Goal: Task Accomplishment & Management: Manage account settings

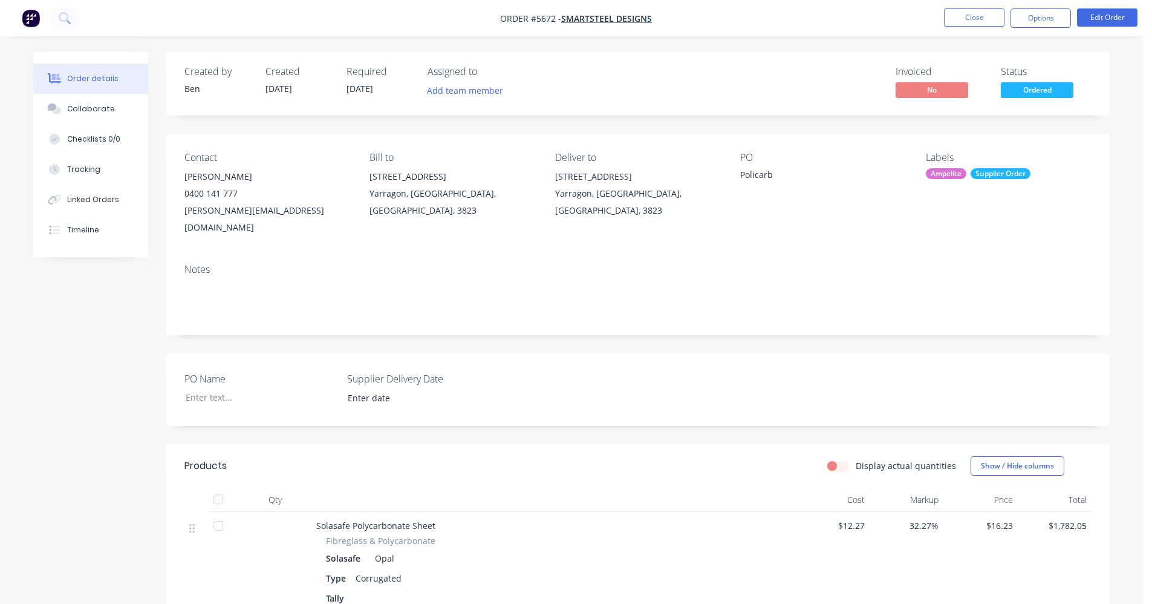
click at [722, 65] on div "Created by [PERSON_NAME] Created [DATE] Required [DATE] Assigned to Add team me…" at bounding box center [638, 83] width 944 height 64
click at [971, 18] on button "Close" at bounding box center [974, 17] width 60 height 18
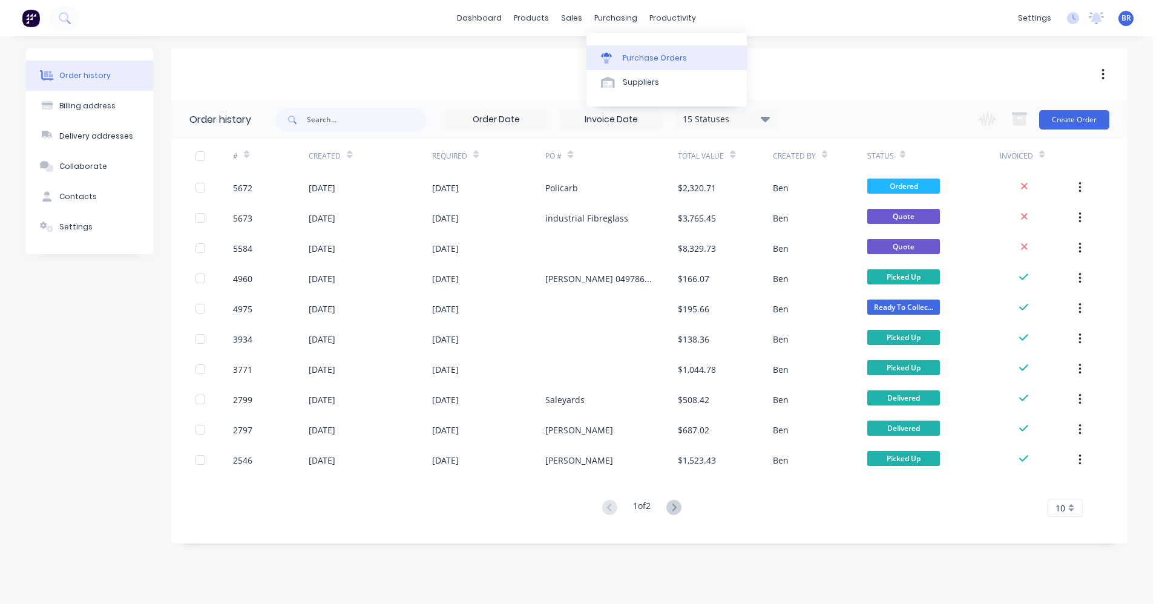
click at [618, 58] on div at bounding box center [610, 58] width 18 height 11
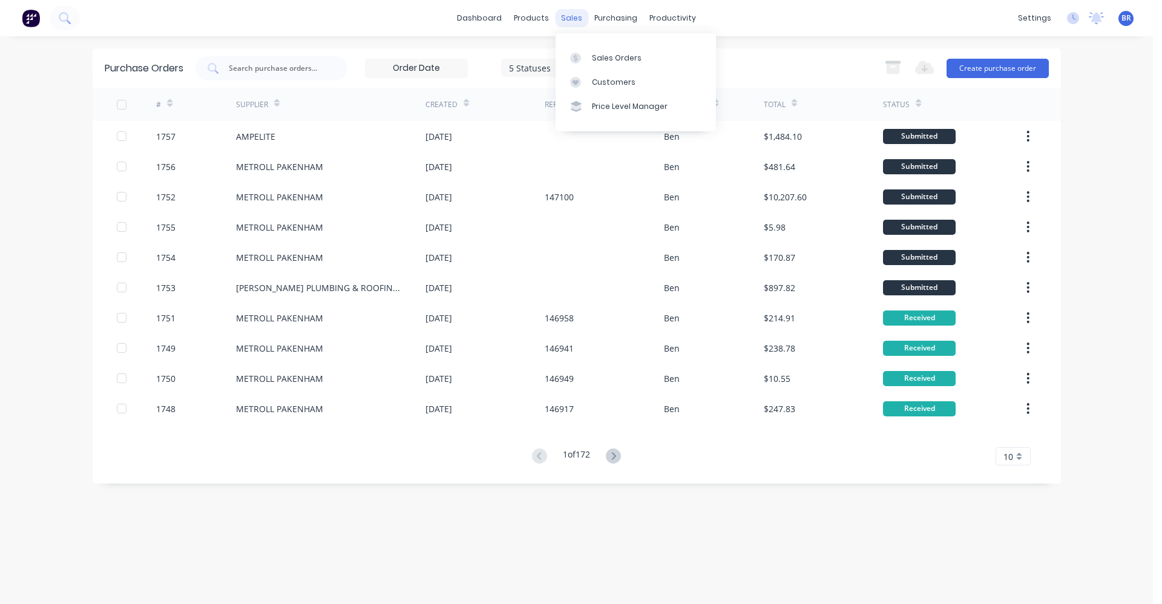
drag, startPoint x: 577, startPoint y: 20, endPoint x: 592, endPoint y: 41, distance: 26.4
click at [577, 21] on div "sales" at bounding box center [571, 18] width 33 height 18
click at [597, 50] on link "Sales Orders" at bounding box center [635, 57] width 160 height 24
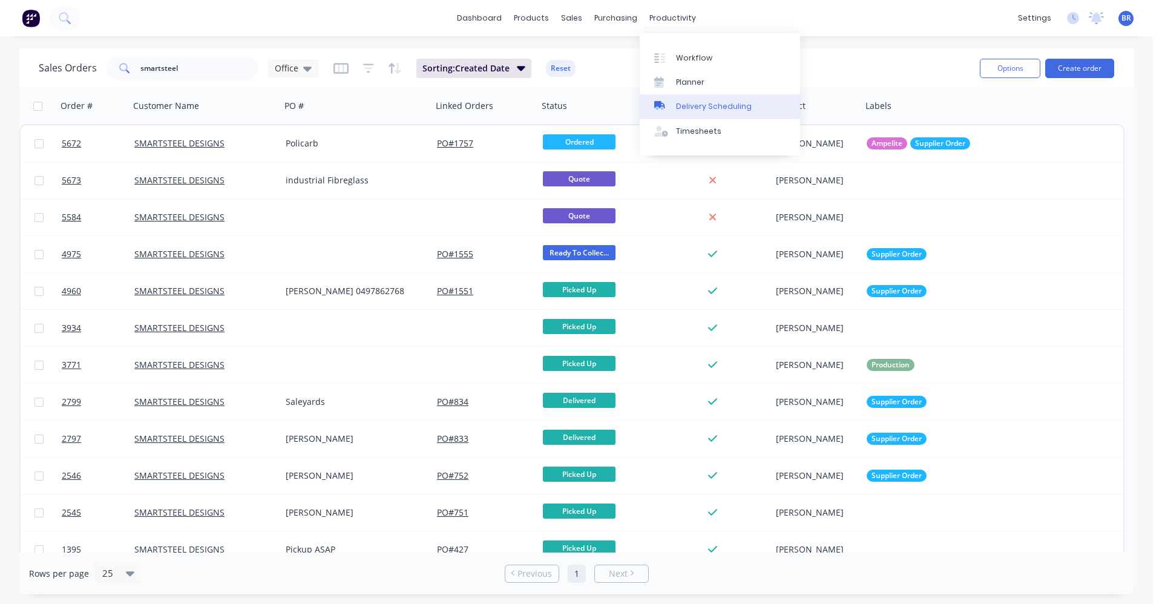
click at [695, 103] on div "Delivery Scheduling" at bounding box center [714, 106] width 76 height 11
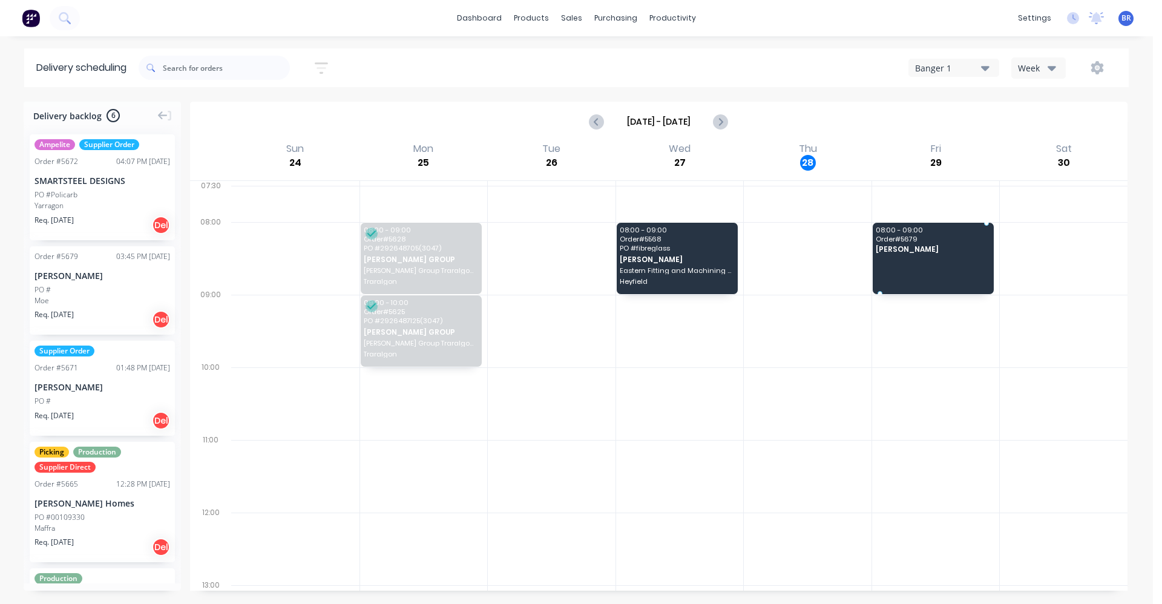
drag, startPoint x: 70, startPoint y: 292, endPoint x: 887, endPoint y: 250, distance: 818.3
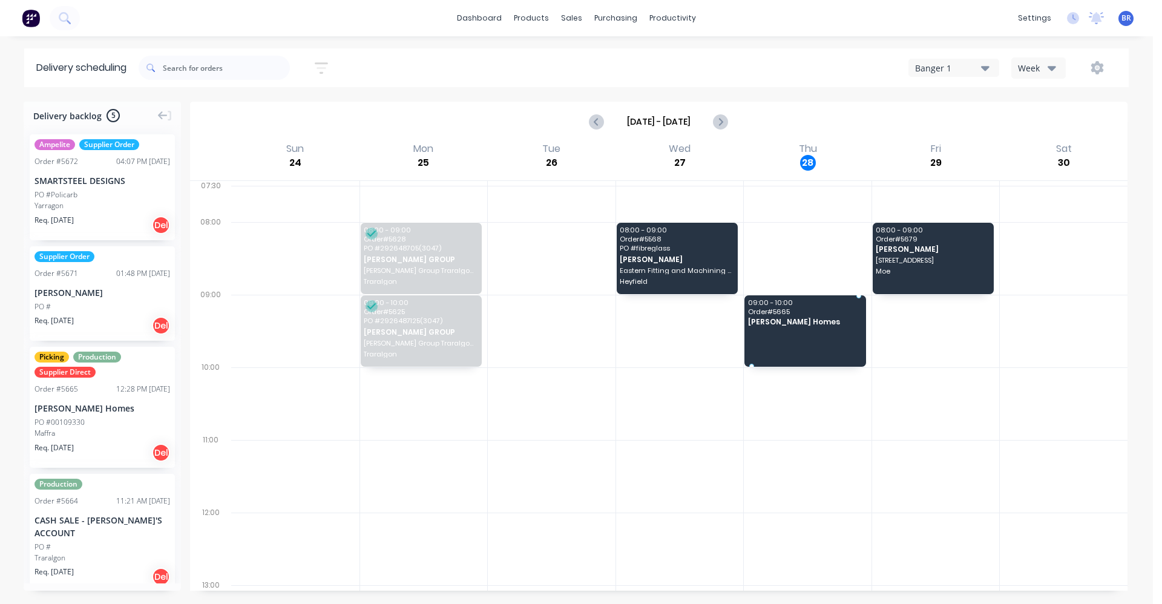
drag, startPoint x: 54, startPoint y: 421, endPoint x: 808, endPoint y: 310, distance: 762.0
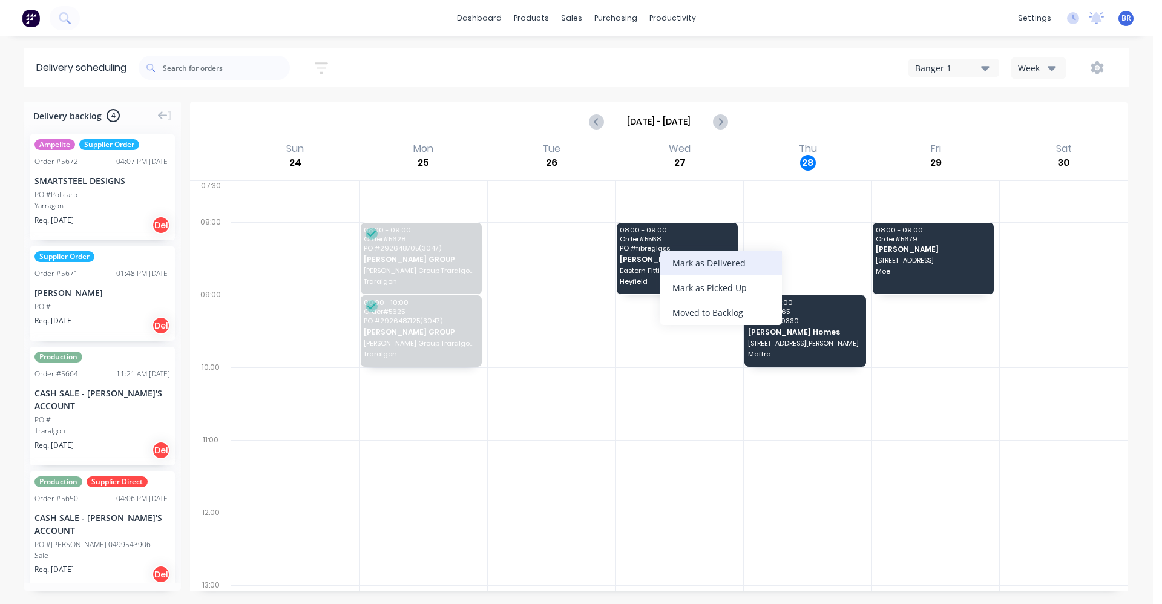
click at [706, 260] on div "Mark as Delivered" at bounding box center [721, 262] width 122 height 25
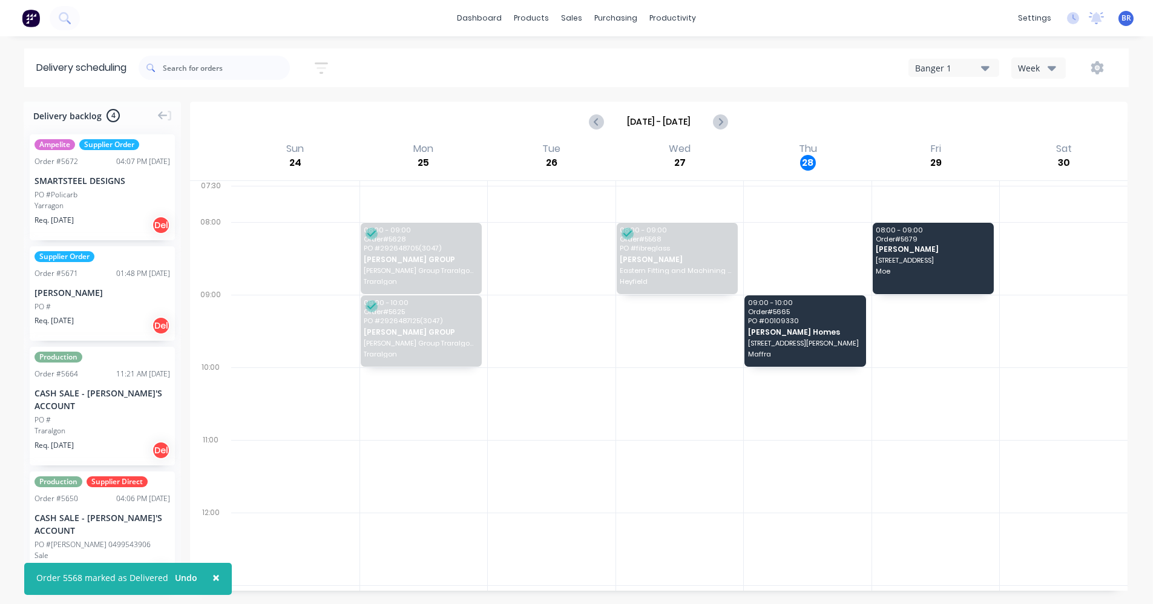
click at [90, 300] on div "Supplier Order Order # 5671 01:48 PM 27/08/25 Dillon Clark PO # Req. 28/08/25 D…" at bounding box center [102, 293] width 145 height 95
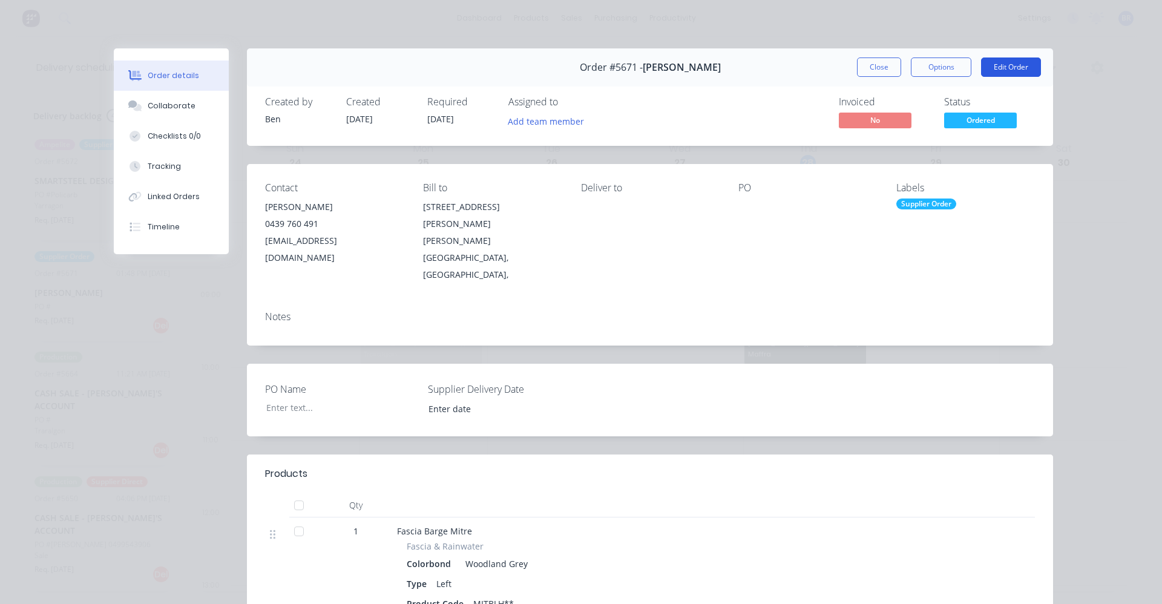
click at [998, 67] on button "Edit Order" at bounding box center [1011, 66] width 60 height 19
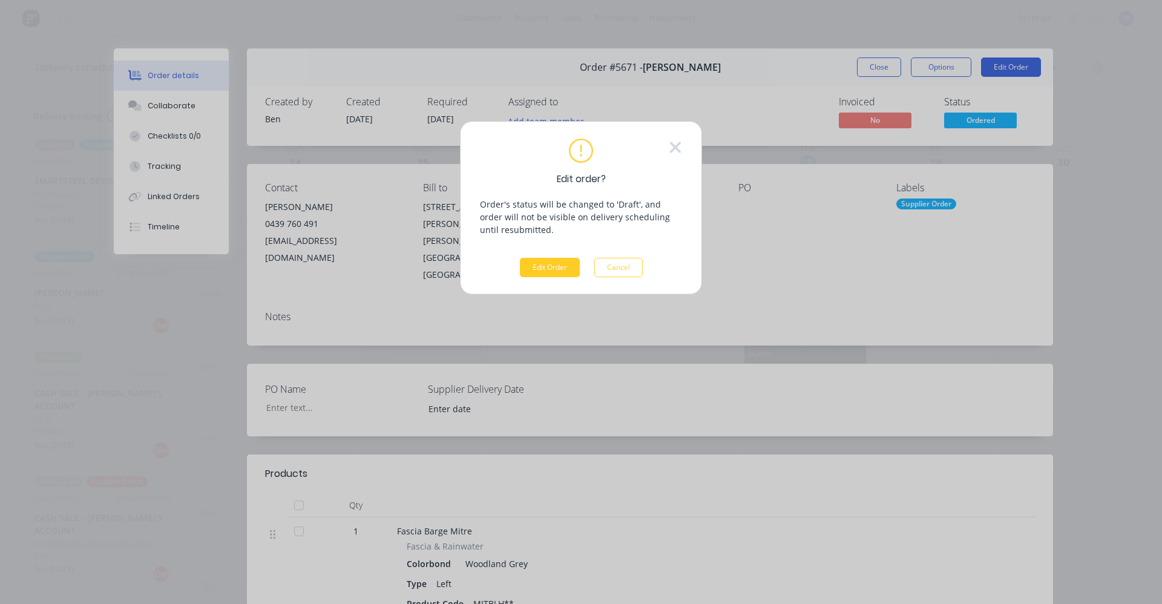
click at [524, 266] on button "Edit Order" at bounding box center [550, 267] width 60 height 19
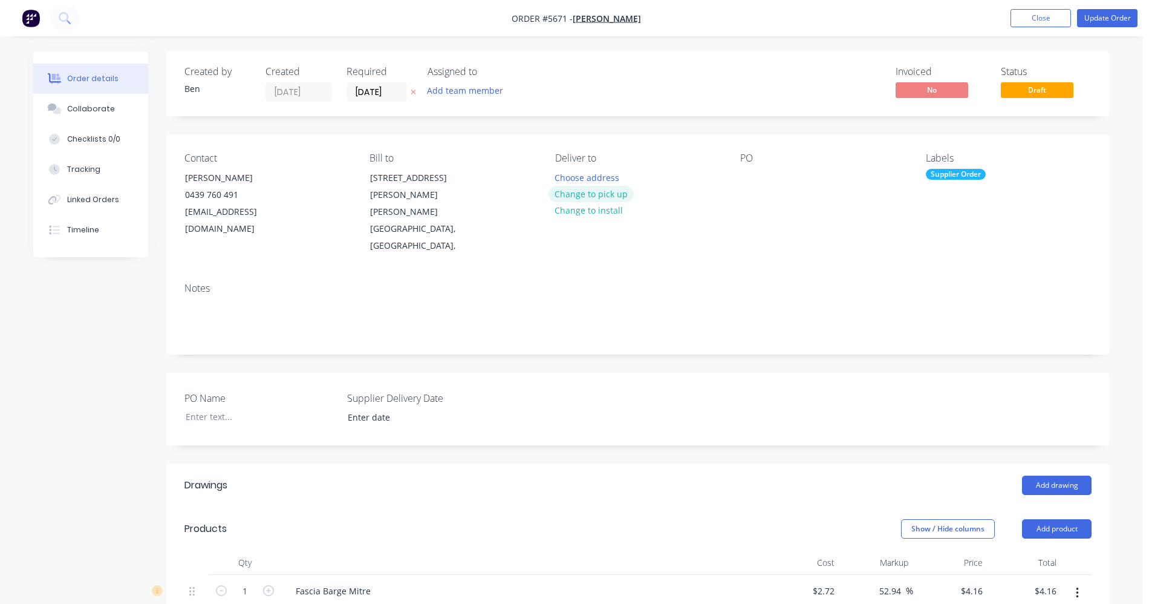
click at [601, 194] on button "Change to pick up" at bounding box center [592, 194] width 86 height 16
click at [1100, 11] on button "Update Order" at bounding box center [1107, 18] width 60 height 18
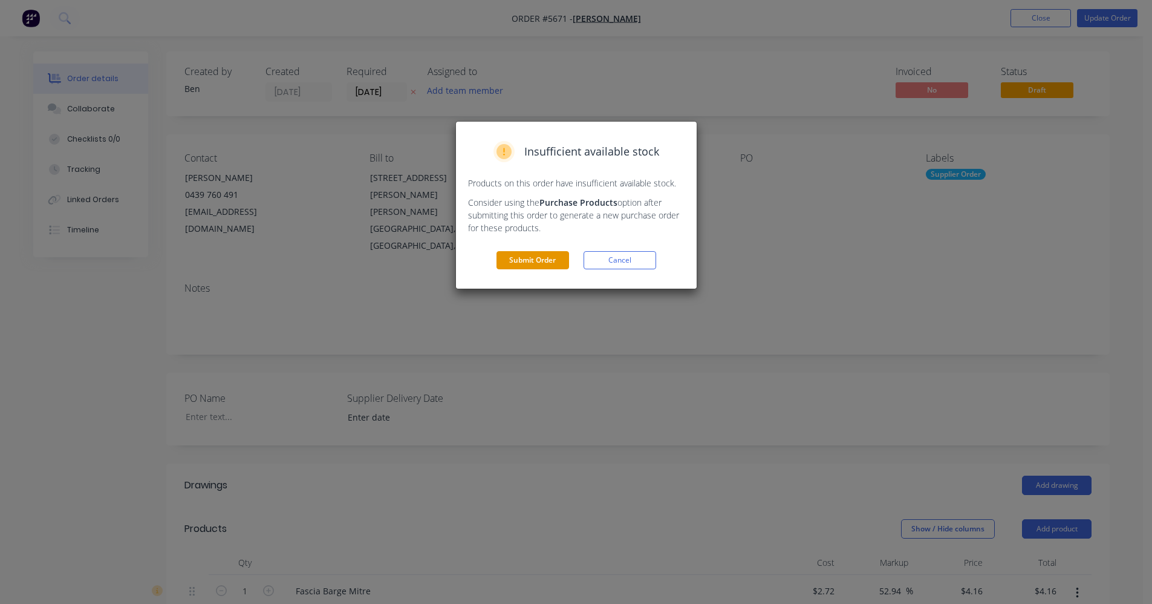
click at [518, 257] on button "Submit Order" at bounding box center [533, 260] width 73 height 18
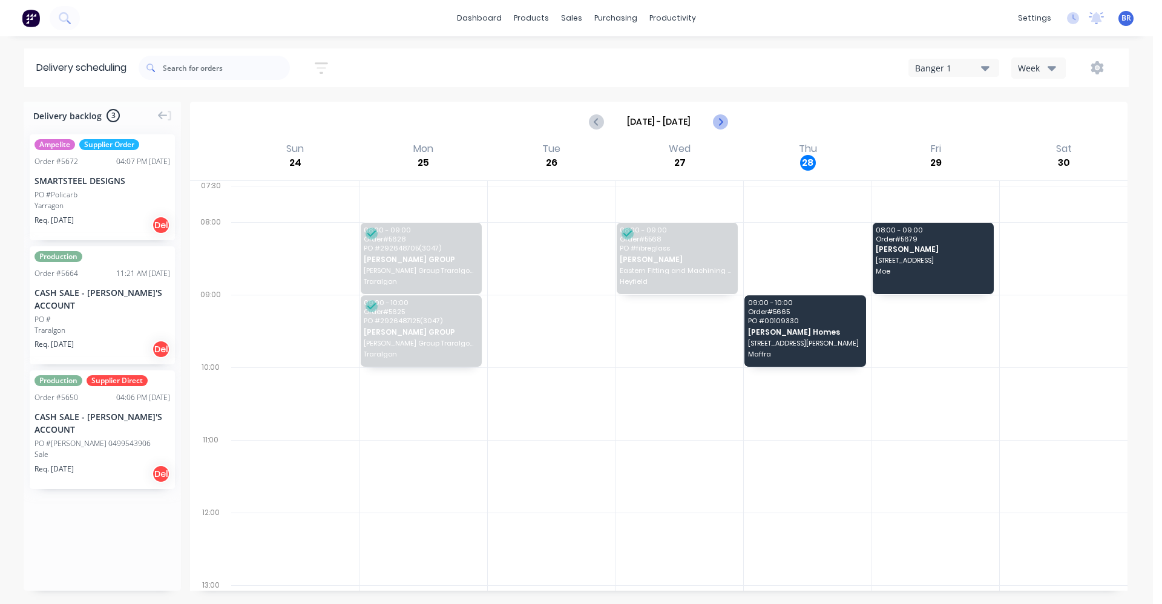
click at [723, 116] on icon "Next page" at bounding box center [720, 121] width 15 height 15
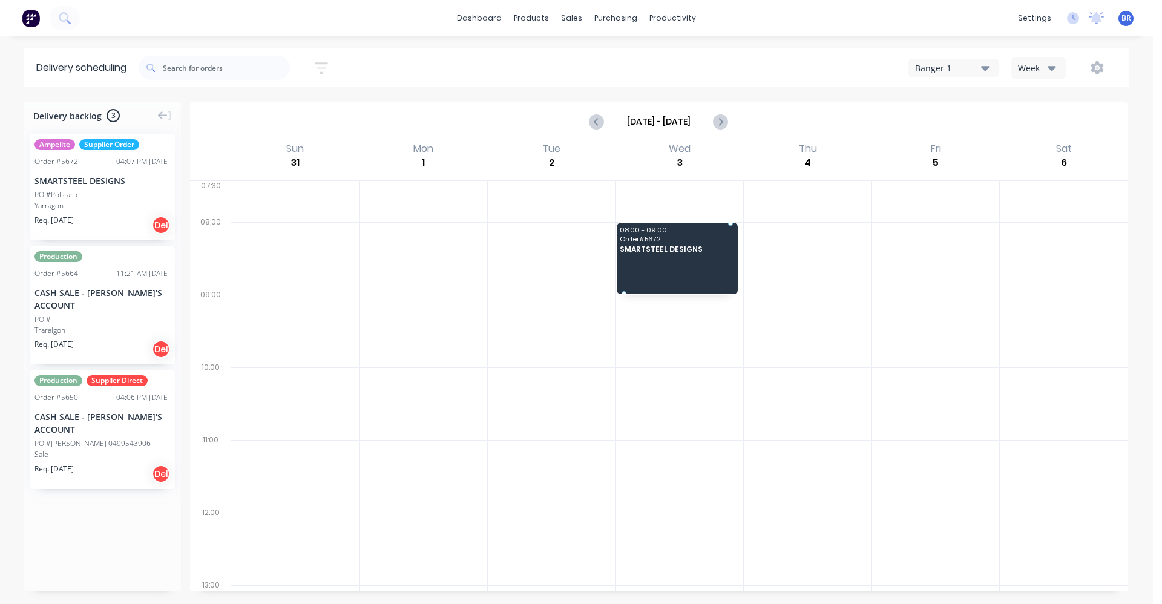
drag, startPoint x: 110, startPoint y: 202, endPoint x: 649, endPoint y: 241, distance: 539.8
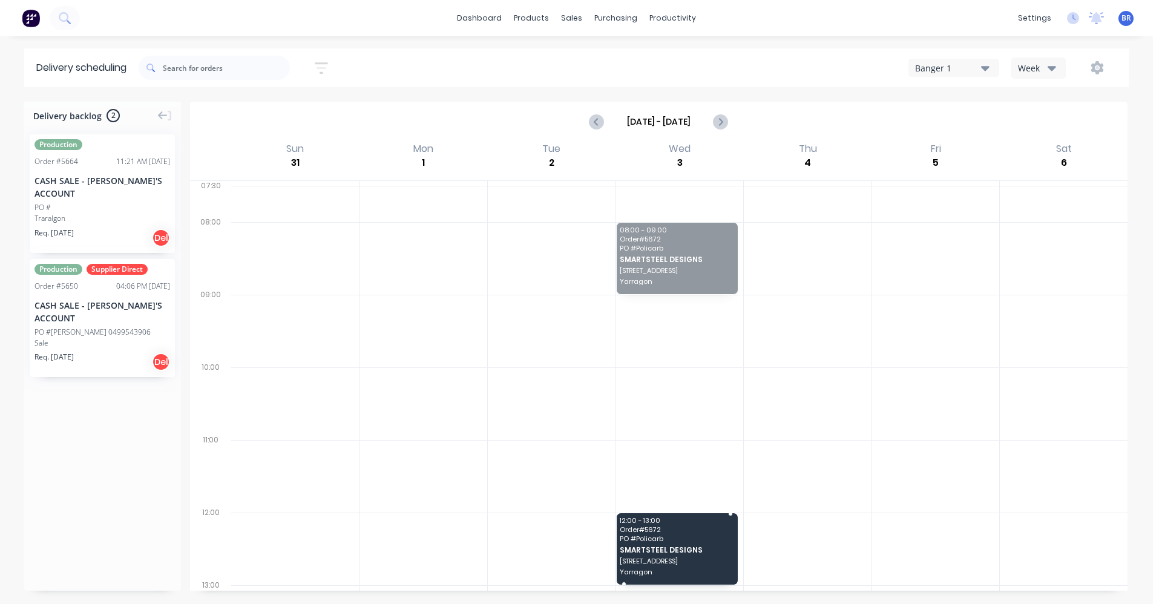
drag, startPoint x: 661, startPoint y: 265, endPoint x: 649, endPoint y: 551, distance: 285.8
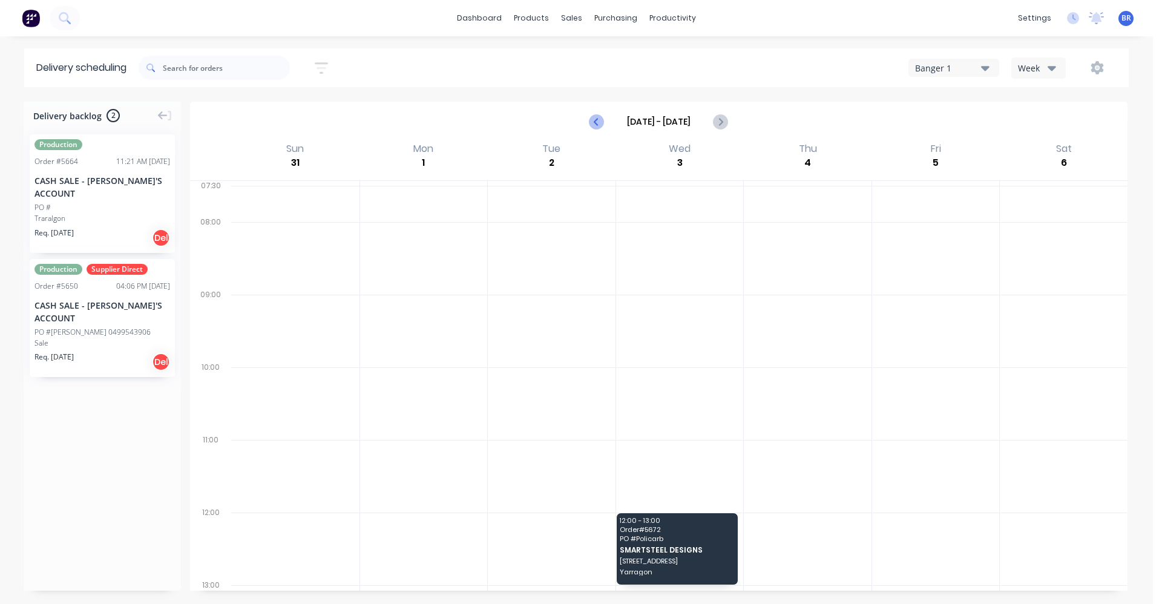
click at [598, 119] on icon "Previous page" at bounding box center [596, 122] width 5 height 10
type input "Aug 24 - Aug 30"
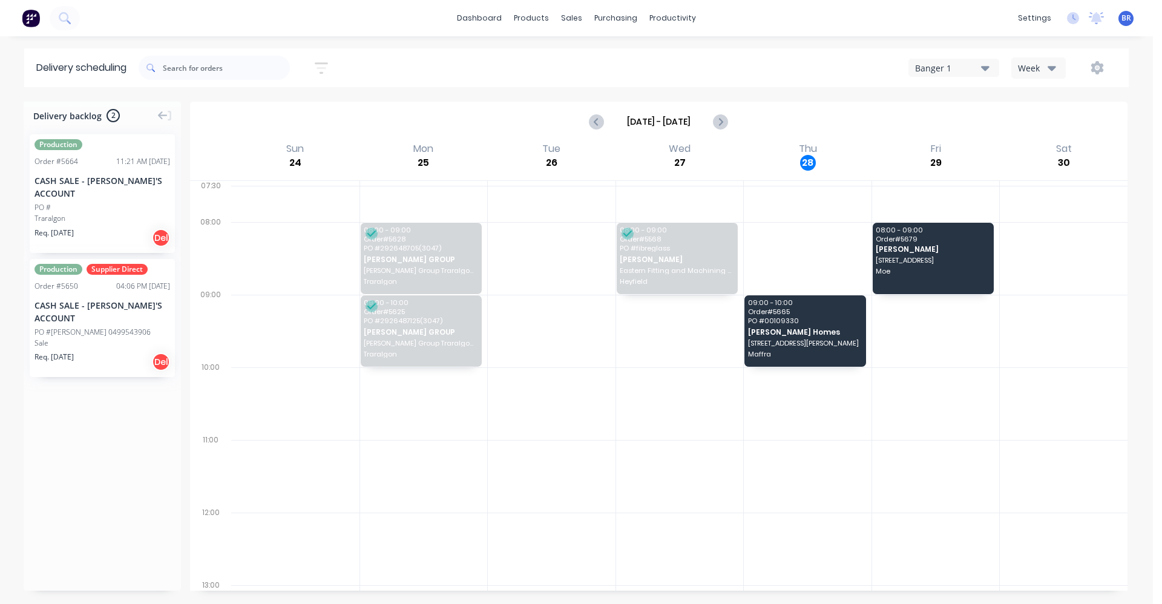
click at [80, 189] on div "Production Order # 5664 11:21 AM 27/08/25 CASH SALE - BEN'S ACCOUNT PO # Traral…" at bounding box center [102, 193] width 145 height 119
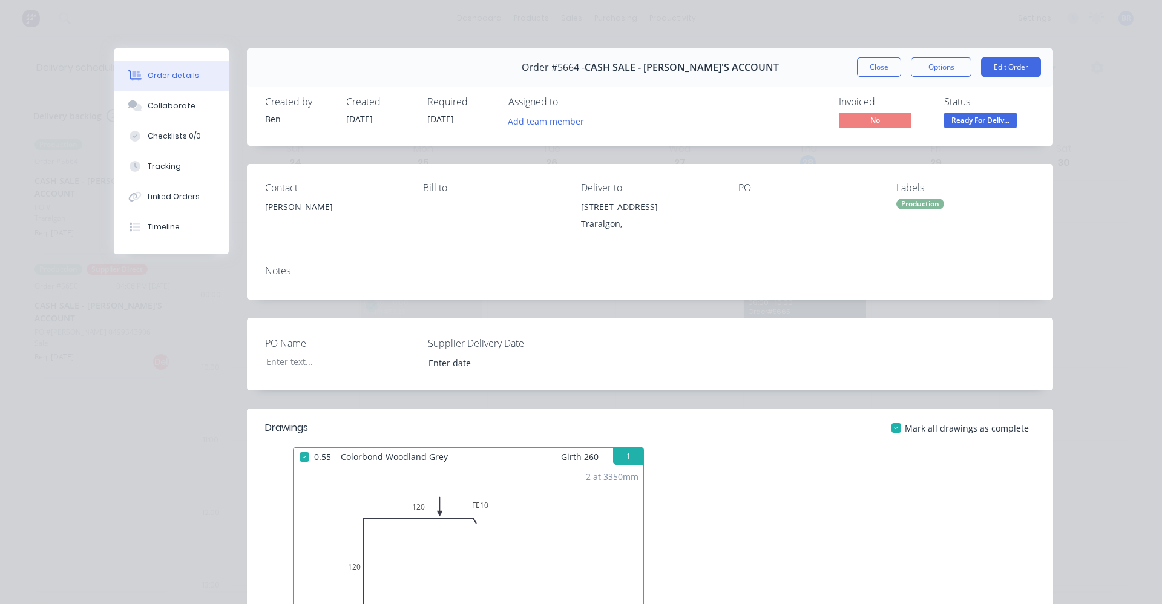
drag, startPoint x: 866, startPoint y: 73, endPoint x: 822, endPoint y: 82, distance: 44.6
click at [865, 73] on button "Close" at bounding box center [879, 66] width 44 height 19
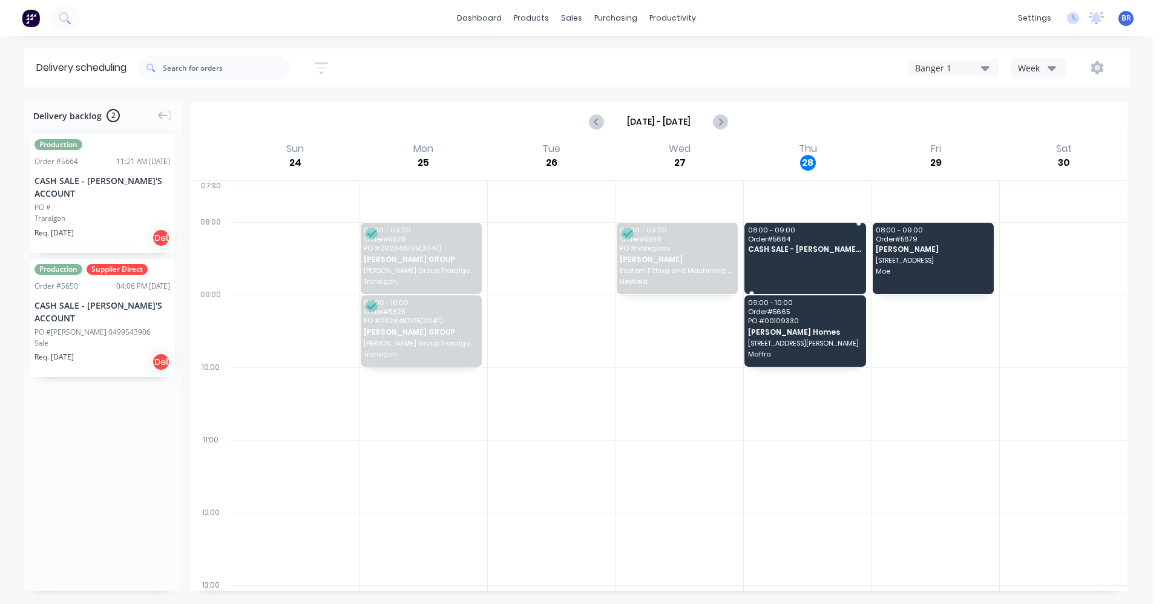
drag, startPoint x: 71, startPoint y: 178, endPoint x: 808, endPoint y: 241, distance: 739.5
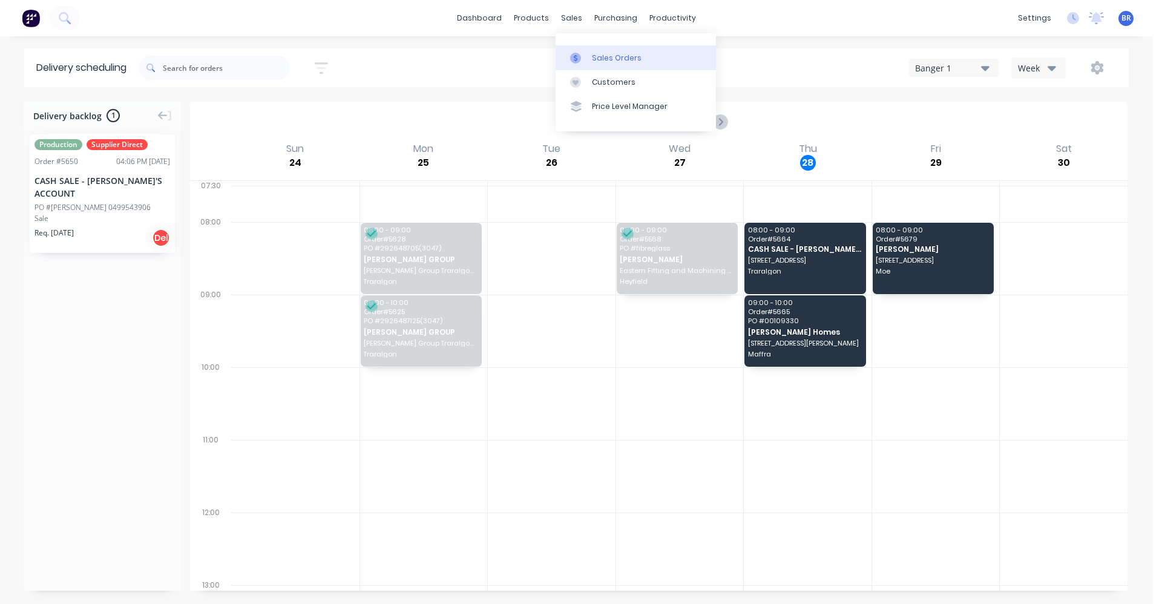
click at [596, 55] on div "Sales Orders" at bounding box center [617, 58] width 50 height 11
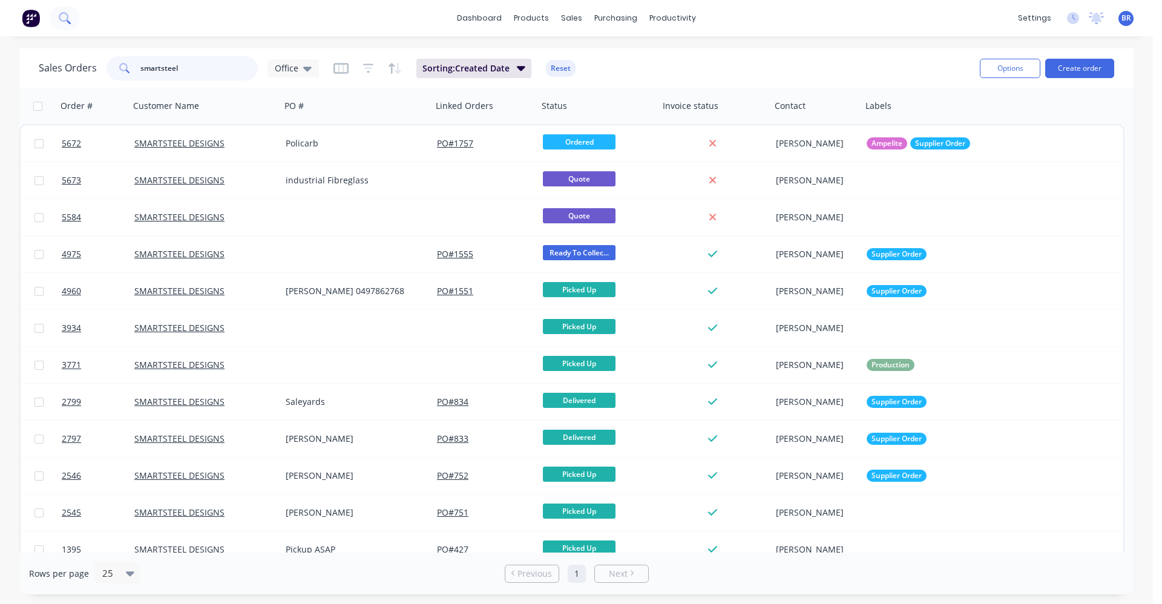
drag, startPoint x: 190, startPoint y: 65, endPoint x: 69, endPoint y: 30, distance: 126.1
click at [4, 42] on div "dashboard products sales purchasing productivity dashboard products Product Cat…" at bounding box center [576, 302] width 1152 height 604
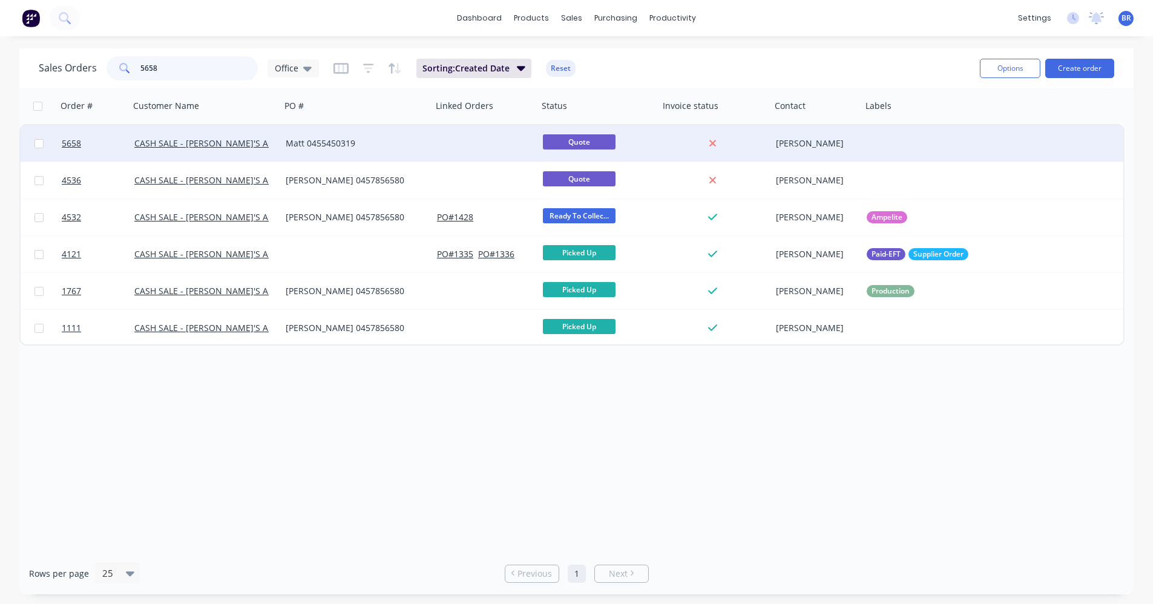
type input "5658"
click at [427, 137] on div "Matt 0455450319" at bounding box center [357, 143] width 142 height 12
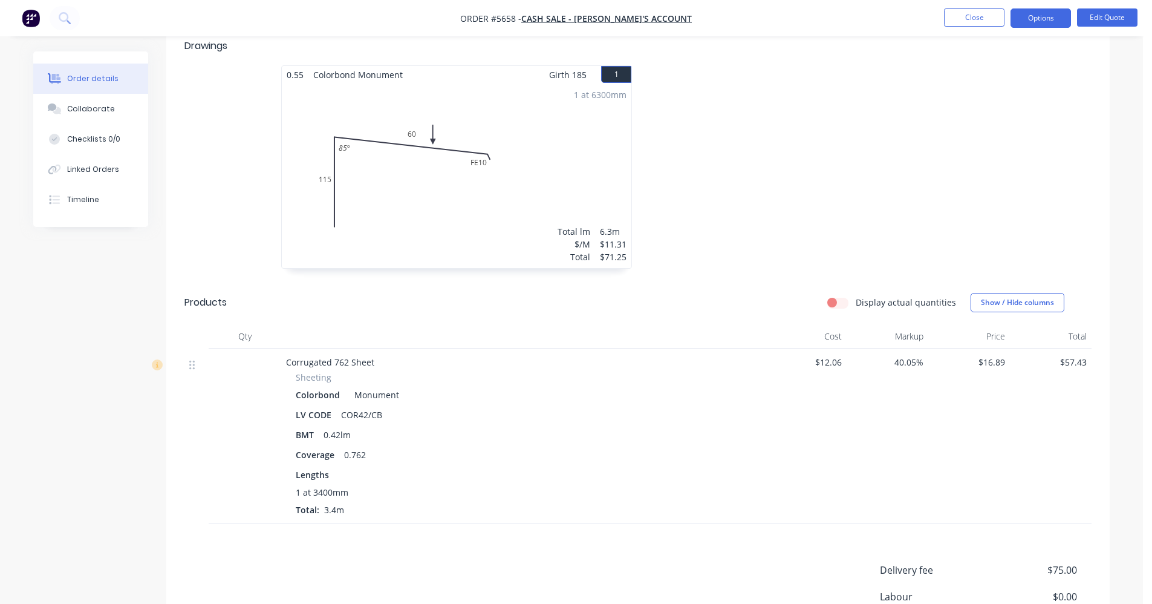
scroll to position [200, 0]
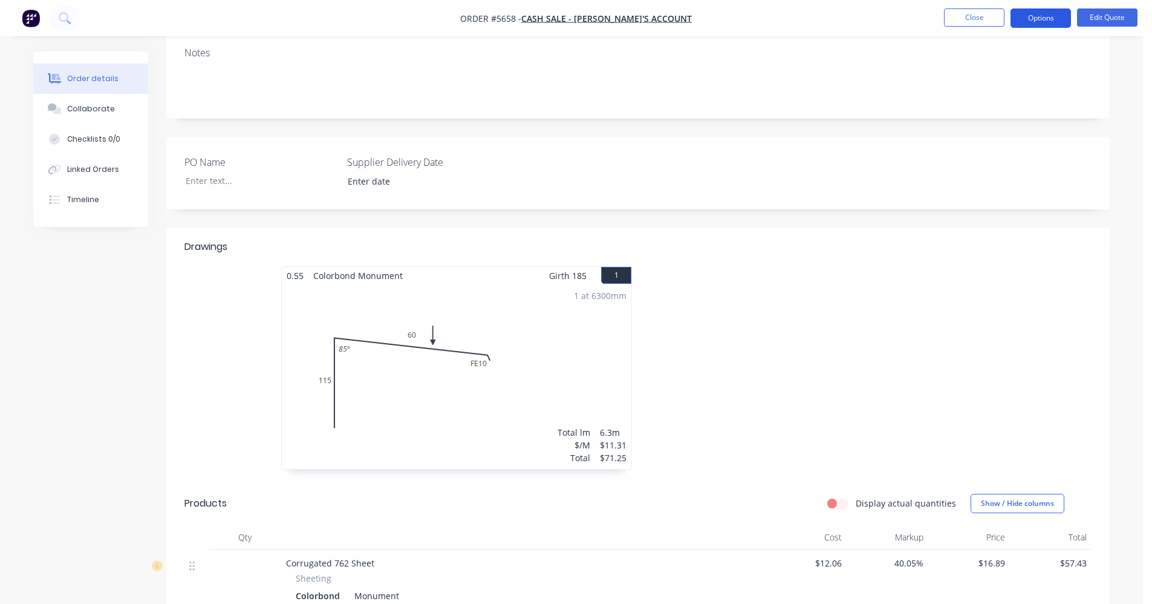
click at [1040, 19] on button "Options" at bounding box center [1041, 17] width 60 height 19
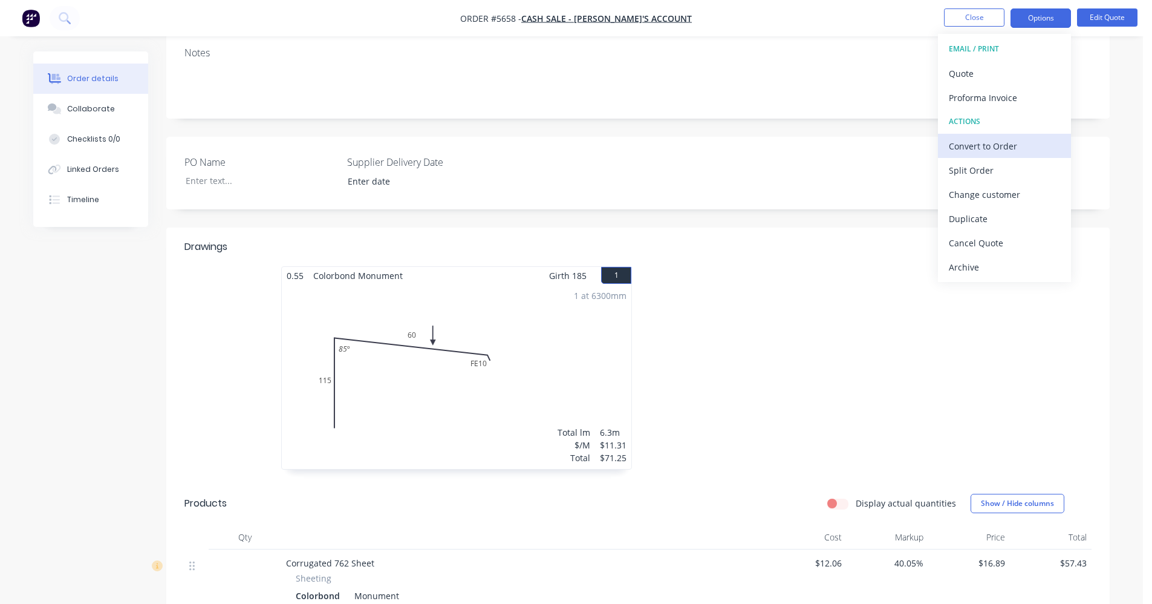
click at [1005, 150] on div "Convert to Order" at bounding box center [1004, 146] width 111 height 18
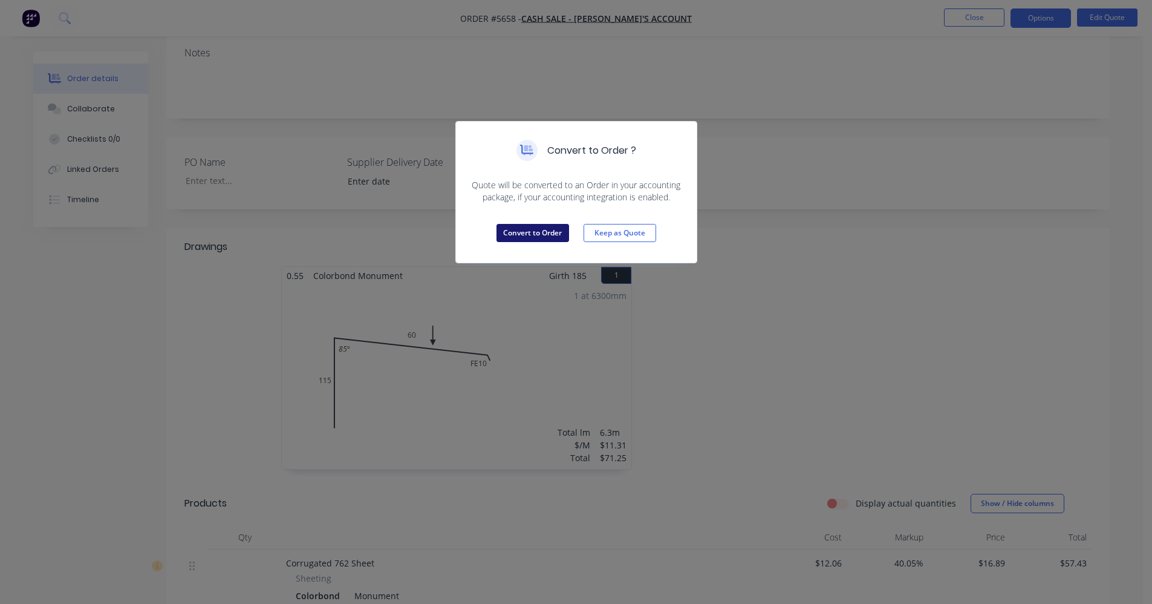
click at [515, 234] on button "Convert to Order" at bounding box center [533, 233] width 73 height 18
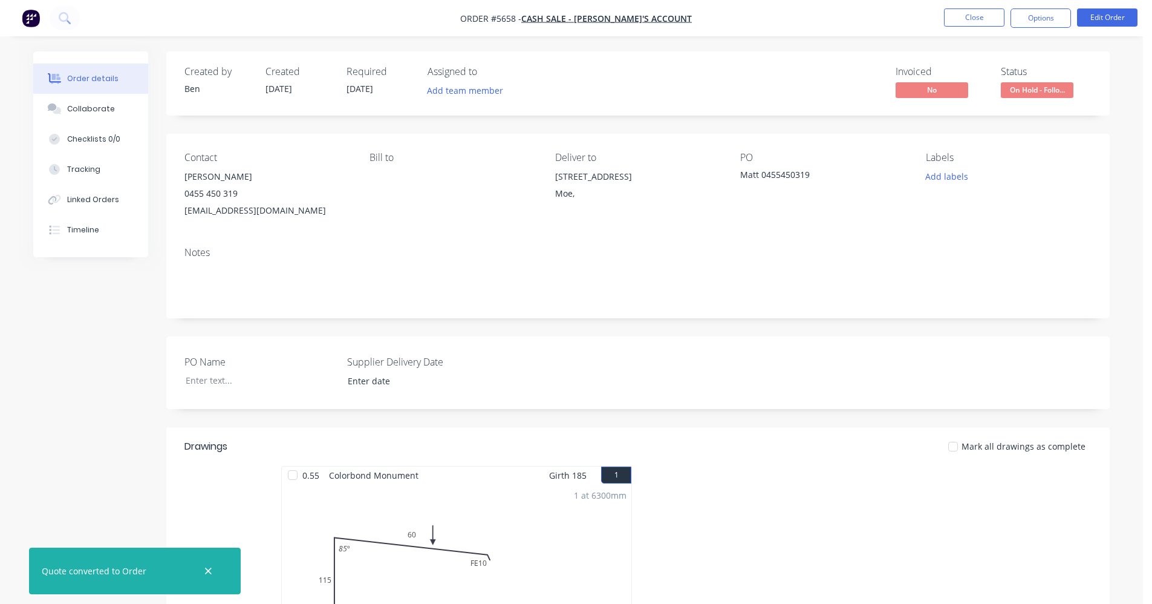
click at [1042, 89] on span "On Hold - Follo..." at bounding box center [1037, 89] width 73 height 15
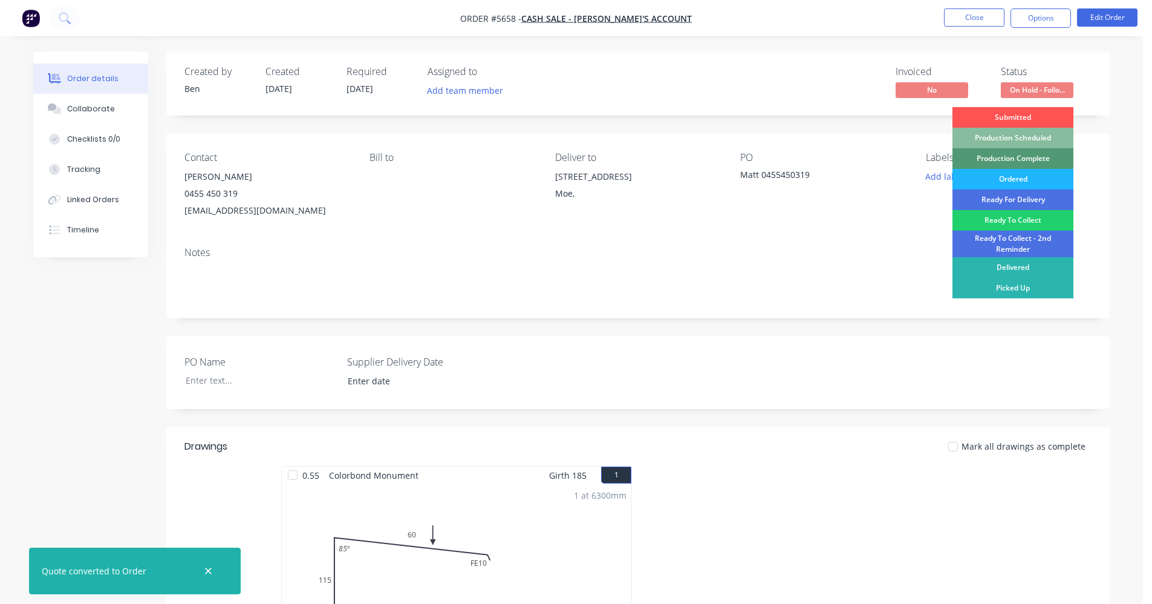
click at [1017, 177] on div "Ordered" at bounding box center [1013, 179] width 121 height 21
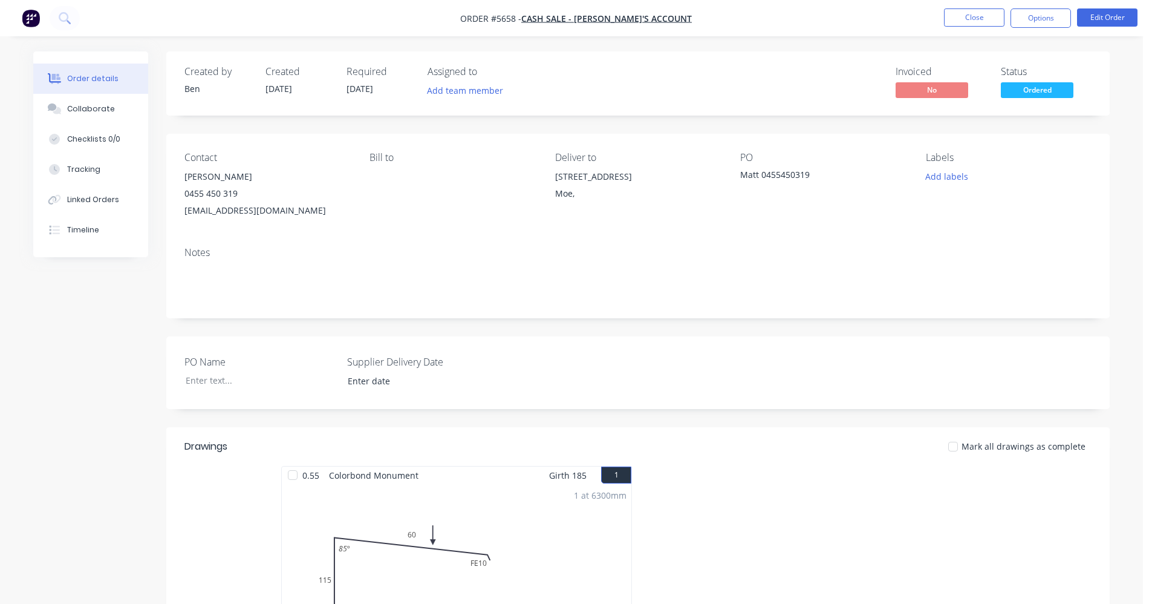
drag, startPoint x: 817, startPoint y: 241, endPoint x: 826, endPoint y: 237, distance: 9.5
click at [820, 239] on div "Notes" at bounding box center [638, 277] width 944 height 81
click at [1047, 21] on button "Options" at bounding box center [1041, 17] width 60 height 19
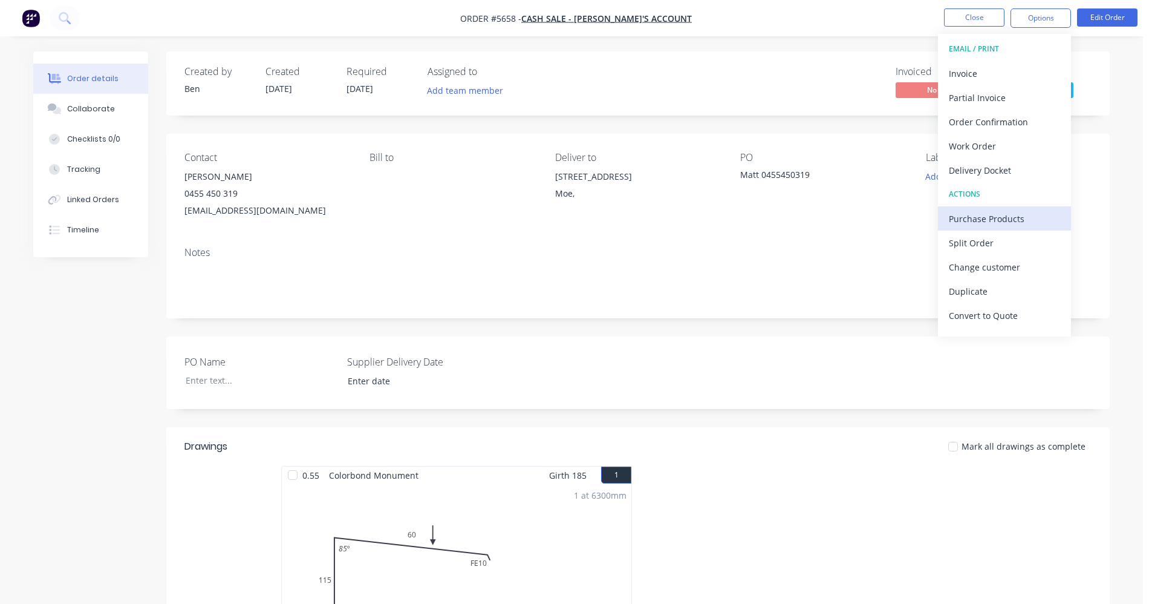
click at [966, 216] on div "Purchase Products" at bounding box center [1004, 219] width 111 height 18
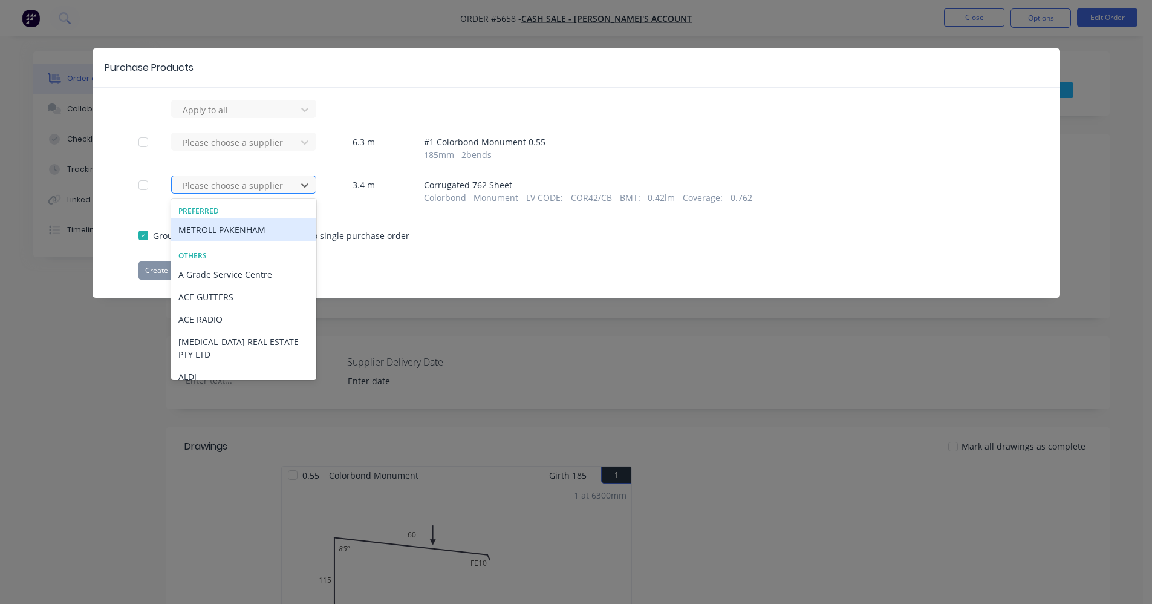
click at [261, 181] on div at bounding box center [235, 185] width 109 height 15
drag, startPoint x: 235, startPoint y: 232, endPoint x: 193, endPoint y: 287, distance: 69.1
click at [198, 287] on div "Preferred METROLL PAKENHAM Others A Grade Service Centre ACE GUTTERS ACE RADIO …" at bounding box center [243, 288] width 145 height 181
click at [212, 232] on div "METROLL PAKENHAM" at bounding box center [243, 229] width 145 height 22
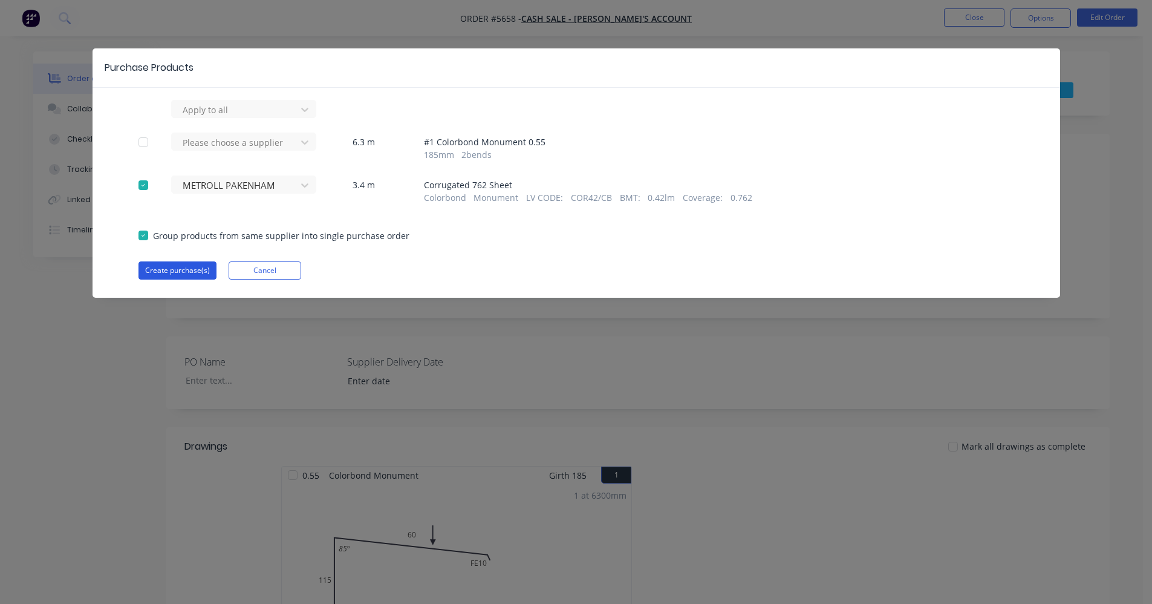
click at [181, 263] on button "Create purchase(s)" at bounding box center [178, 270] width 78 height 18
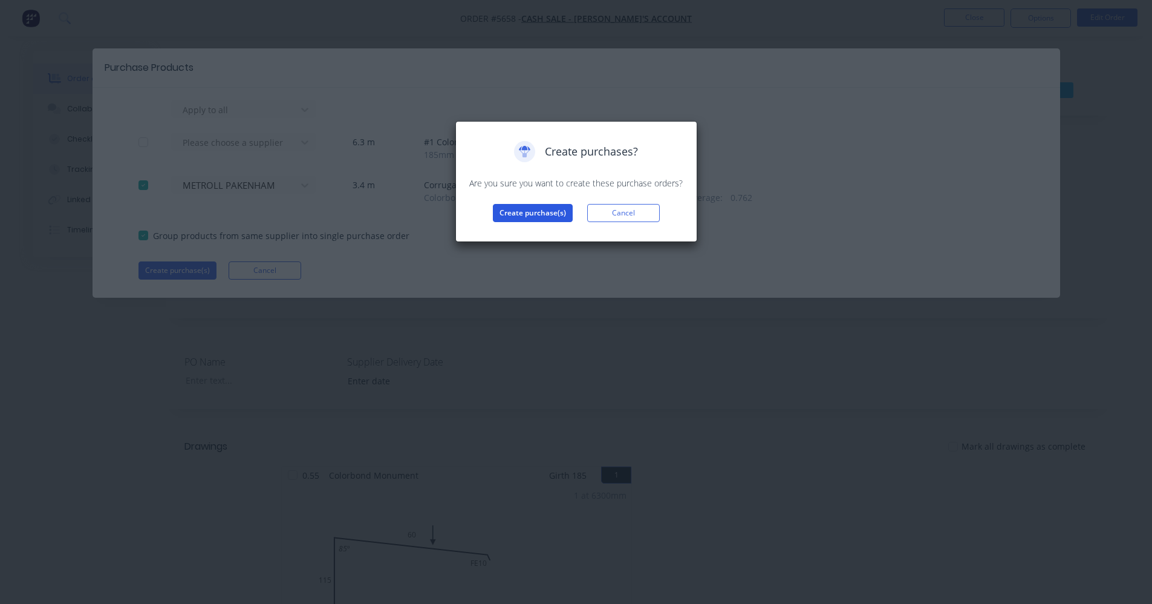
click at [521, 215] on button "Create purchase(s)" at bounding box center [533, 213] width 80 height 18
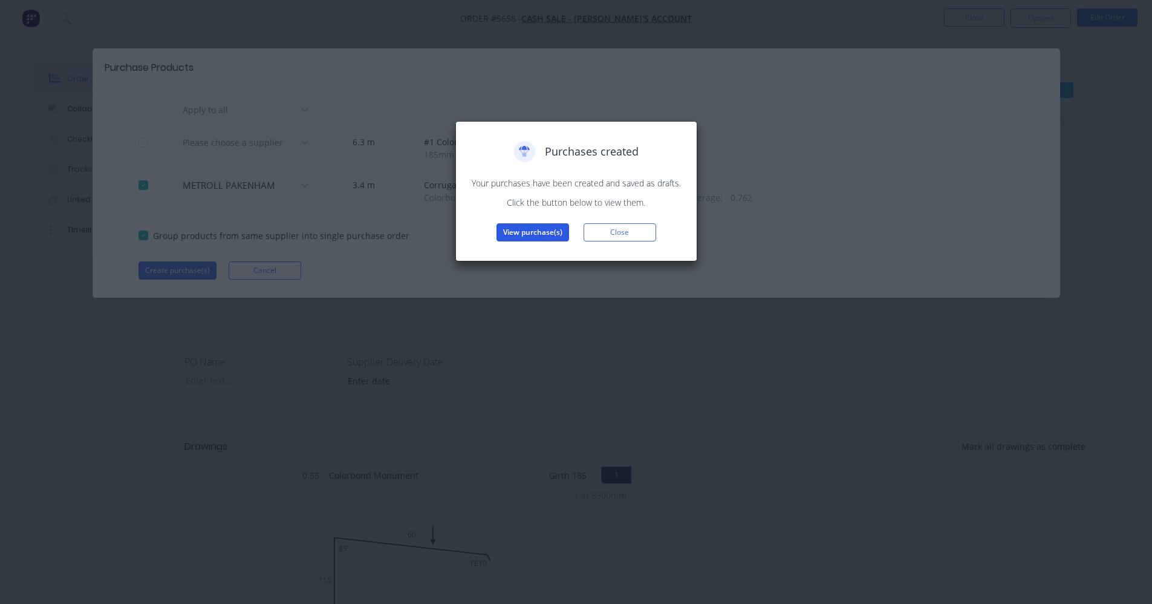
click at [537, 234] on button "View purchase(s)" at bounding box center [533, 232] width 73 height 18
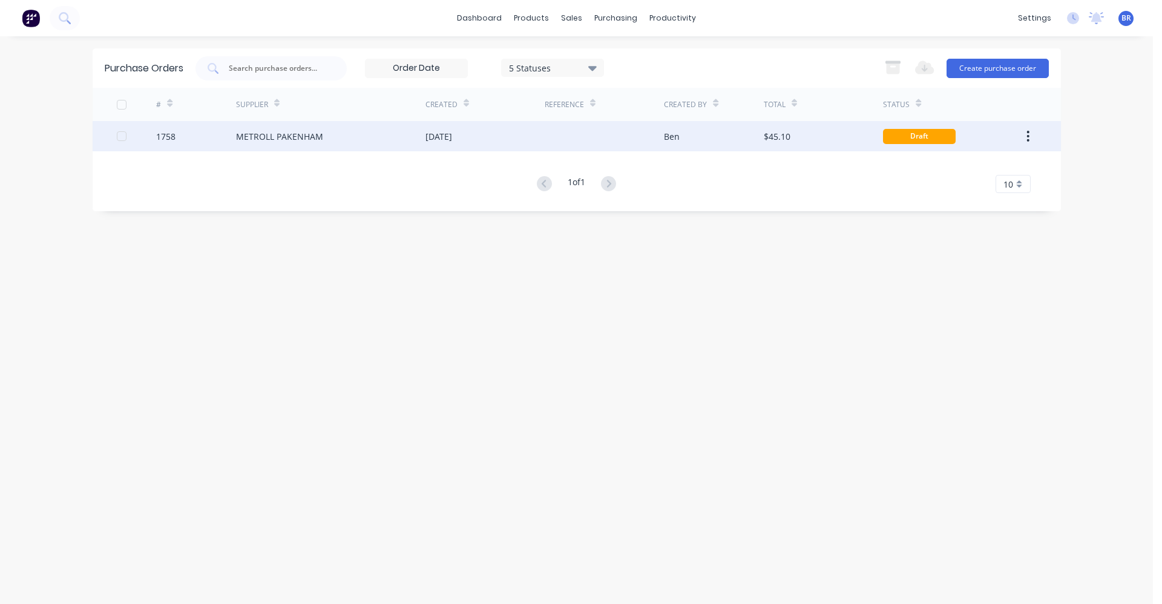
click at [684, 139] on div "Ben" at bounding box center [714, 136] width 100 height 30
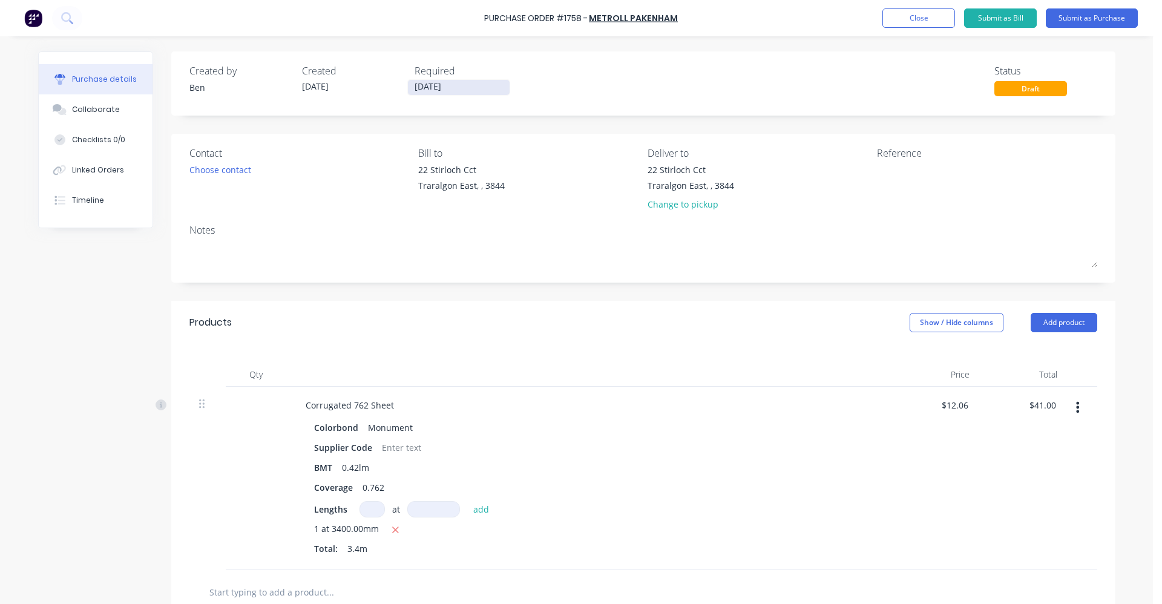
click at [459, 90] on input "[DATE]" at bounding box center [459, 87] width 102 height 15
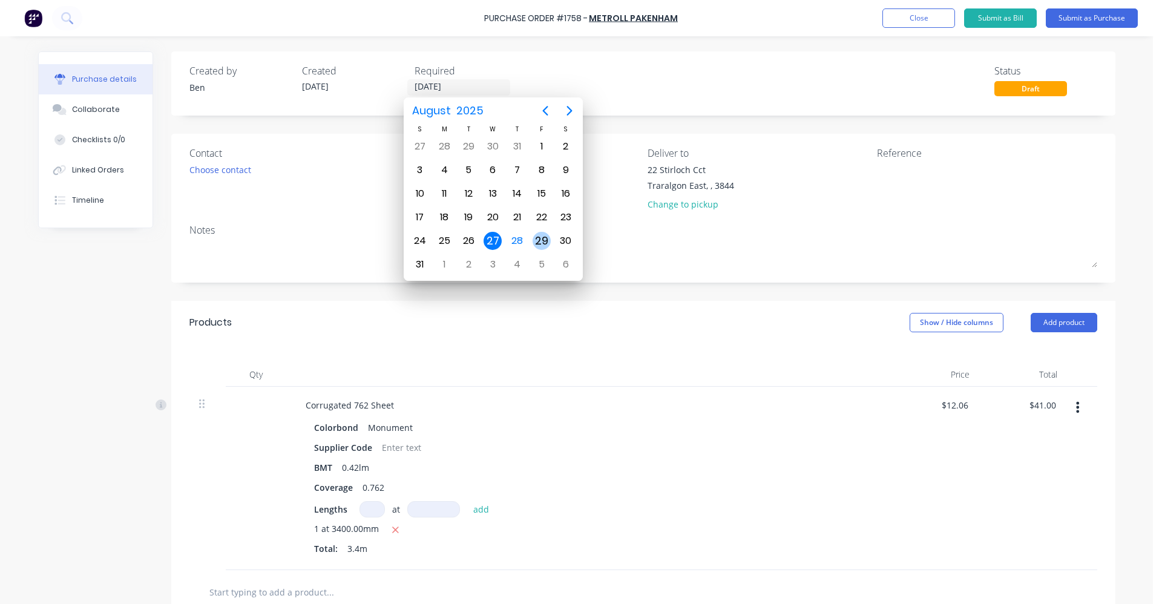
click at [541, 237] on div "29" at bounding box center [541, 241] width 18 height 18
type input "[DATE]"
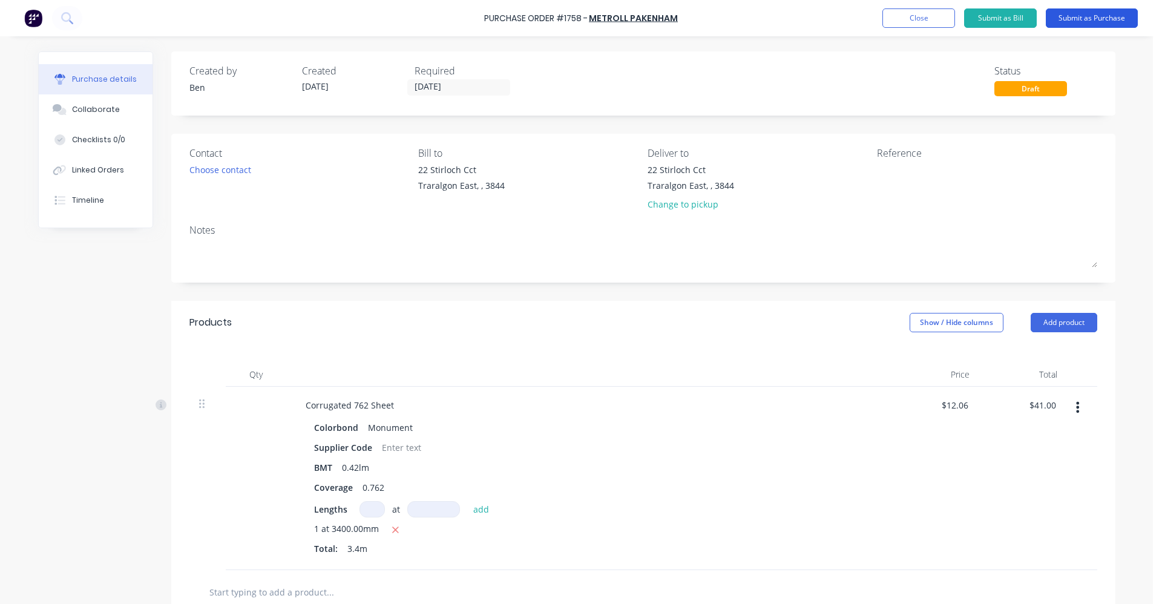
click at [1102, 26] on button "Submit as Purchase" at bounding box center [1091, 17] width 92 height 19
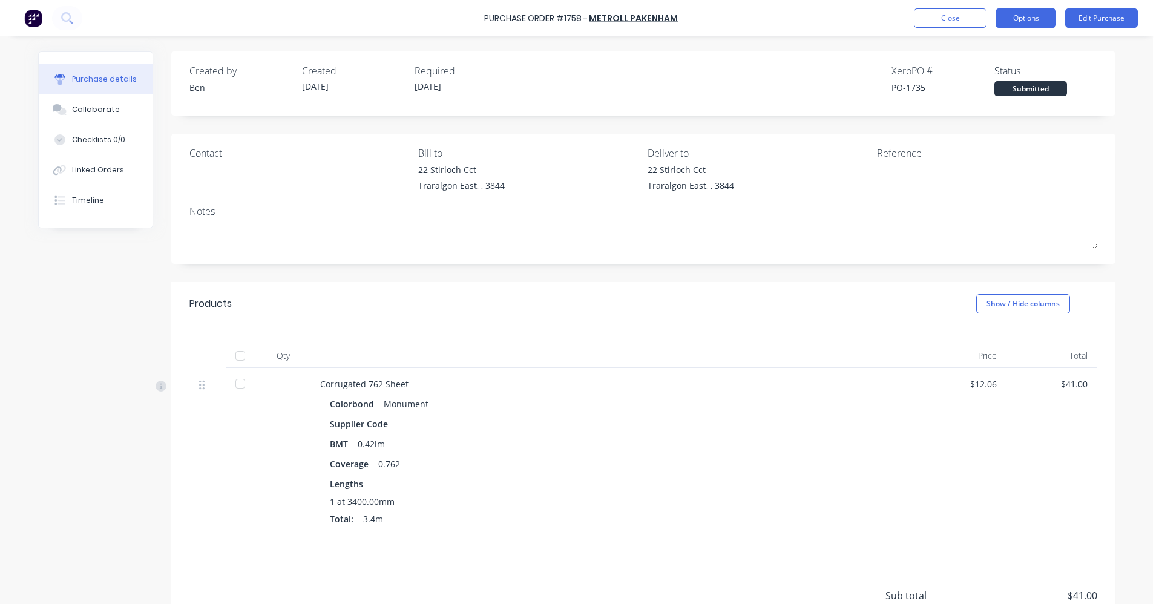
click at [1020, 19] on button "Options" at bounding box center [1025, 17] width 60 height 19
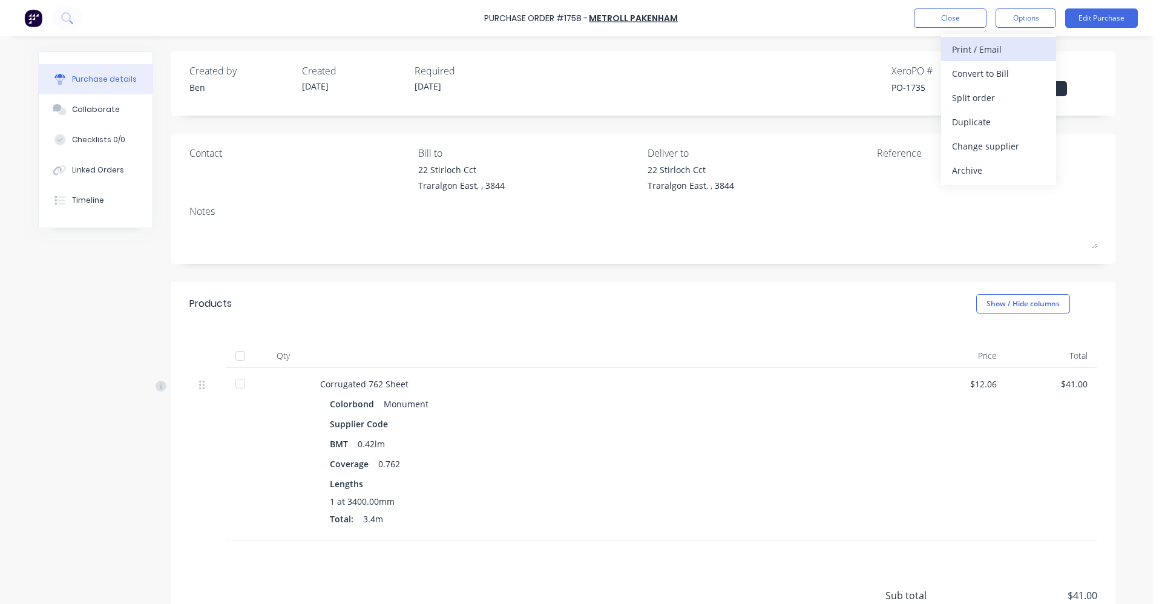
click at [1002, 42] on div "Print / Email" at bounding box center [998, 50] width 93 height 18
click at [984, 77] on div "With pricing" at bounding box center [998, 74] width 93 height 18
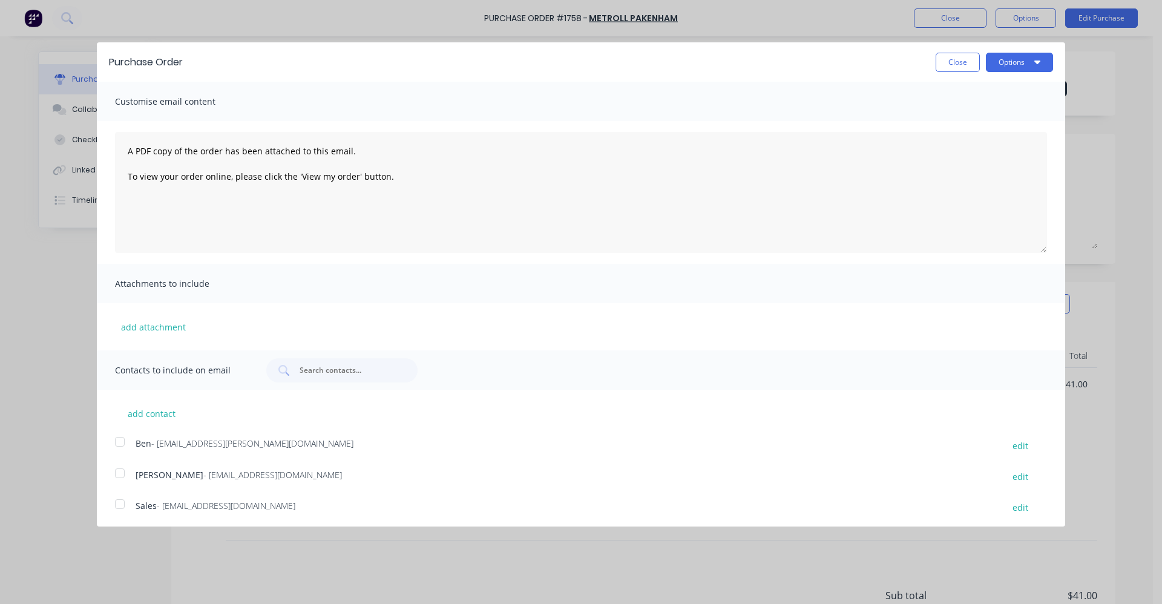
click at [125, 503] on div at bounding box center [120, 504] width 24 height 24
click at [999, 61] on button "Options" at bounding box center [1018, 62] width 67 height 19
click at [981, 116] on div "Email" at bounding box center [995, 117] width 93 height 18
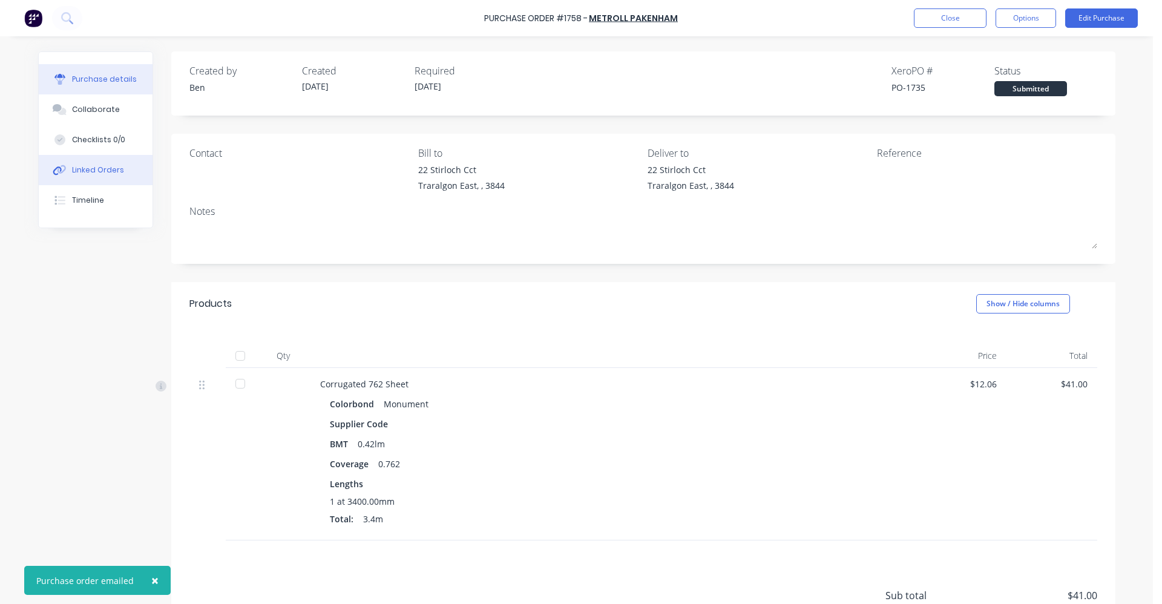
click at [106, 165] on button "Linked Orders" at bounding box center [96, 170] width 114 height 30
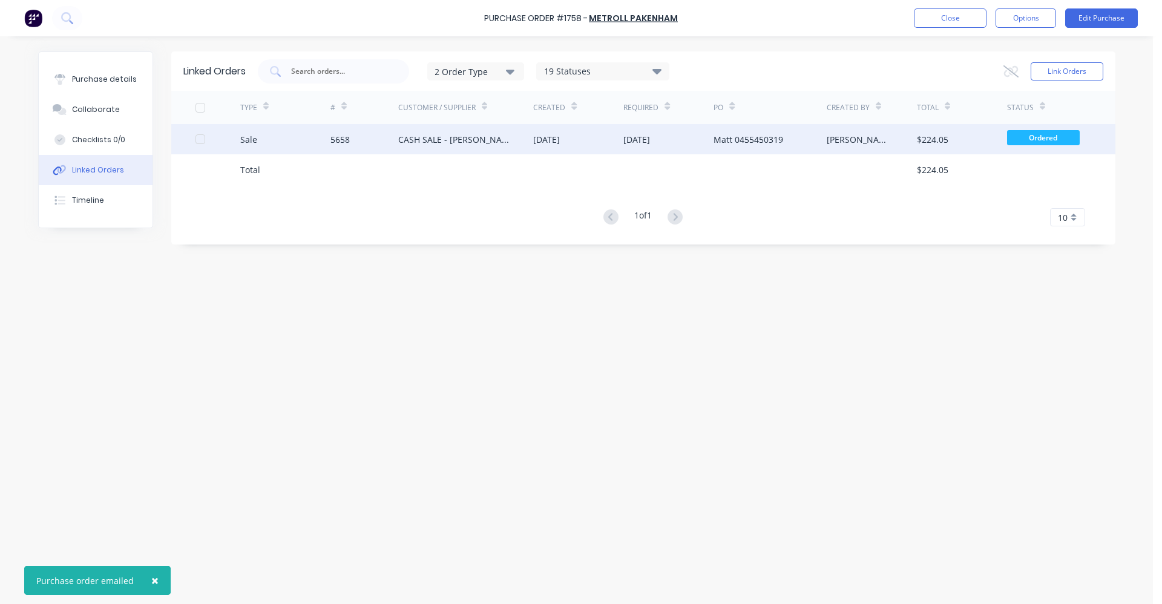
click at [422, 148] on div "CASH SALE - [PERSON_NAME]'S ACCOUNT" at bounding box center [466, 139] width 136 height 30
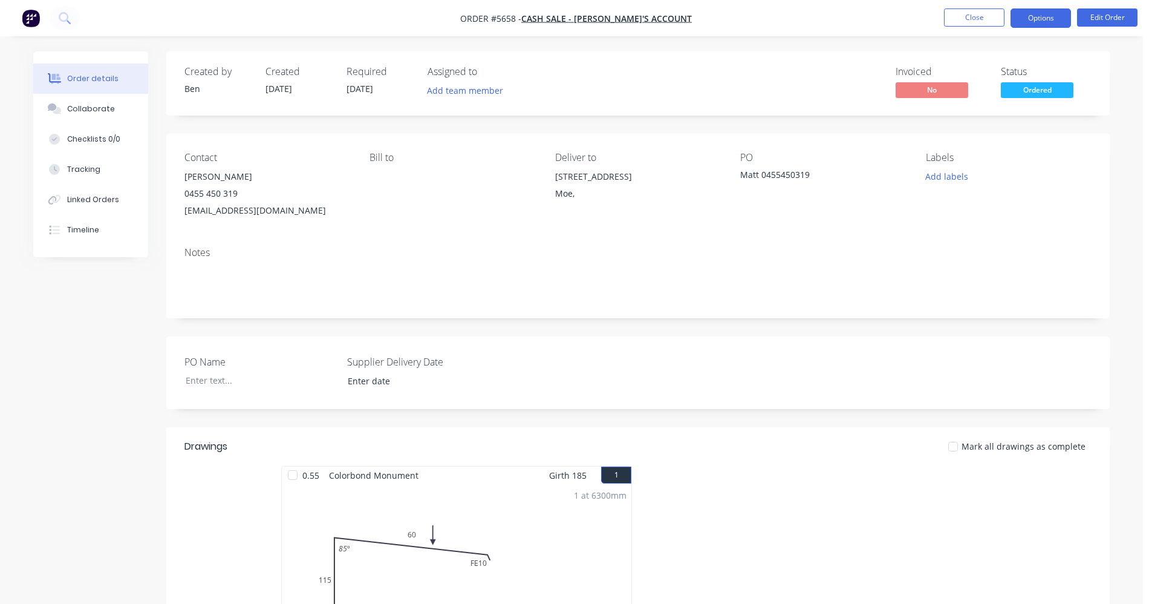
click at [1054, 22] on button "Options" at bounding box center [1041, 17] width 60 height 19
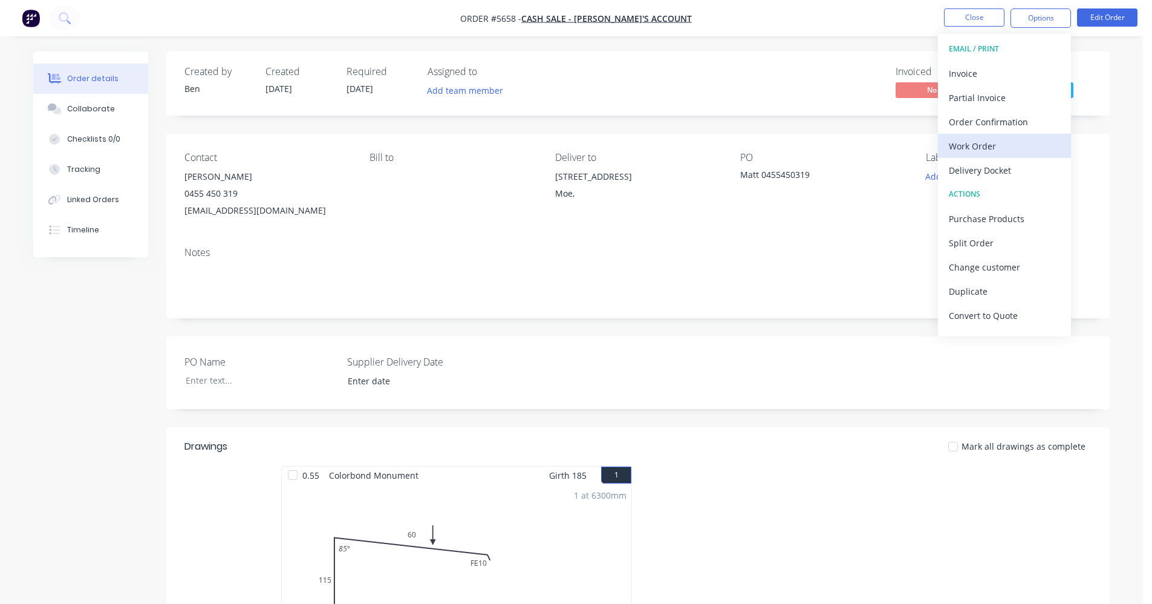
click at [981, 146] on div "Work Order" at bounding box center [1004, 146] width 111 height 18
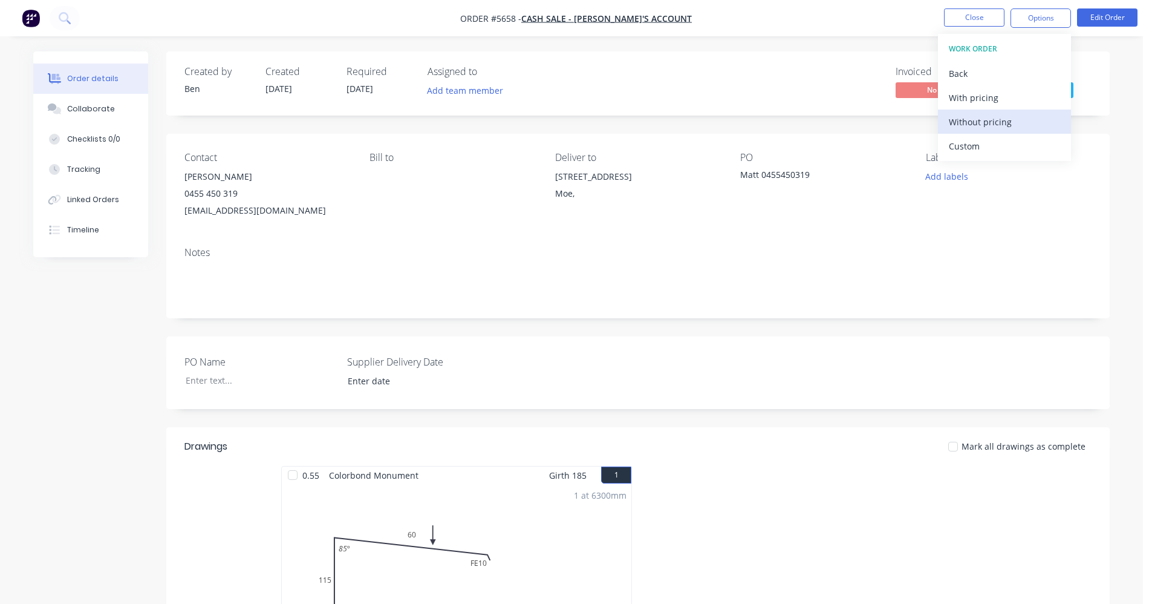
click at [989, 125] on div "Without pricing" at bounding box center [1004, 122] width 111 height 18
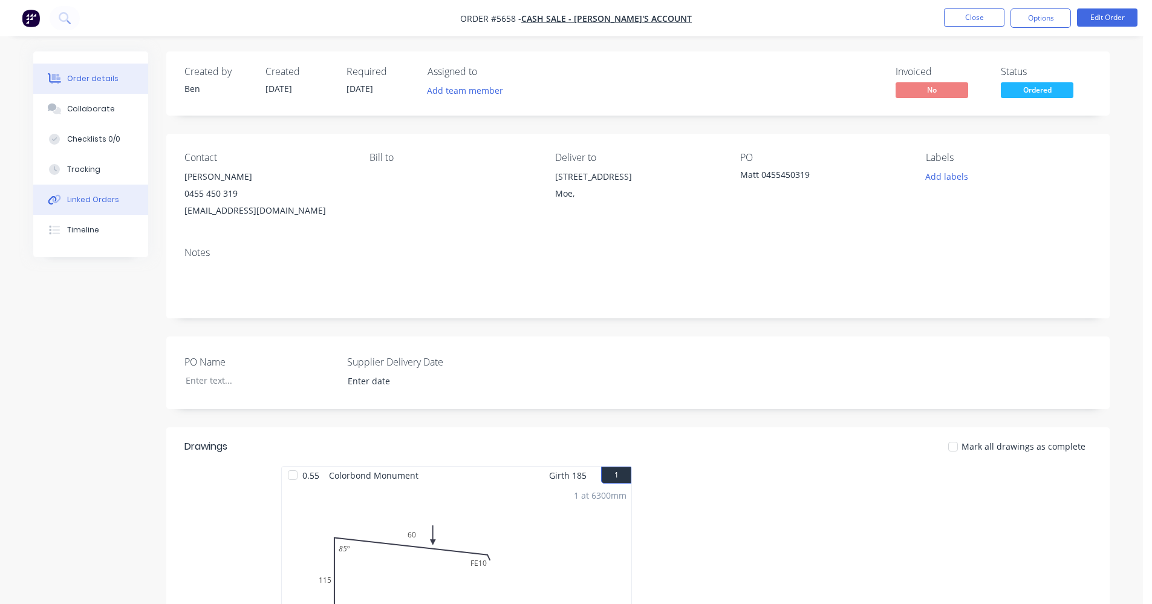
click at [114, 197] on div "Linked Orders" at bounding box center [93, 199] width 52 height 11
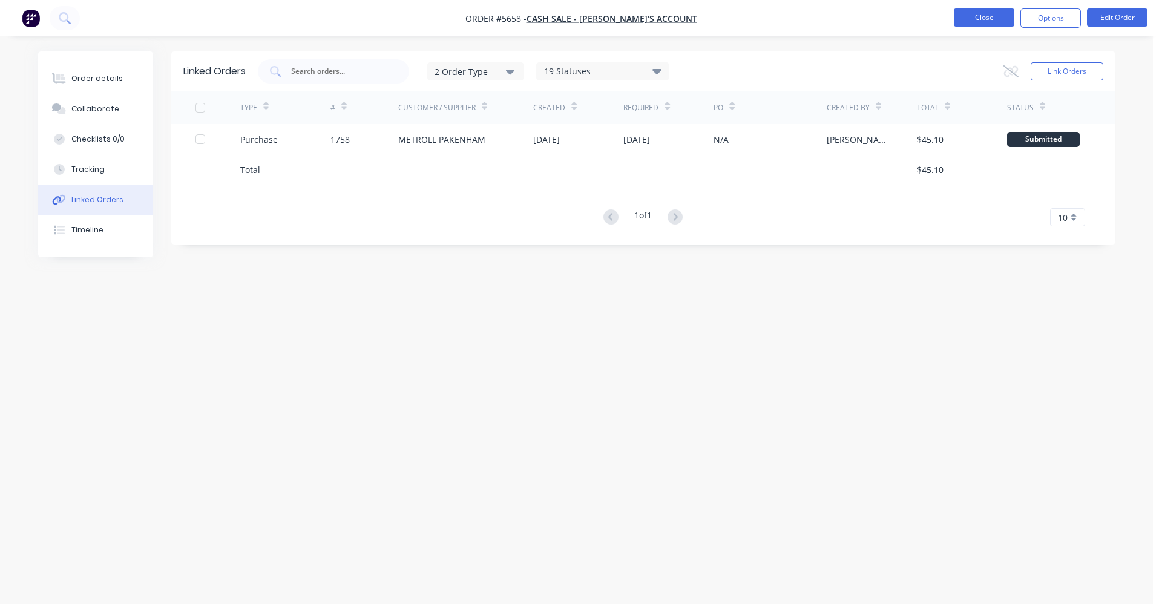
click at [974, 16] on button "Close" at bounding box center [983, 17] width 60 height 18
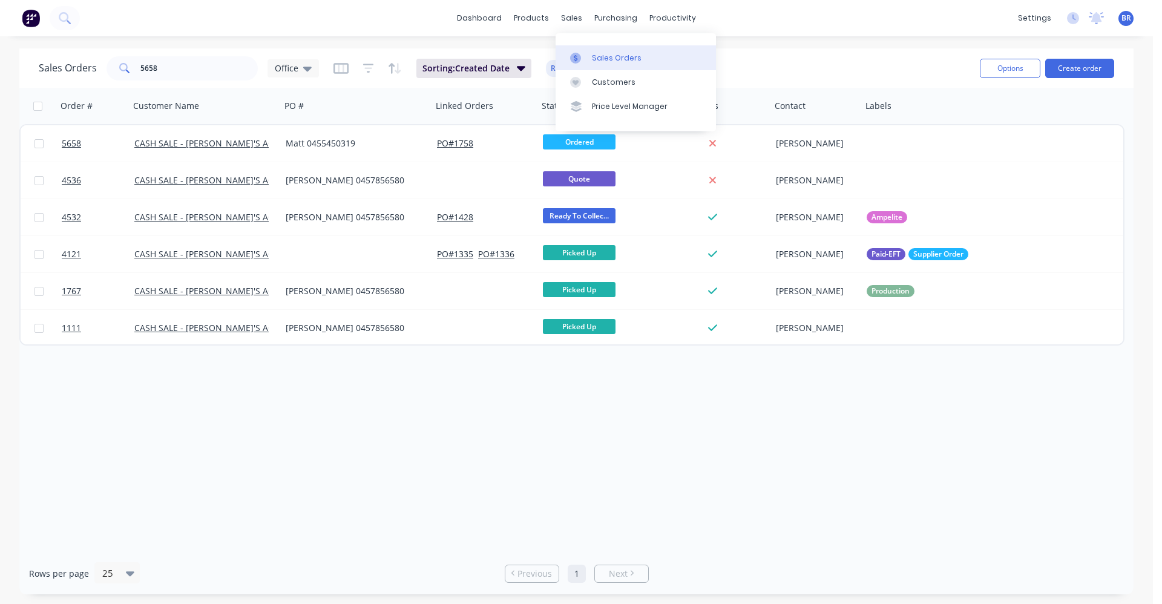
click at [612, 54] on div "Sales Orders" at bounding box center [617, 58] width 50 height 11
drag, startPoint x: 113, startPoint y: 65, endPoint x: 20, endPoint y: 53, distance: 93.9
click at [28, 64] on div "Sales Orders 5658 Office Sorting: Created Date Reset Options Create order" at bounding box center [576, 67] width 1114 height 39
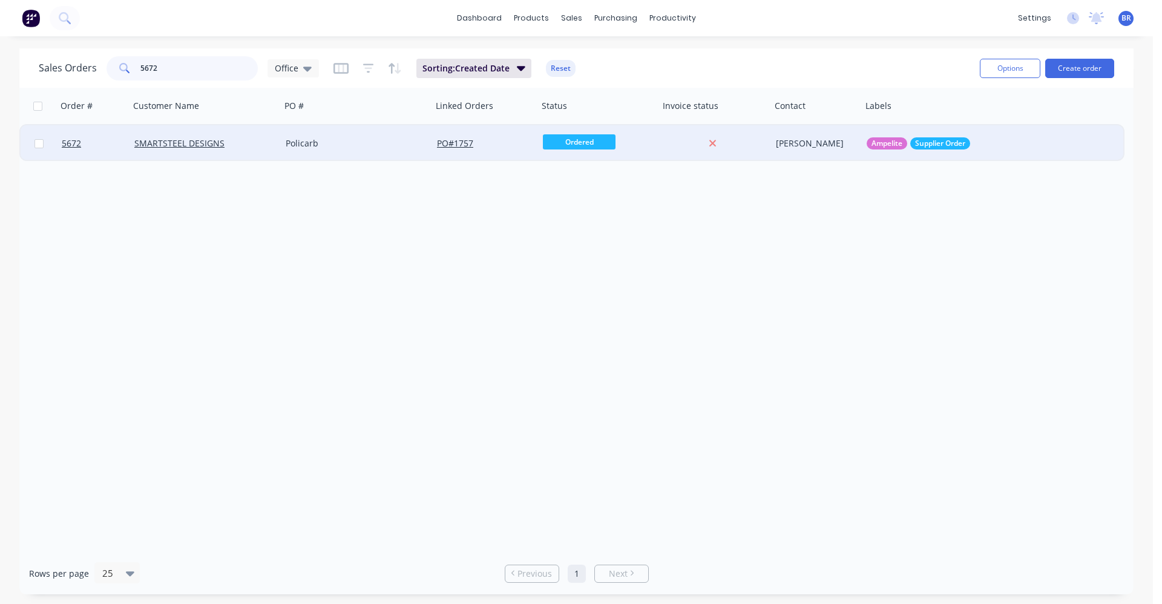
type input "5672"
click at [370, 143] on div "Policarb" at bounding box center [353, 143] width 134 height 12
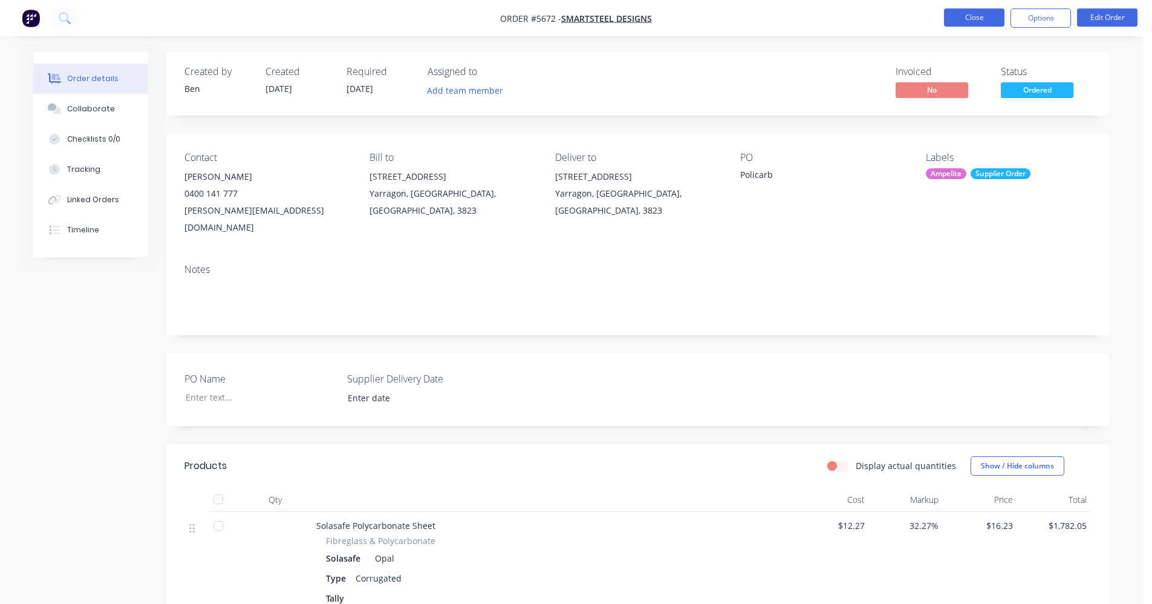
click at [976, 18] on button "Close" at bounding box center [974, 17] width 60 height 18
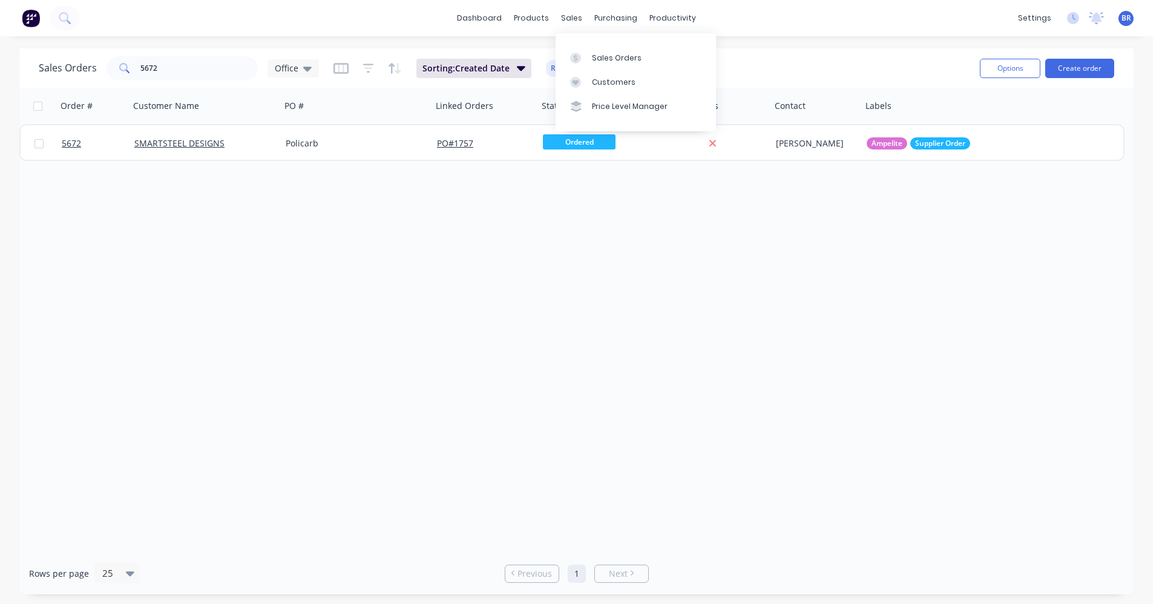
drag, startPoint x: 572, startPoint y: 24, endPoint x: 596, endPoint y: 36, distance: 26.5
click at [572, 24] on div "sales" at bounding box center [571, 18] width 33 height 18
click at [609, 55] on div "Sales Orders" at bounding box center [617, 58] width 50 height 11
click at [1077, 67] on button "Create order" at bounding box center [1079, 68] width 69 height 19
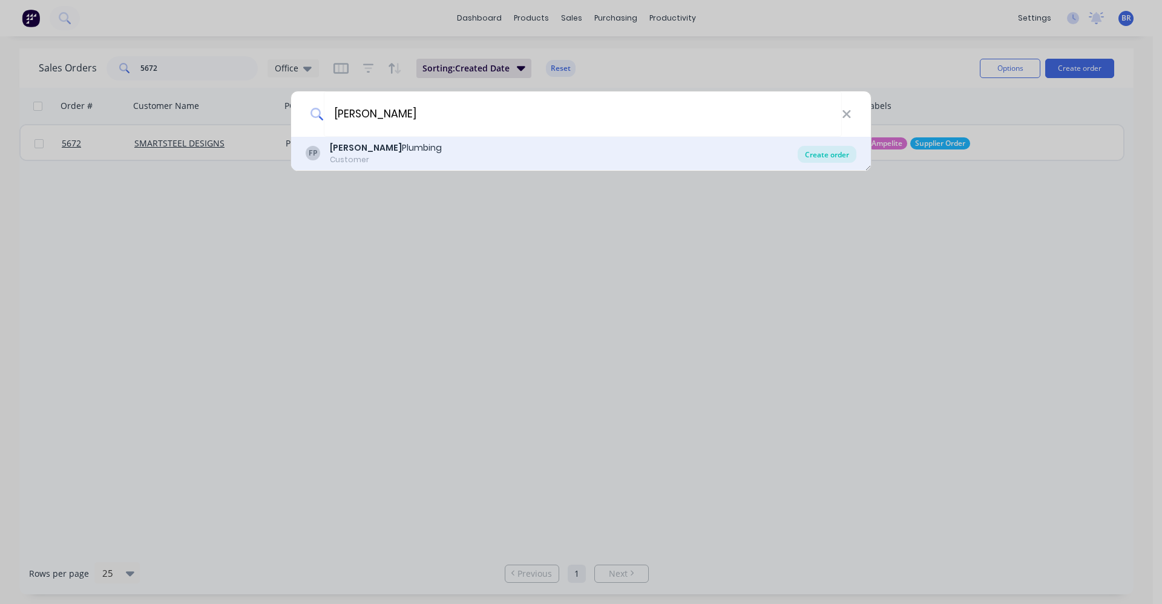
type input "francis"
click at [823, 150] on div "Create order" at bounding box center [826, 154] width 59 height 17
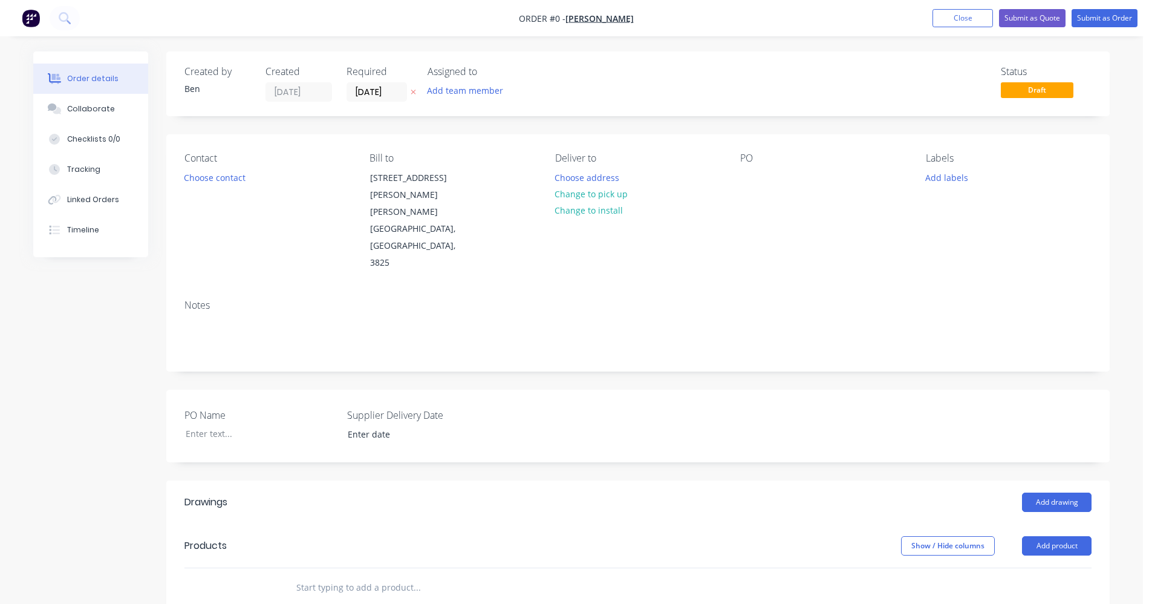
click at [214, 168] on div "Contact Choose contact" at bounding box center [268, 211] width 166 height 119
click at [220, 173] on button "Choose contact" at bounding box center [215, 177] width 74 height 16
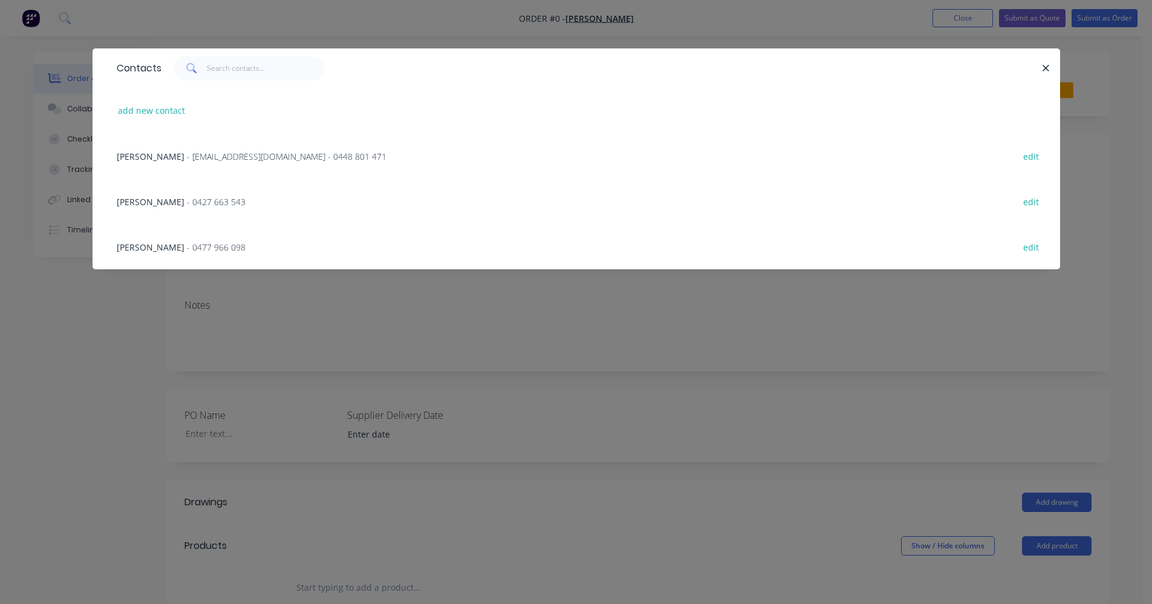
click at [175, 155] on div "Duane Francis - francisplumbing@hotmail.com - 0448 801 471" at bounding box center [252, 156] width 270 height 13
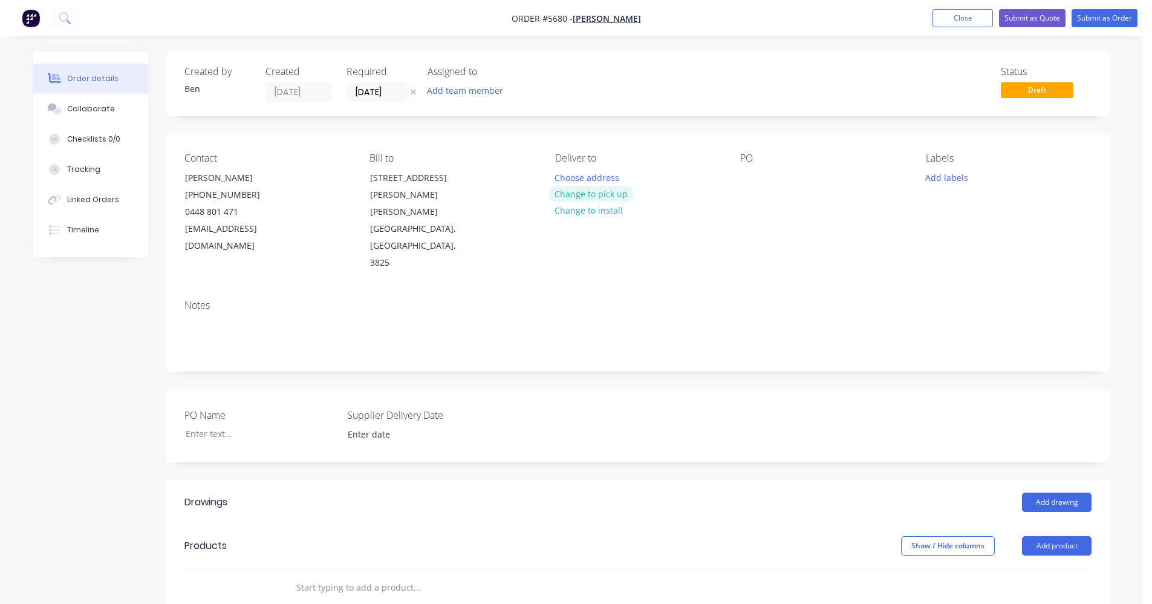
click at [600, 194] on button "Change to pick up" at bounding box center [592, 194] width 86 height 16
click at [745, 179] on div at bounding box center [749, 178] width 19 height 18
click at [1043, 492] on button "Add drawing" at bounding box center [1057, 501] width 70 height 19
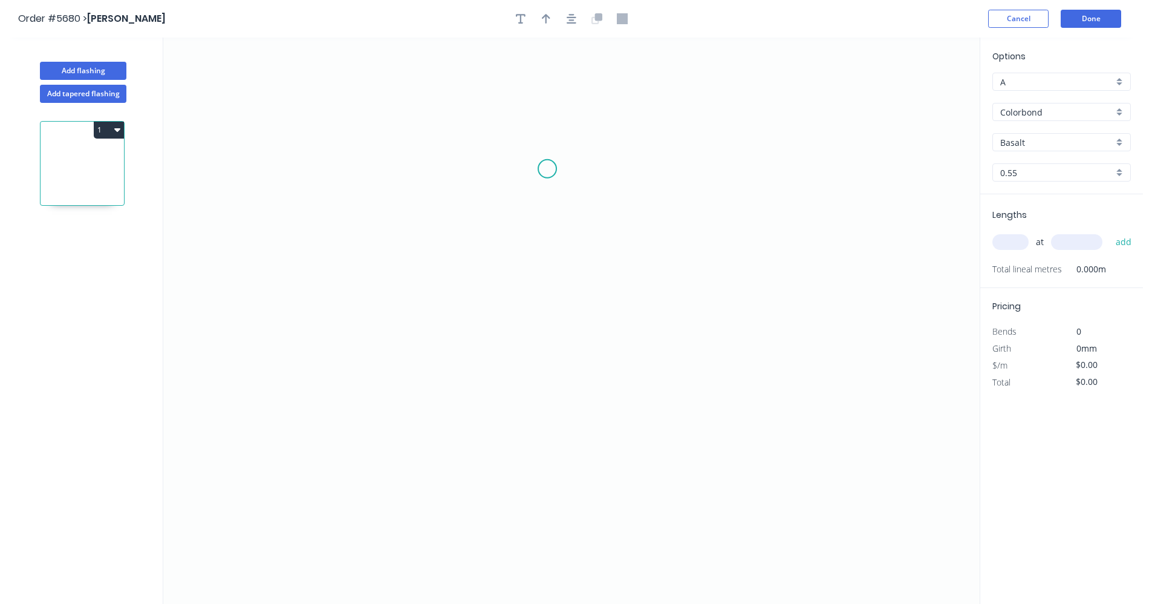
click at [548, 167] on icon "0" at bounding box center [571, 321] width 817 height 566
click at [538, 428] on icon "0" at bounding box center [571, 321] width 817 height 566
click at [572, 289] on rect at bounding box center [566, 292] width 24 height 17
click at [1010, 243] on input "text" at bounding box center [1011, 242] width 36 height 16
type input "$19.88"
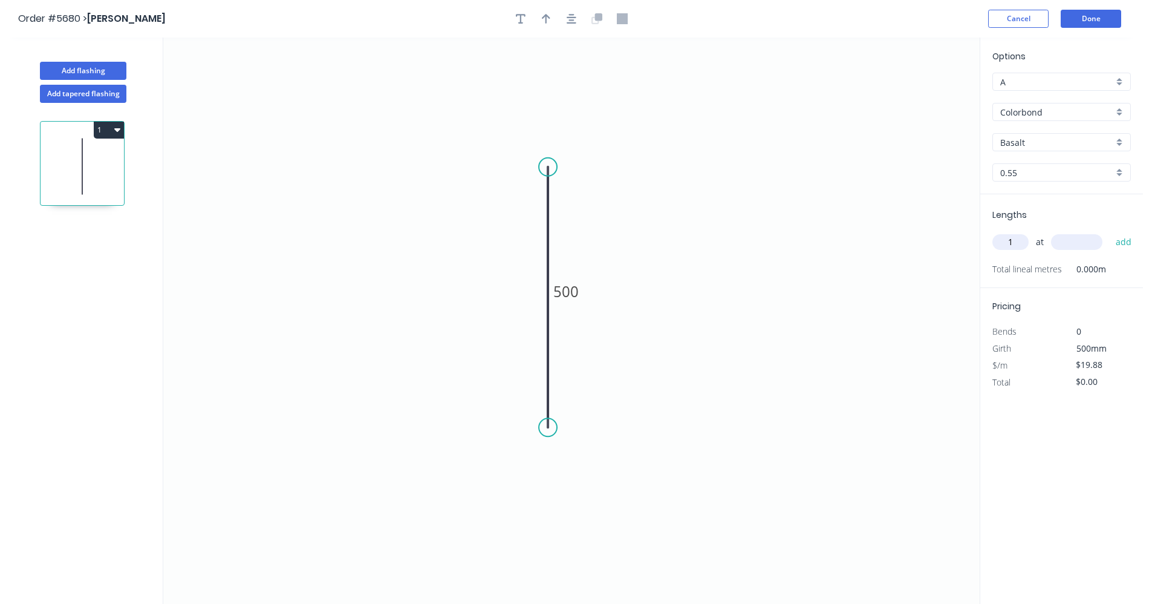
type input "1"
type input "550"
click at [1110, 232] on button "add" at bounding box center [1124, 242] width 28 height 21
type input "$19.88"
drag, startPoint x: 1111, startPoint y: 138, endPoint x: 1107, endPoint y: 150, distance: 12.8
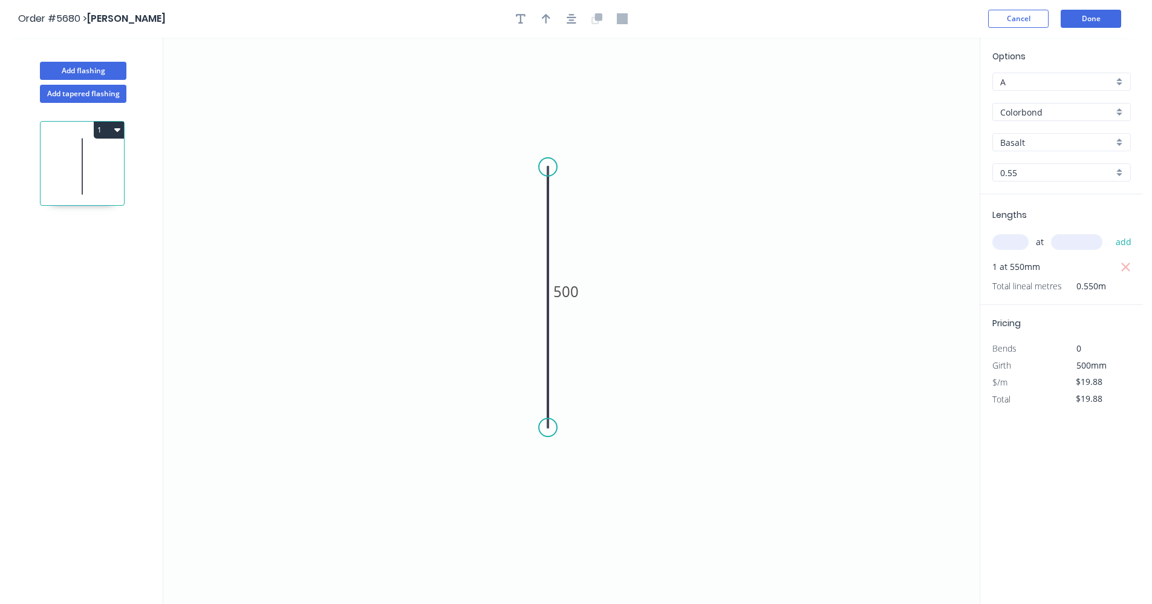
click at [1111, 139] on input "Basalt" at bounding box center [1057, 142] width 113 height 13
click at [1044, 208] on div "Classic Cream" at bounding box center [1061, 207] width 137 height 21
type input "Classic Cream"
drag, startPoint x: 836, startPoint y: 178, endPoint x: 939, endPoint y: 139, distance: 110.1
click at [837, 178] on icon "0 500" at bounding box center [571, 321] width 817 height 566
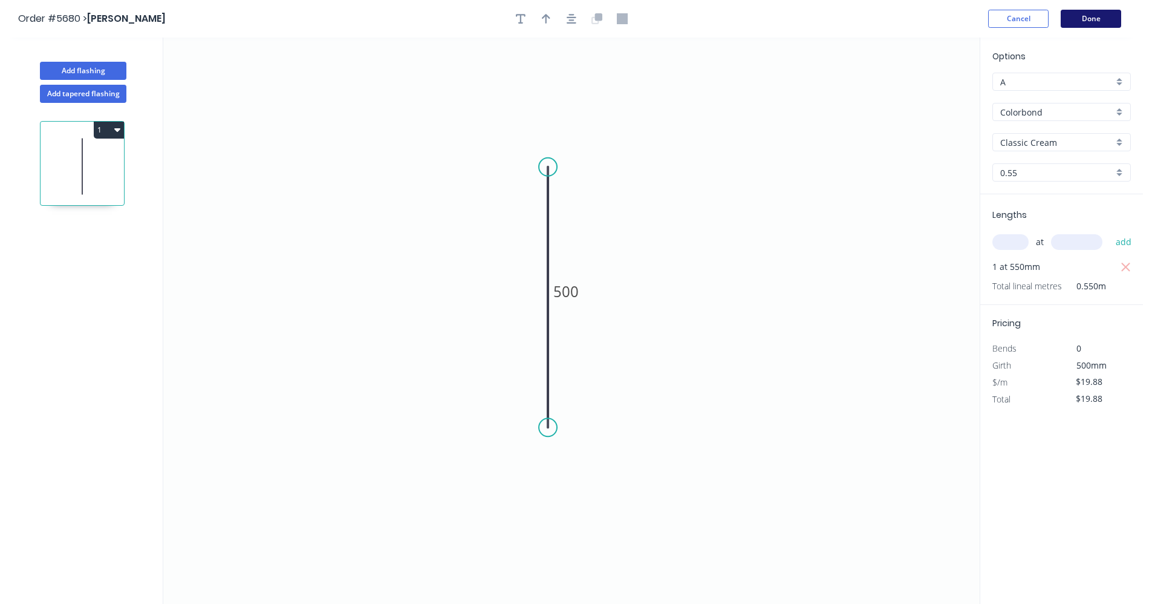
click at [1100, 21] on button "Done" at bounding box center [1091, 19] width 60 height 18
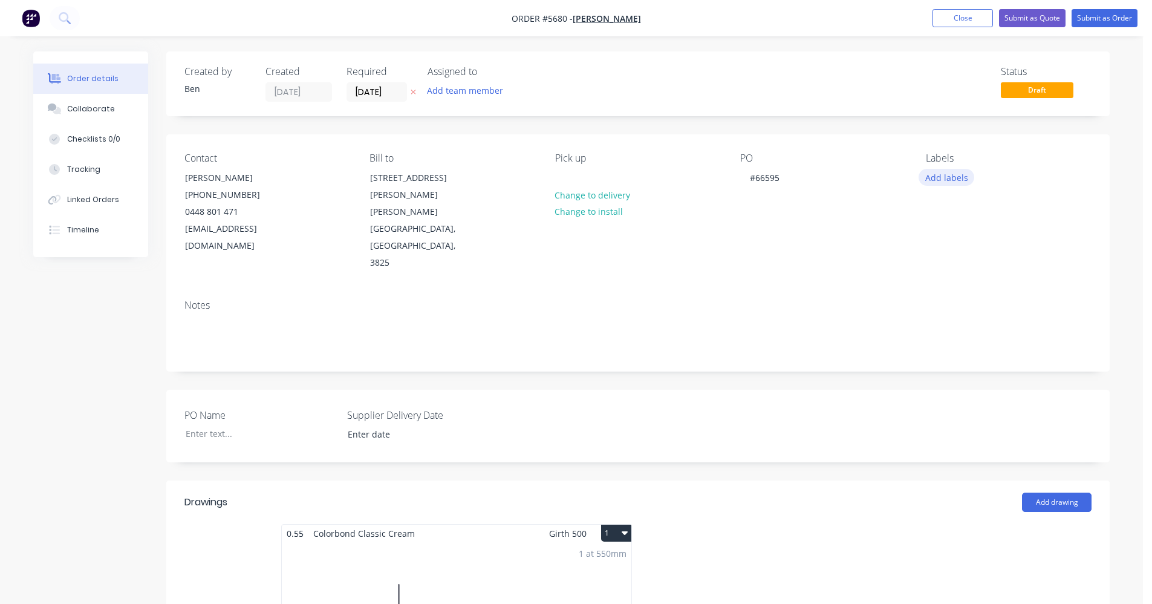
click at [953, 180] on button "Add labels" at bounding box center [947, 177] width 56 height 16
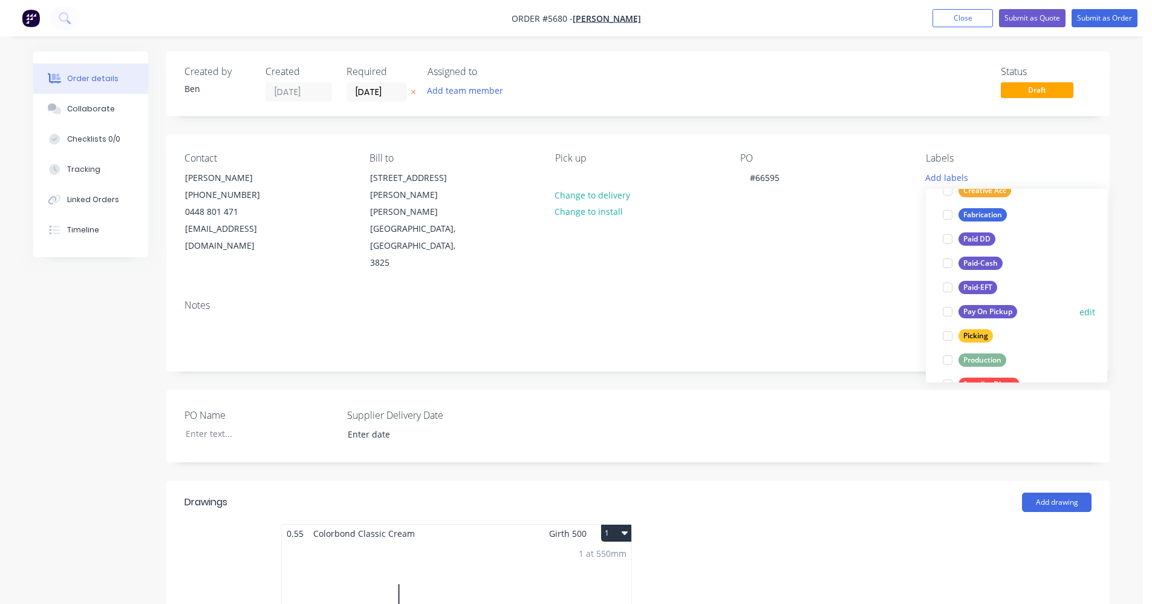
scroll to position [121, 0]
click at [987, 358] on div "Production" at bounding box center [983, 357] width 48 height 13
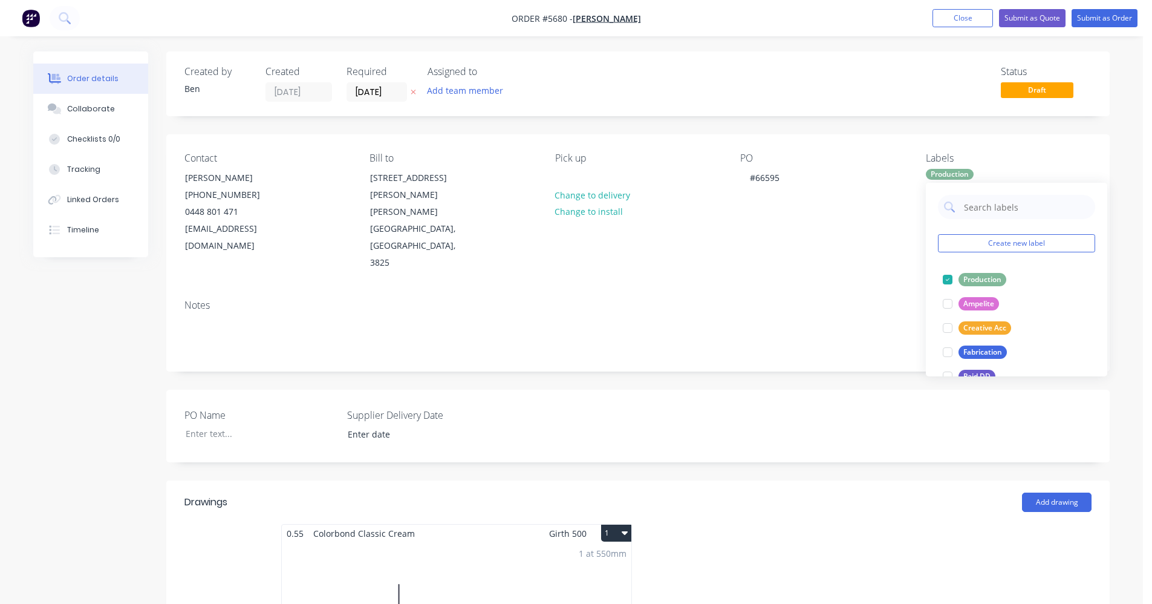
click at [761, 299] on div "Notes" at bounding box center [638, 304] width 907 height 11
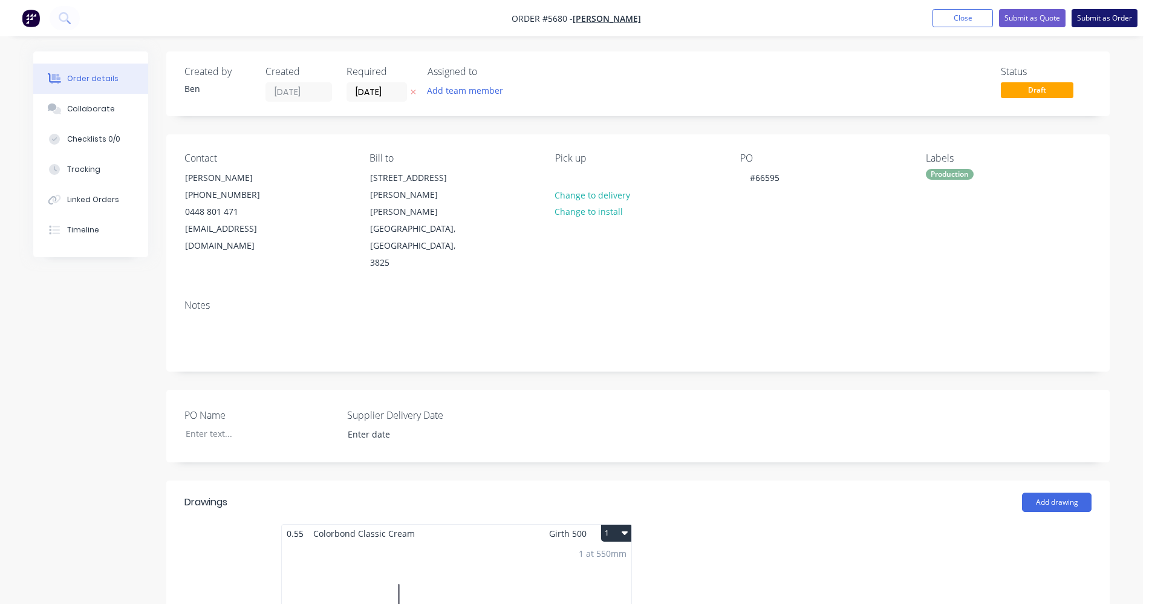
click at [1102, 21] on button "Submit as Order" at bounding box center [1105, 18] width 66 height 18
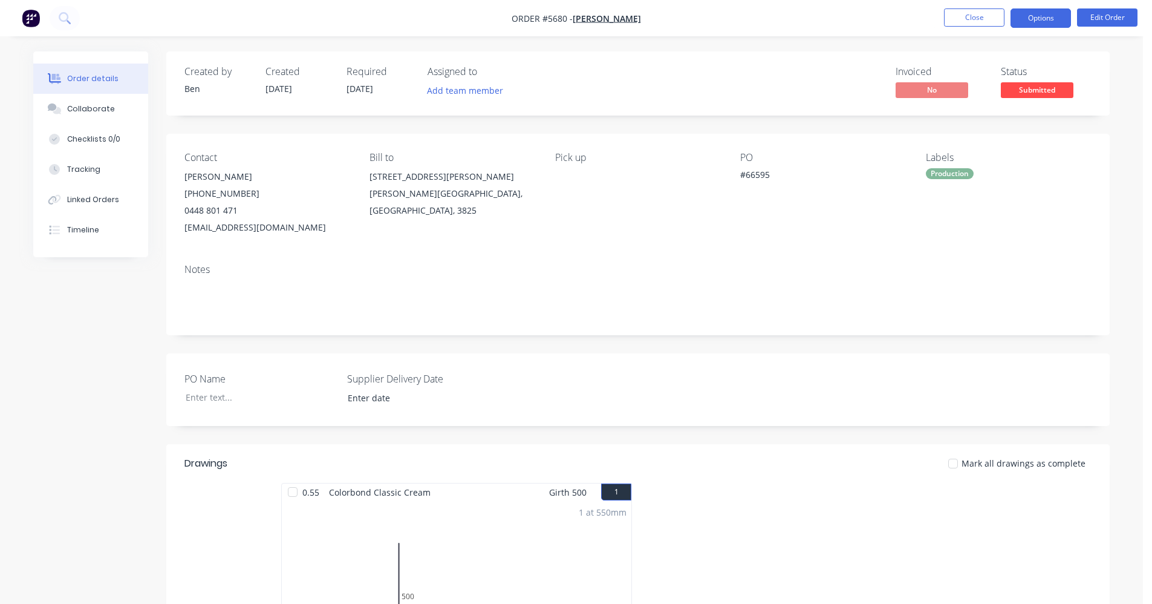
click at [1044, 16] on button "Options" at bounding box center [1041, 17] width 60 height 19
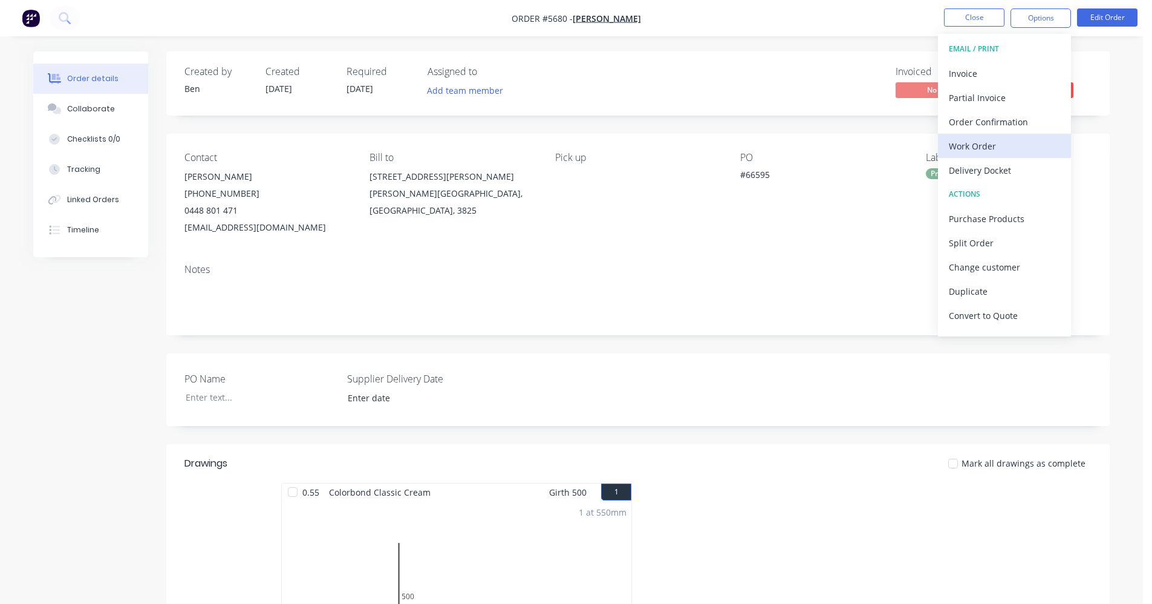
click at [972, 145] on div "Work Order" at bounding box center [1004, 146] width 111 height 18
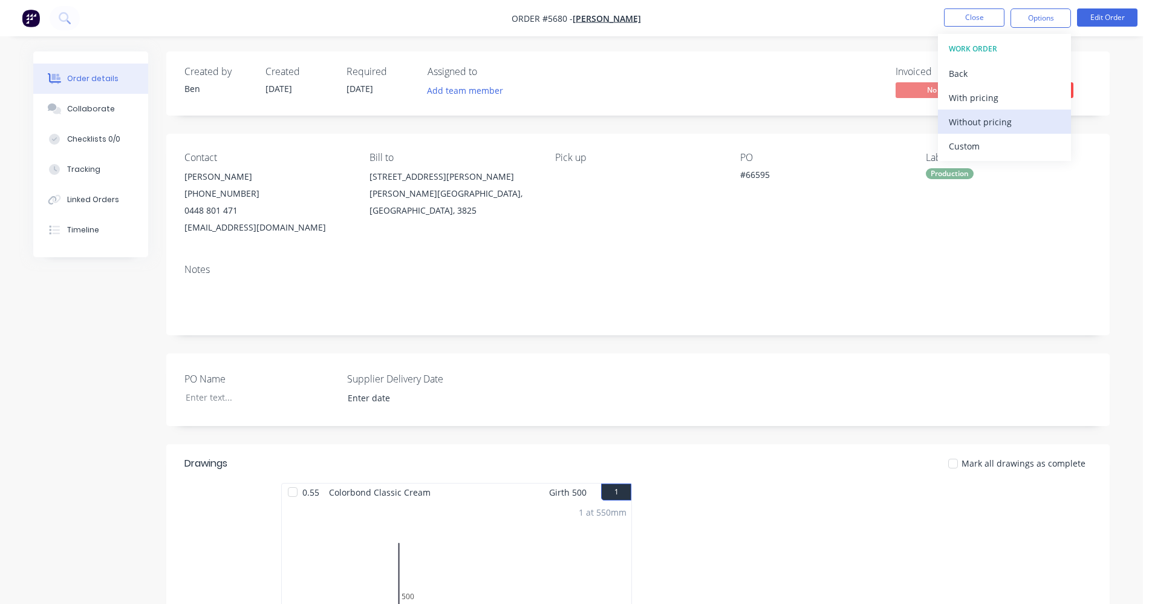
click at [971, 123] on div "Without pricing" at bounding box center [1004, 122] width 111 height 18
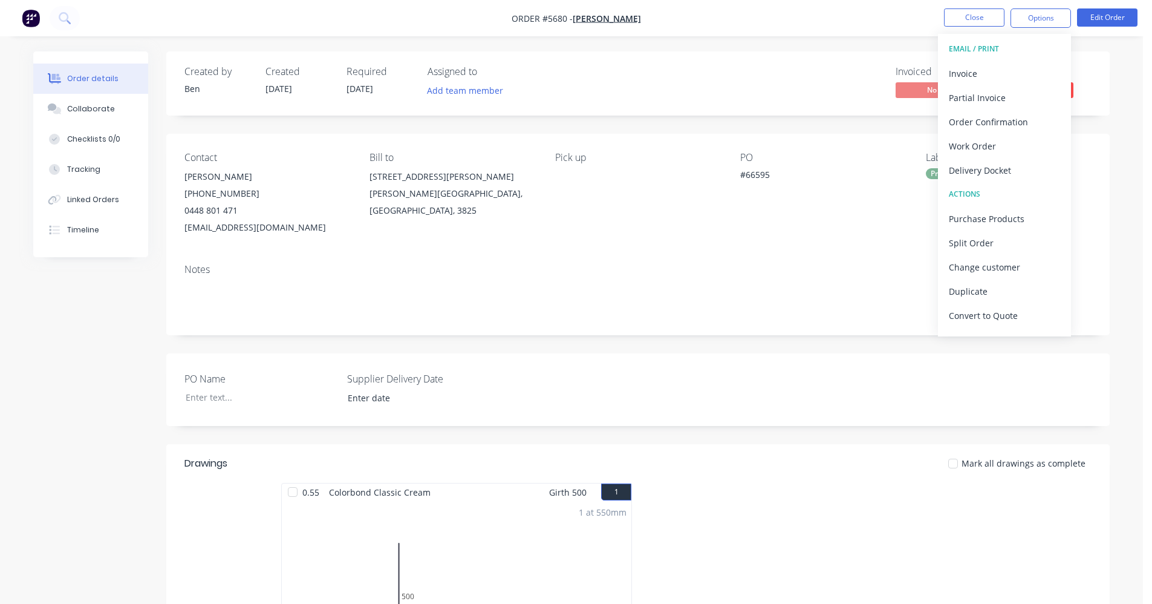
click at [842, 531] on div at bounding box center [819, 590] width 363 height 215
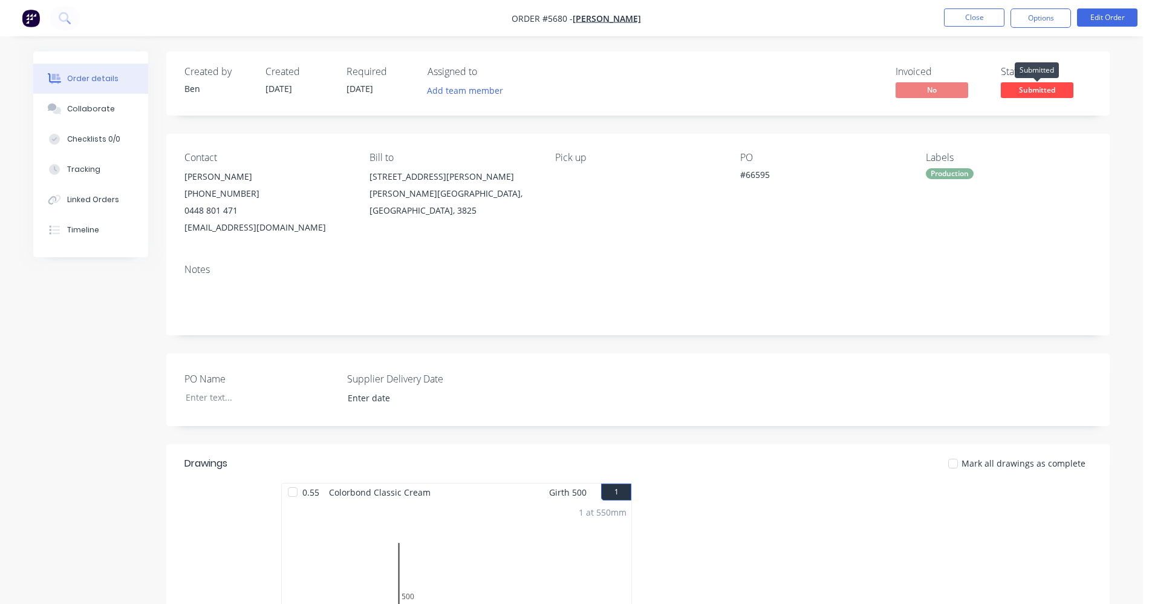
click at [1047, 88] on span "Submitted" at bounding box center [1037, 89] width 73 height 15
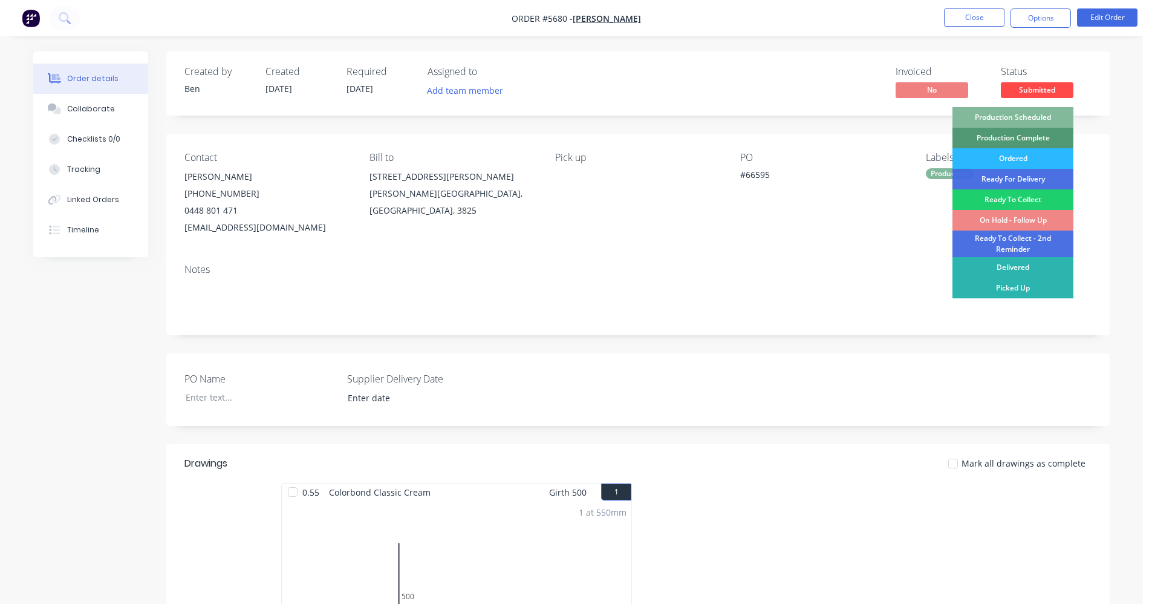
click at [1041, 114] on div "Production Scheduled" at bounding box center [1013, 117] width 121 height 21
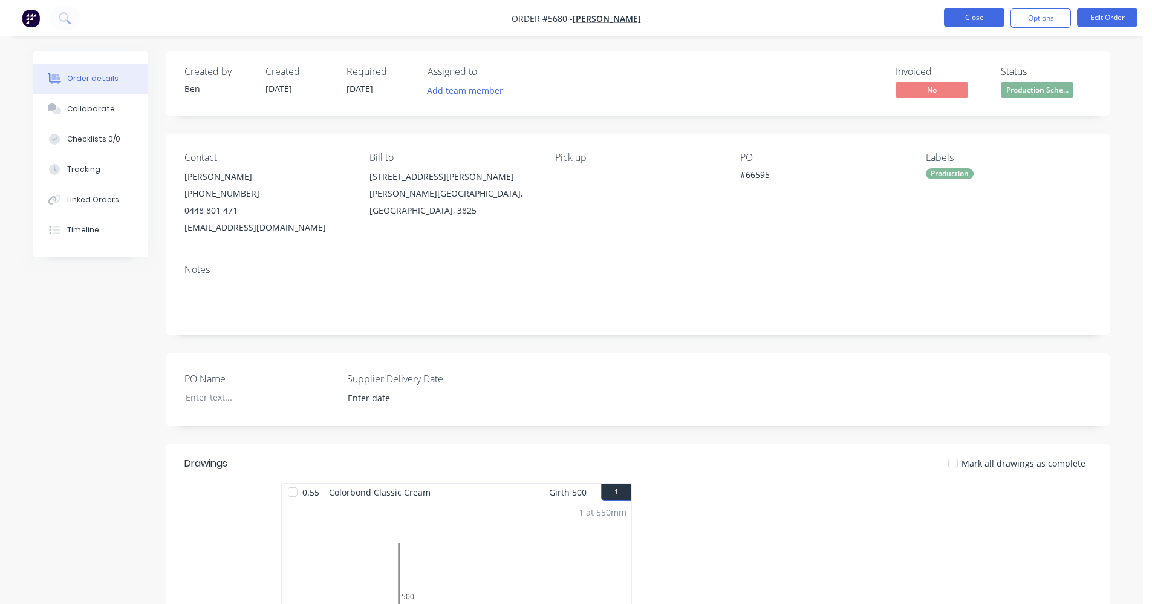
click at [974, 16] on button "Close" at bounding box center [974, 17] width 60 height 18
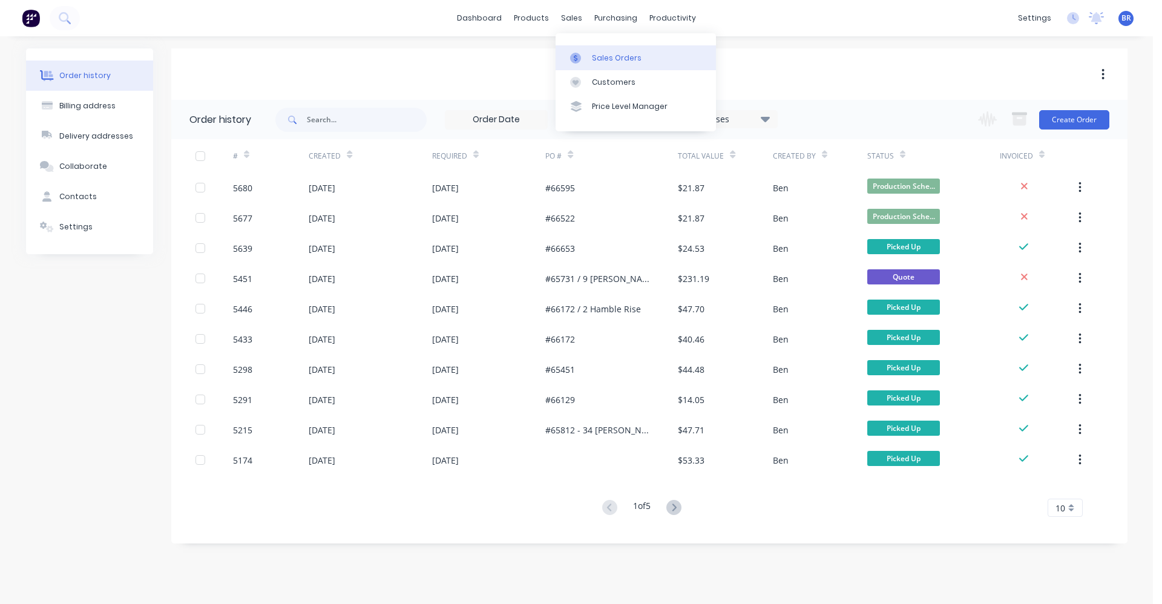
click at [595, 56] on div "Sales Orders" at bounding box center [617, 58] width 50 height 11
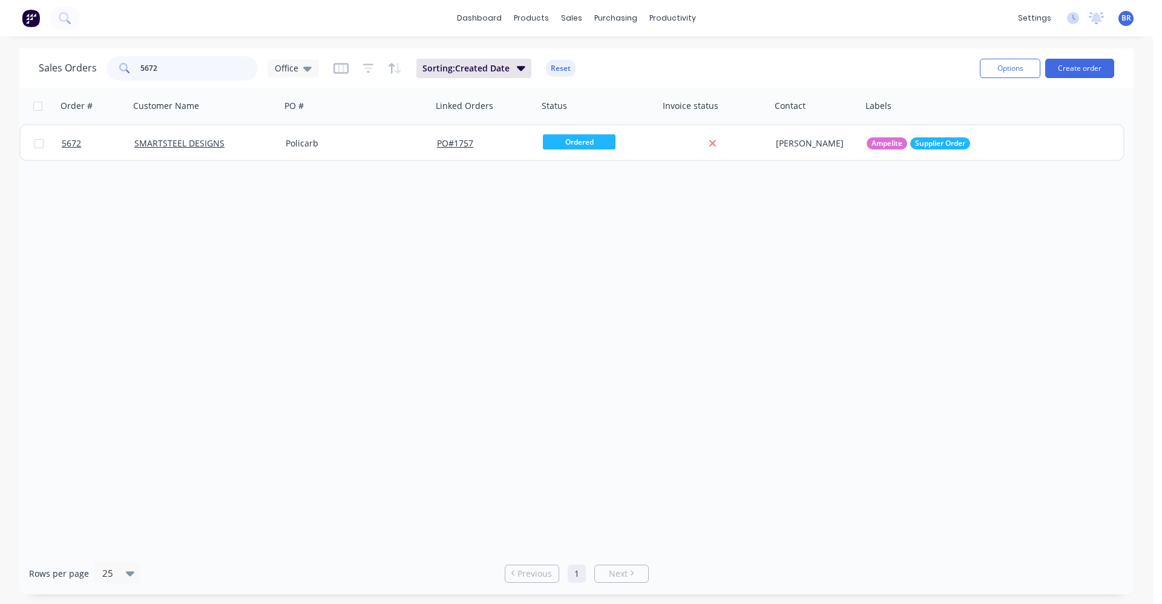
drag, startPoint x: 176, startPoint y: 69, endPoint x: 41, endPoint y: 50, distance: 136.2
click at [44, 50] on div "Sales Orders 5672 Office Sorting: Created Date Reset Options Create order" at bounding box center [576, 67] width 1114 height 39
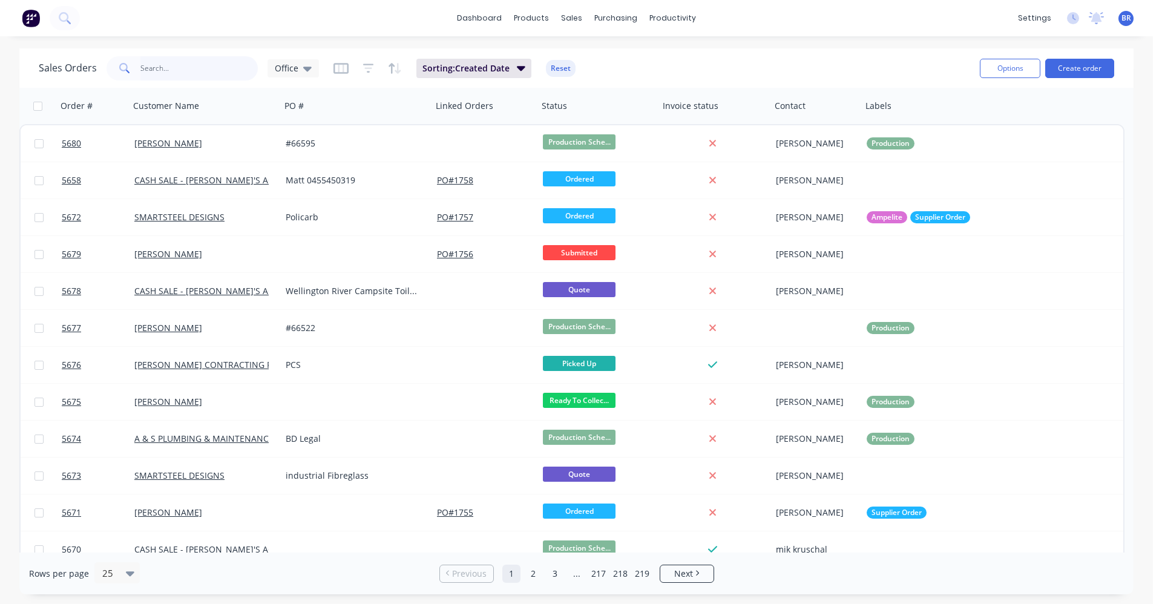
click at [162, 71] on input "text" at bounding box center [199, 68] width 118 height 24
type input "5640"
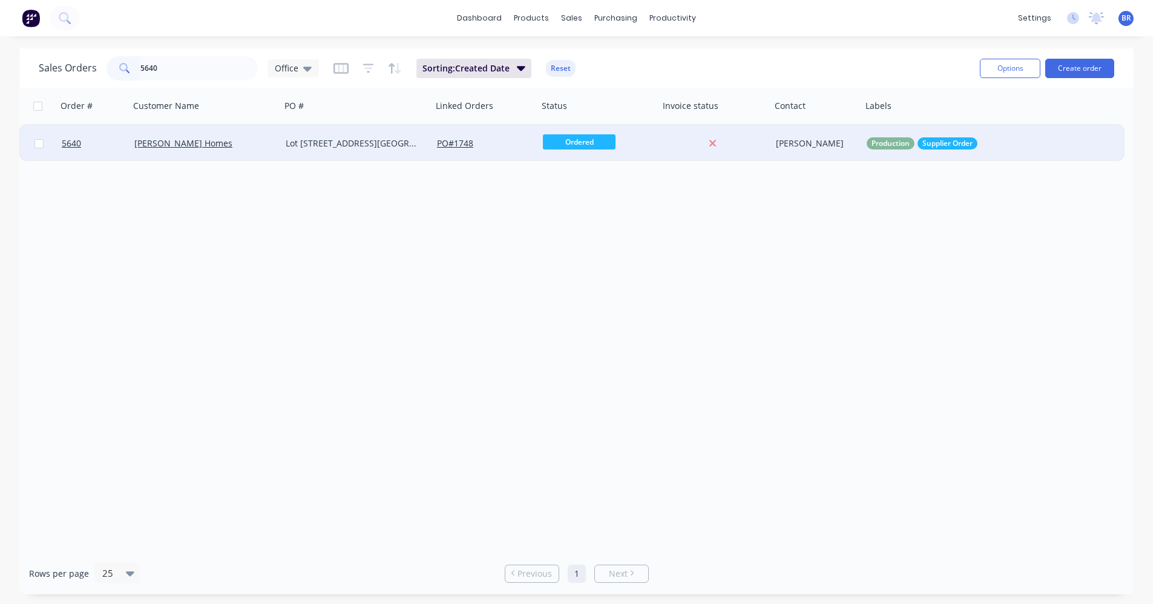
click at [235, 140] on div "[PERSON_NAME] Homes" at bounding box center [201, 143] width 134 height 12
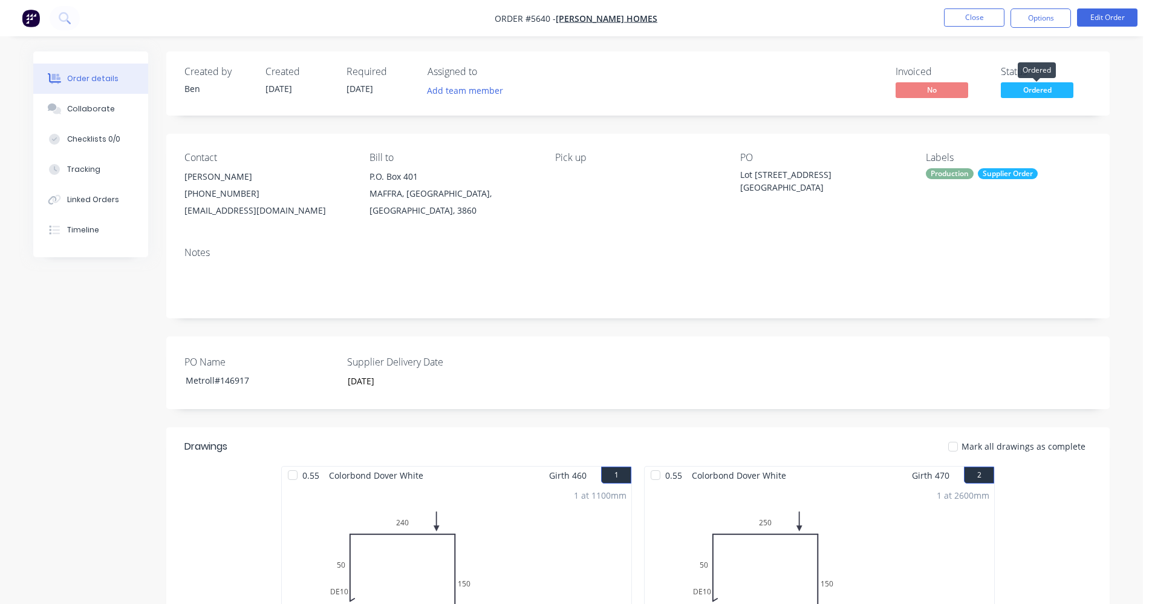
click at [1042, 90] on span "Ordered" at bounding box center [1037, 89] width 73 height 15
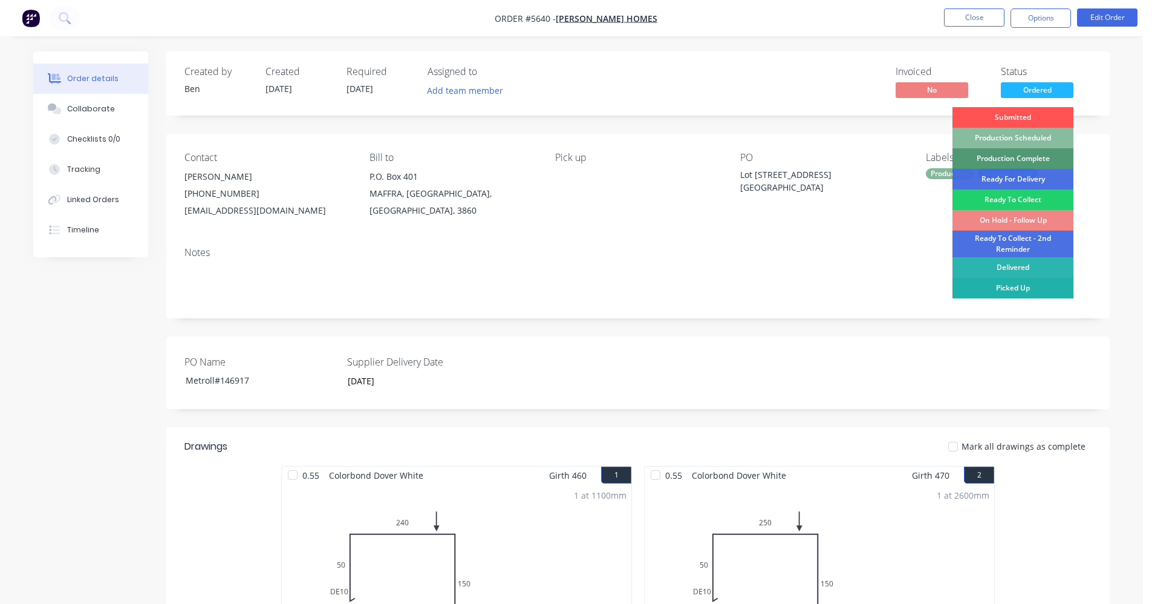
click at [1031, 288] on div "Picked Up" at bounding box center [1013, 288] width 121 height 21
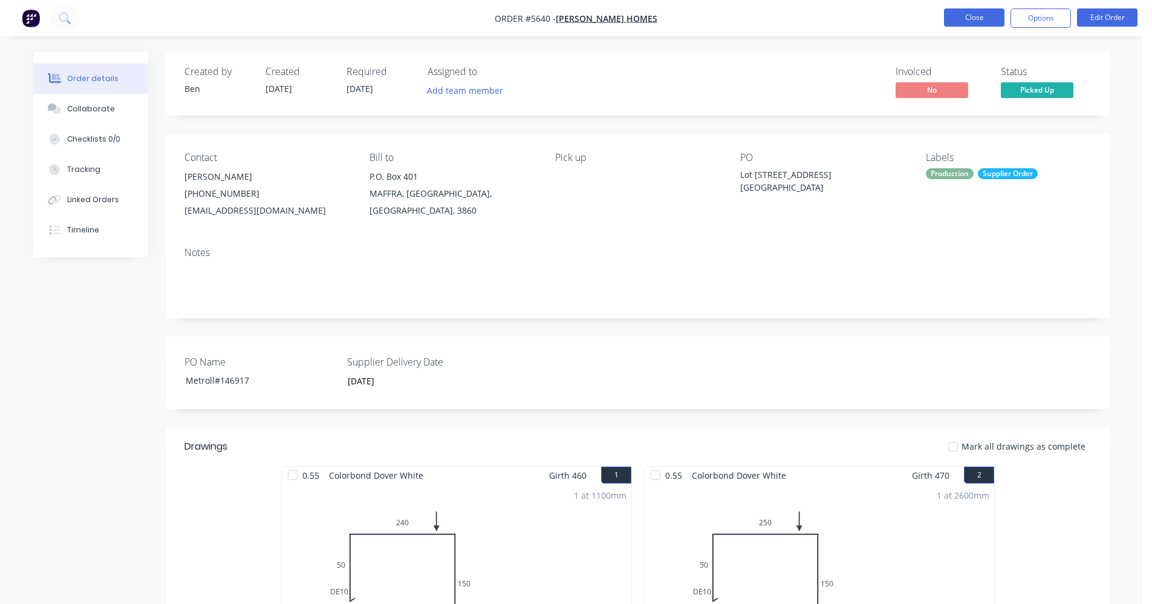
click at [955, 22] on button "Close" at bounding box center [974, 17] width 60 height 18
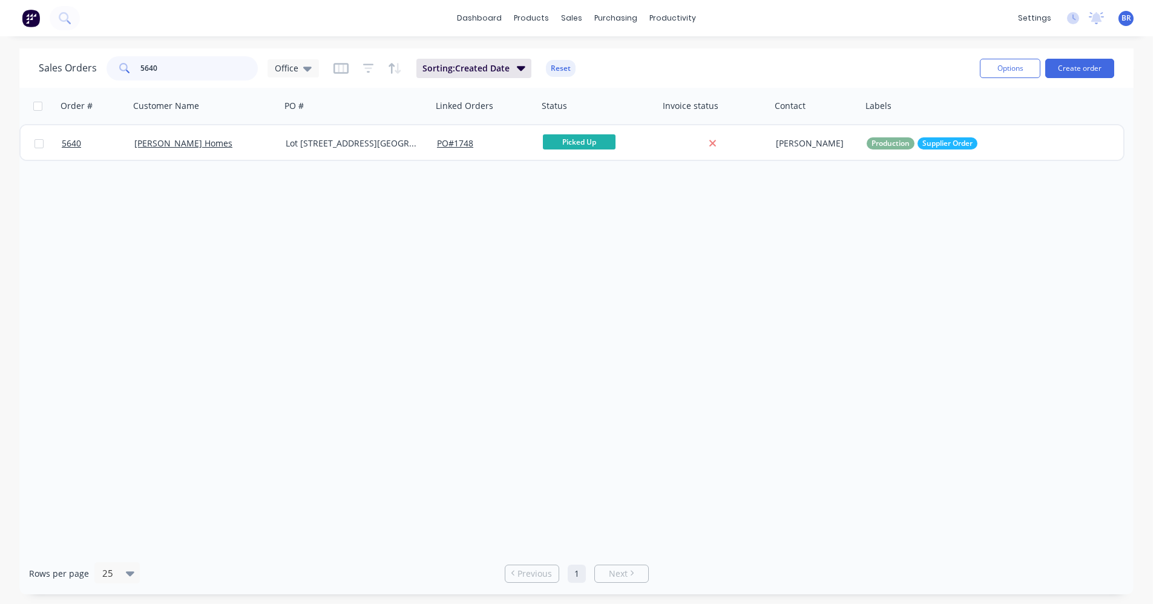
drag, startPoint x: 179, startPoint y: 67, endPoint x: 26, endPoint y: 69, distance: 153.1
click at [26, 69] on div "Sales Orders 5640 Office Sorting: Created Date Reset Options Create order" at bounding box center [576, 67] width 1114 height 39
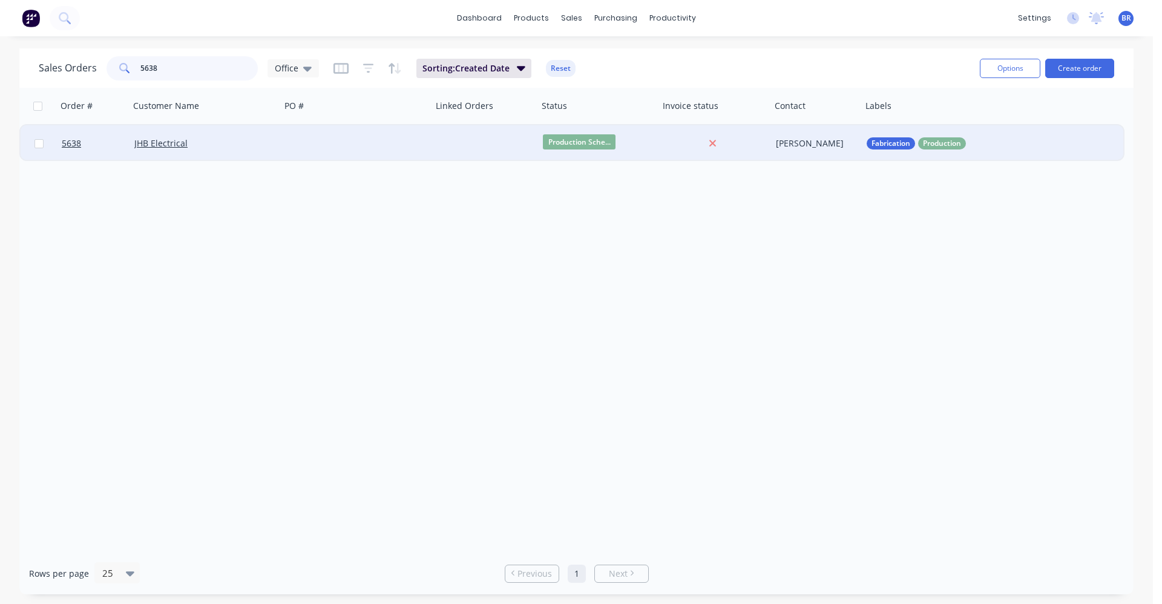
type input "5638"
click at [257, 153] on div "JHB Electrical" at bounding box center [204, 143] width 151 height 36
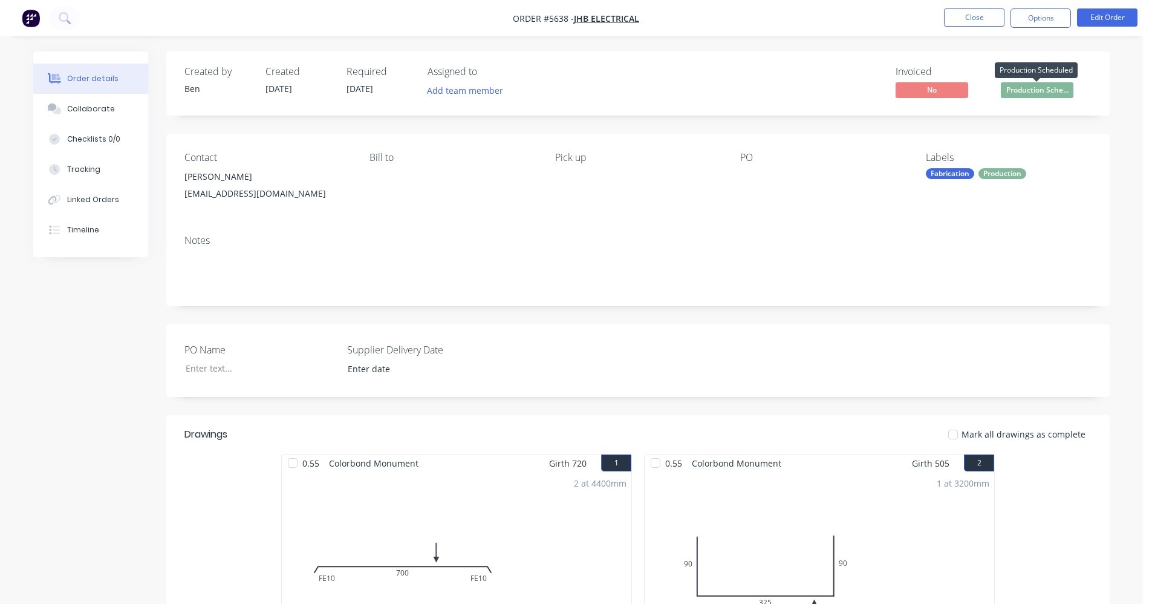
click at [1039, 94] on span "Production Sche..." at bounding box center [1037, 89] width 73 height 15
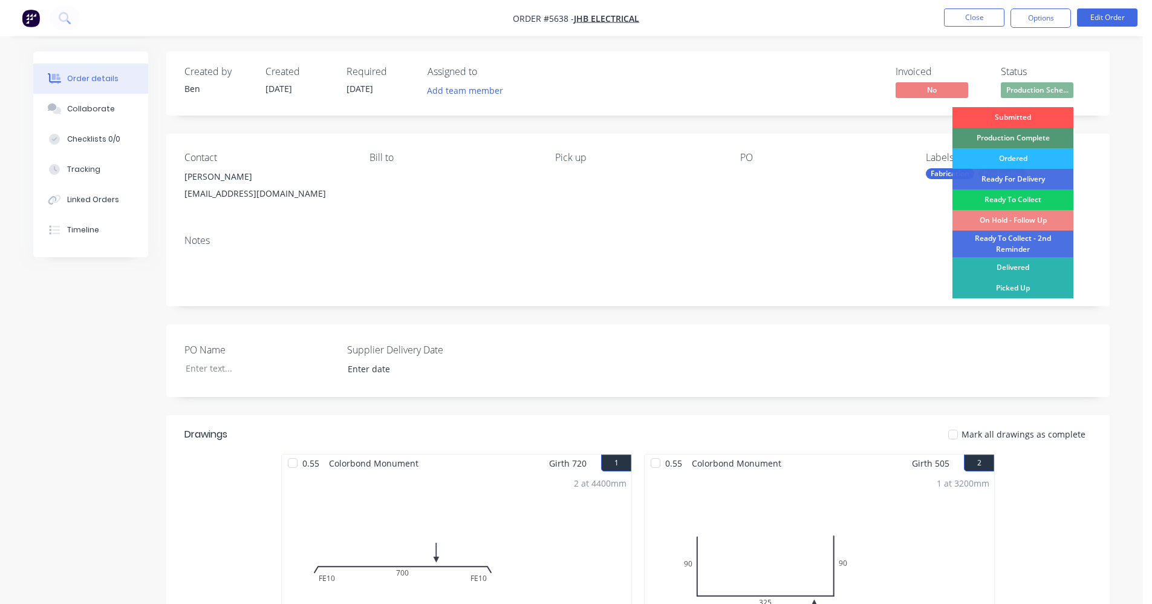
click at [1019, 199] on div "Ready To Collect" at bounding box center [1013, 199] width 121 height 21
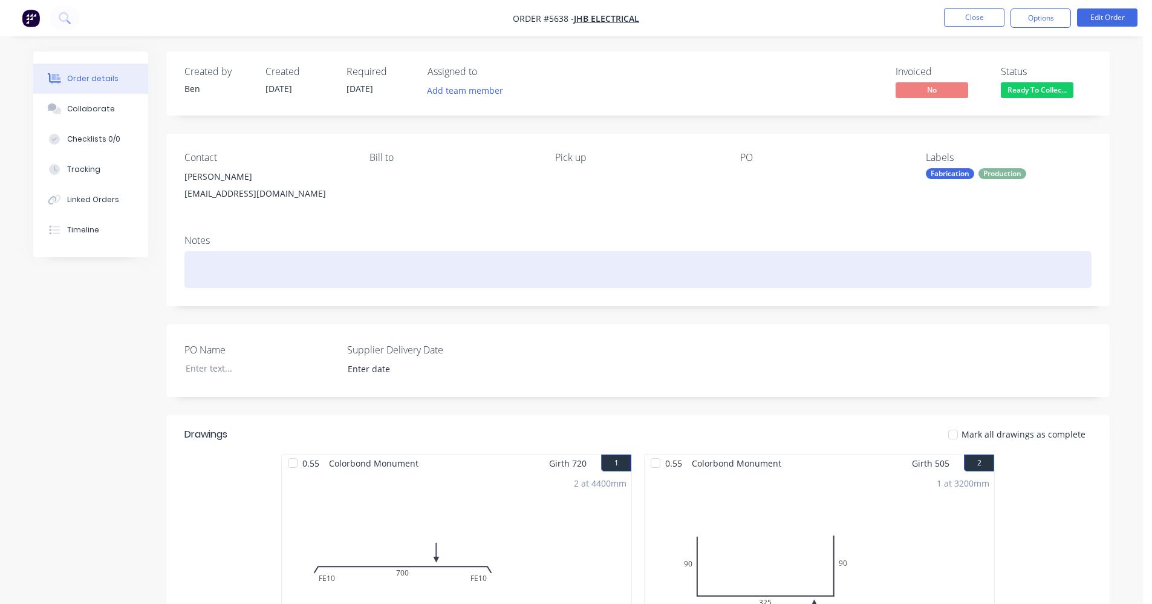
click at [841, 262] on div at bounding box center [638, 269] width 907 height 37
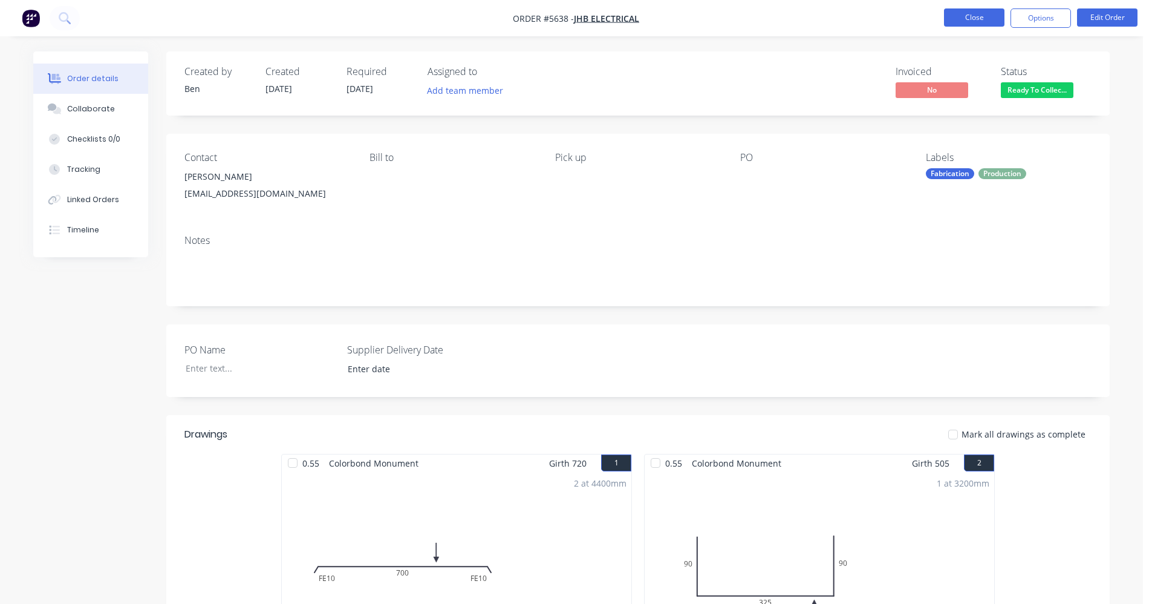
click at [969, 19] on button "Close" at bounding box center [974, 17] width 60 height 18
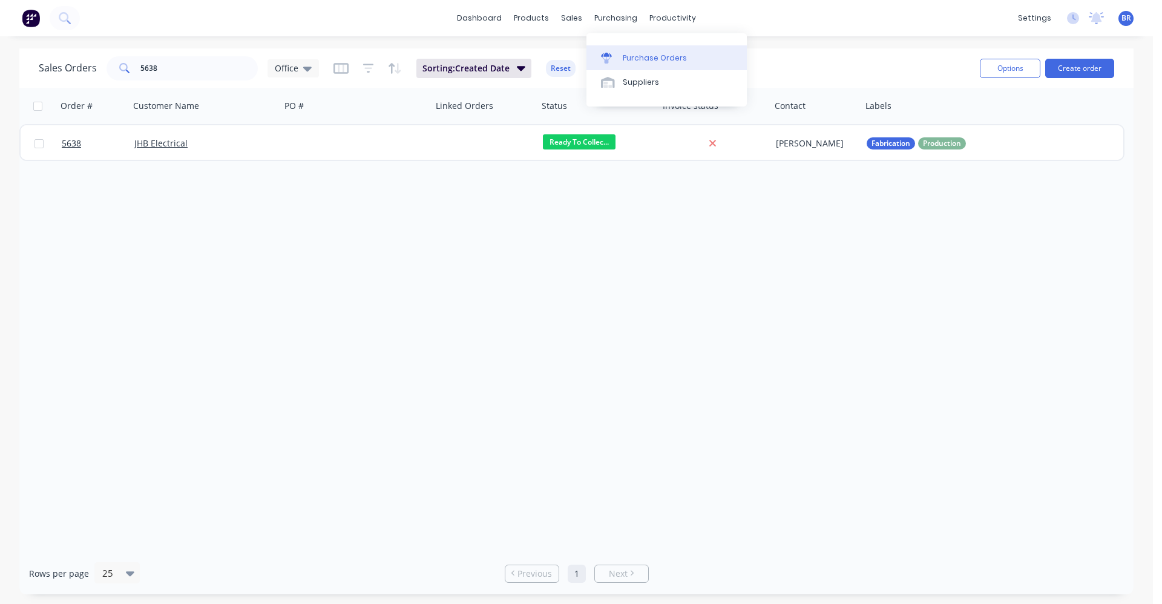
click at [629, 56] on div "Purchase Orders" at bounding box center [655, 58] width 64 height 11
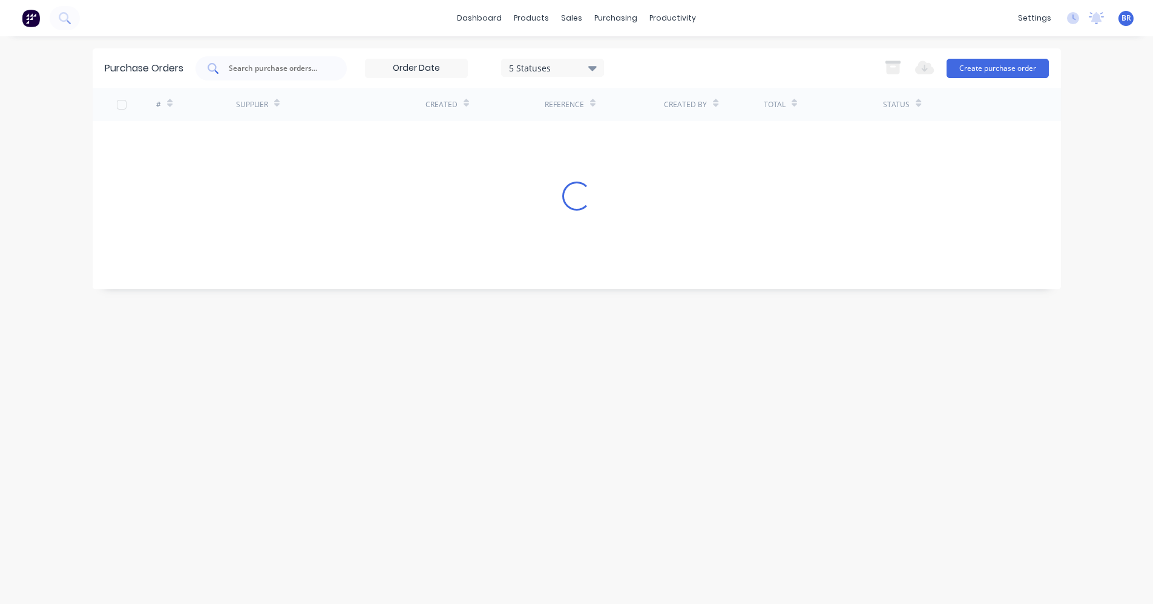
click at [268, 71] on input "text" at bounding box center [277, 68] width 100 height 12
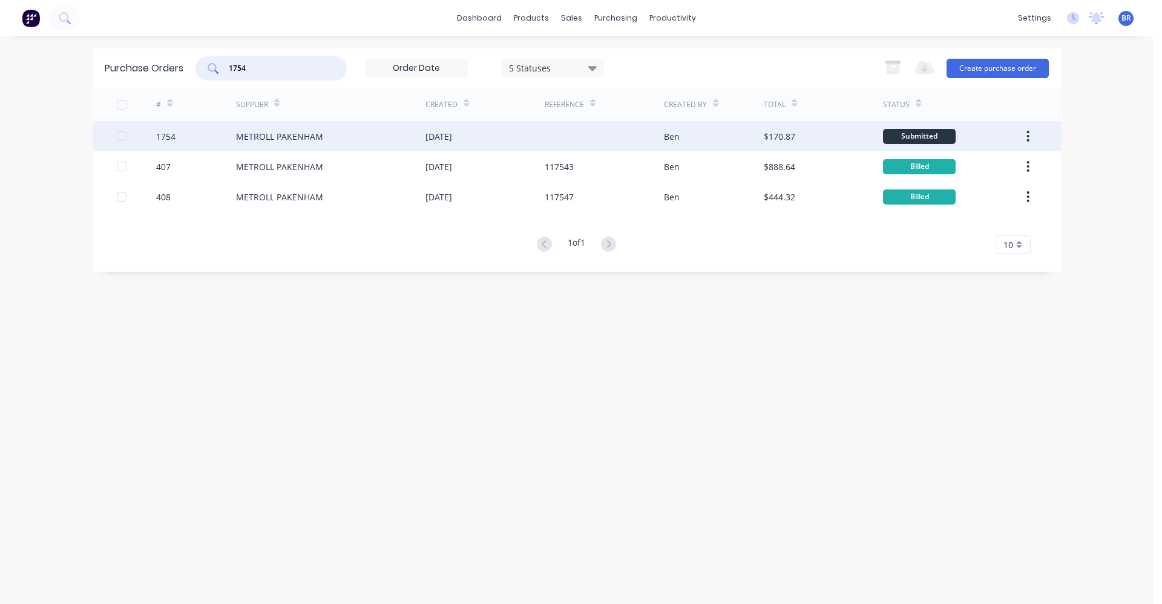
type input "1754"
click at [346, 132] on div "METROLL PAKENHAM" at bounding box center [330, 136] width 189 height 30
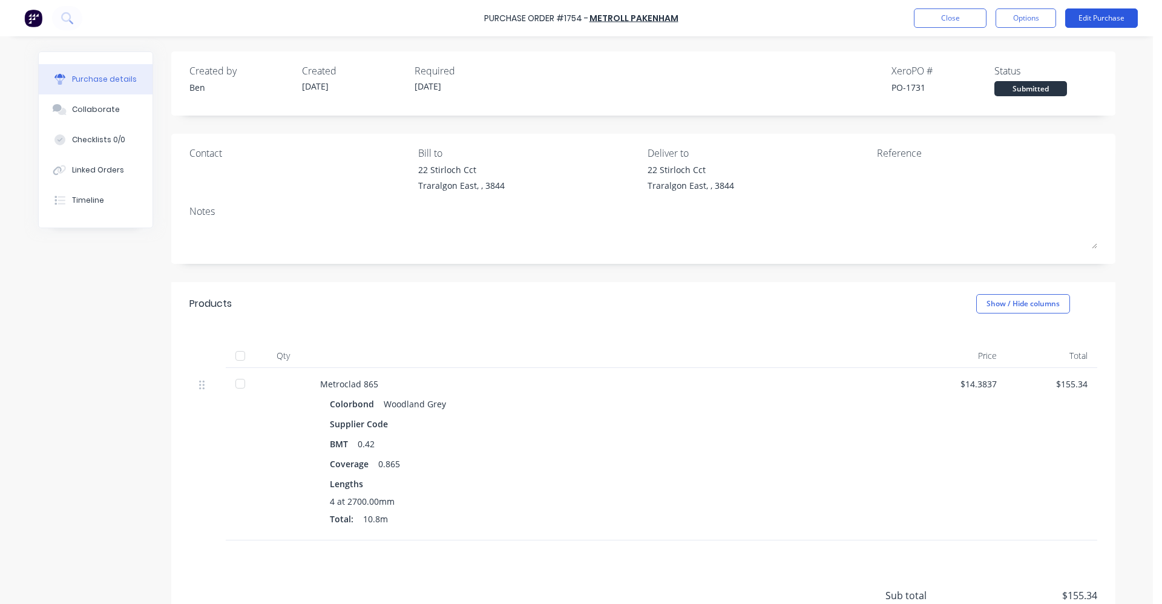
click at [1087, 16] on button "Edit Purchase" at bounding box center [1101, 17] width 73 height 19
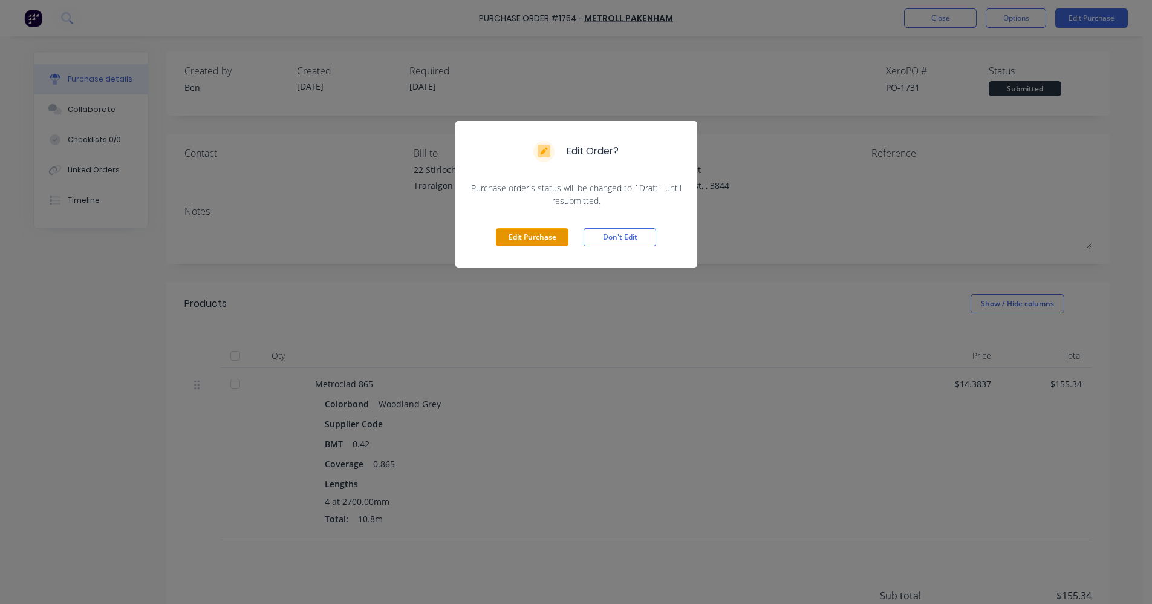
click at [529, 239] on button "Edit Purchase" at bounding box center [532, 237] width 73 height 18
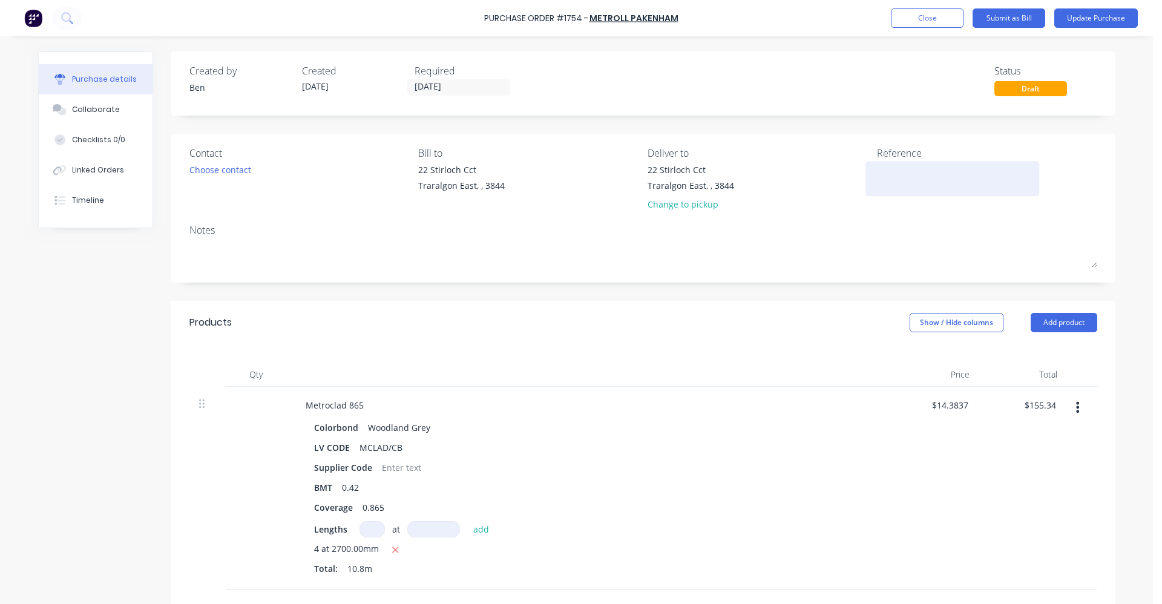
click at [889, 175] on textarea at bounding box center [952, 176] width 151 height 27
type textarea "147108"
type textarea "x"
type textarea "147108"
click at [1104, 23] on button "Update Purchase" at bounding box center [1095, 17] width 83 height 19
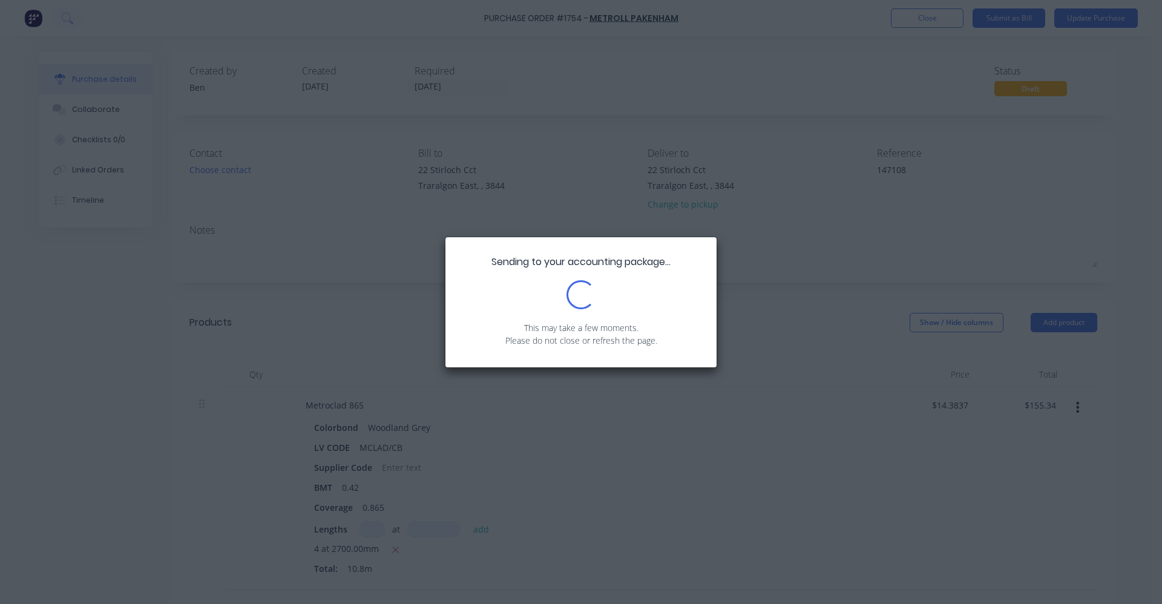
type textarea "x"
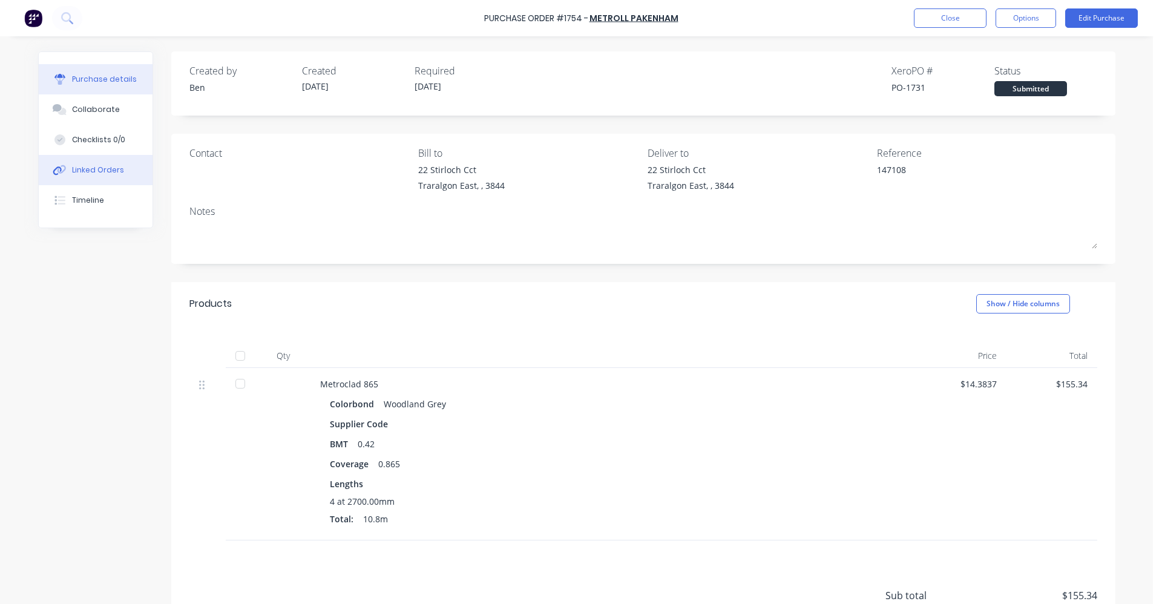
click at [102, 167] on div "Linked Orders" at bounding box center [98, 170] width 52 height 11
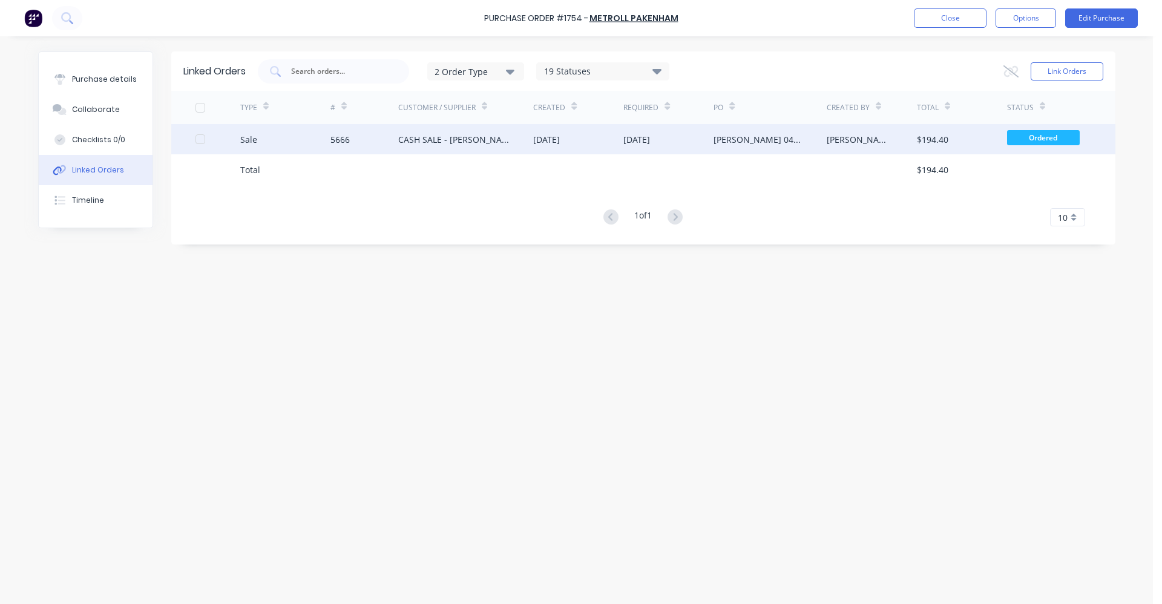
click at [451, 143] on div "CASH SALE - [PERSON_NAME]'S ACCOUNT" at bounding box center [453, 139] width 111 height 13
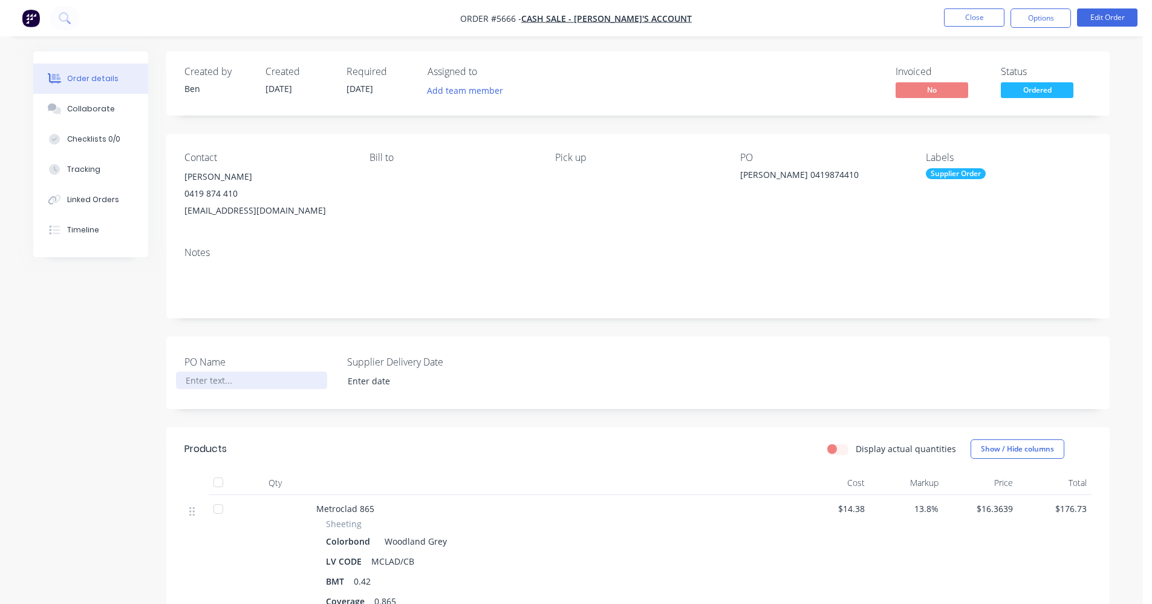
click at [217, 378] on div at bounding box center [251, 380] width 151 height 18
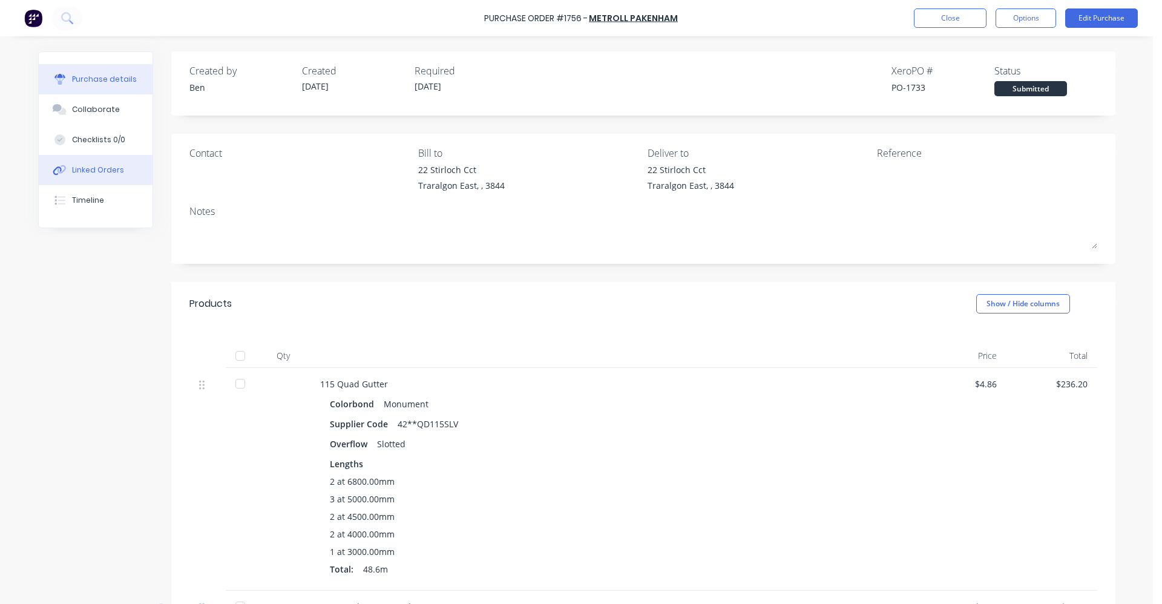
drag, startPoint x: 94, startPoint y: 167, endPoint x: 116, endPoint y: 167, distance: 21.2
click at [96, 167] on div "Linked Orders" at bounding box center [98, 170] width 52 height 11
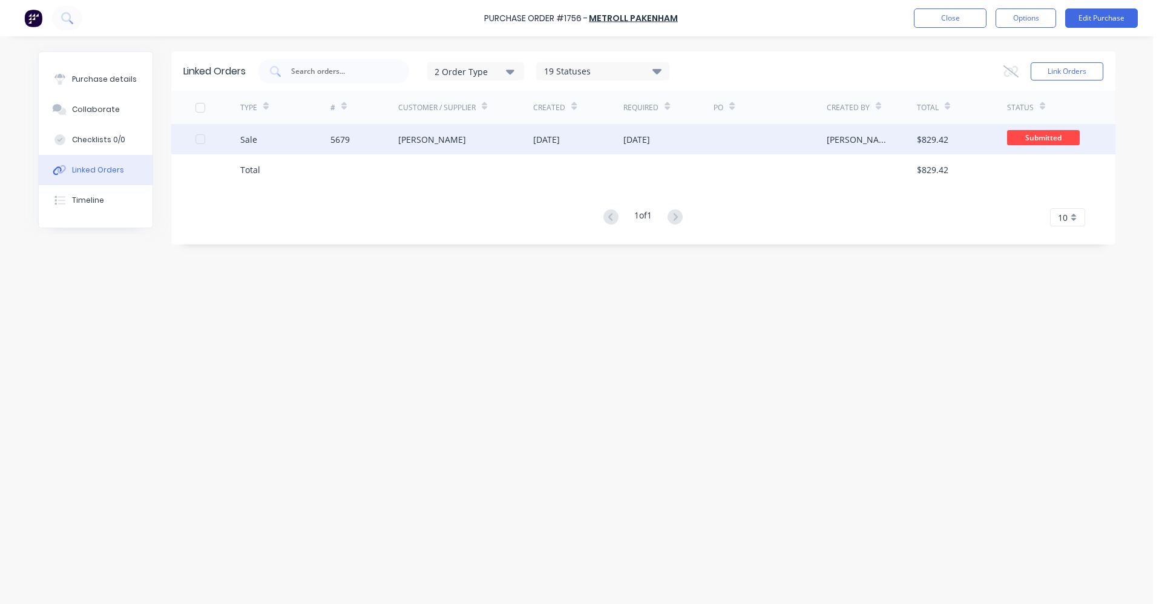
click at [428, 143] on div "[PERSON_NAME]" at bounding box center [432, 139] width 68 height 13
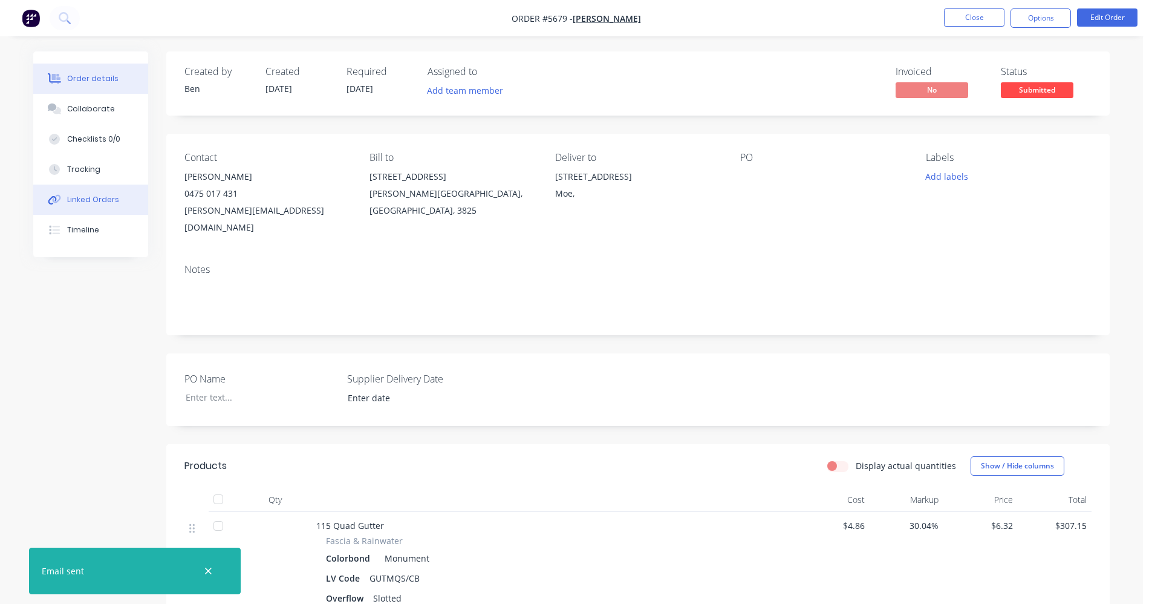
drag, startPoint x: 90, startPoint y: 195, endPoint x: 105, endPoint y: 201, distance: 16.3
click at [93, 196] on div "Linked Orders" at bounding box center [93, 199] width 52 height 11
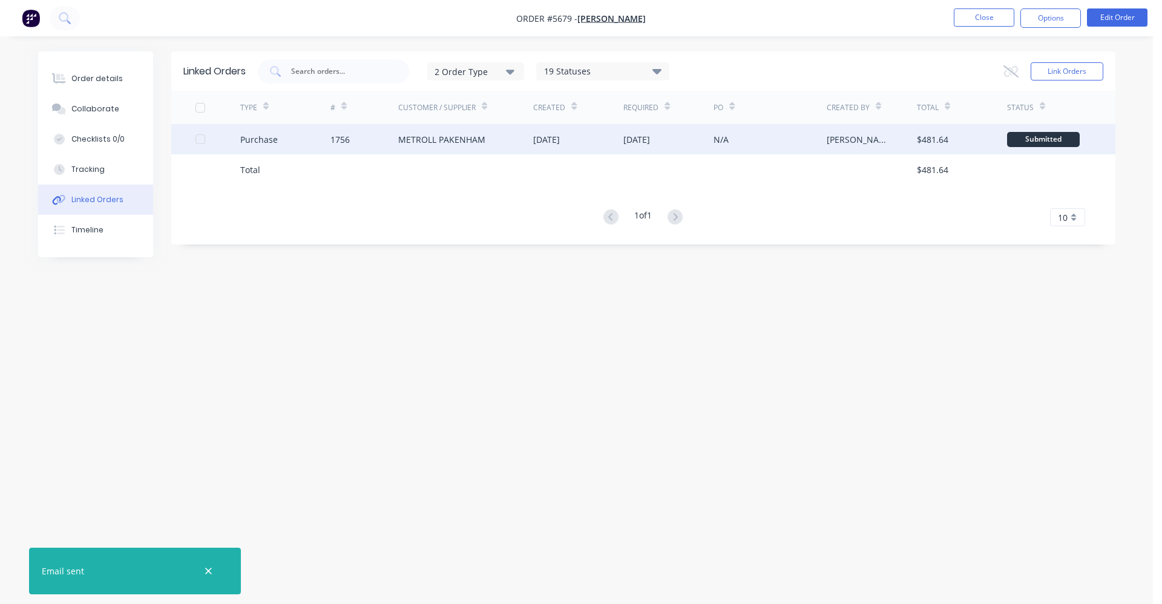
click at [424, 137] on div "METROLL PAKENHAM" at bounding box center [441, 139] width 87 height 13
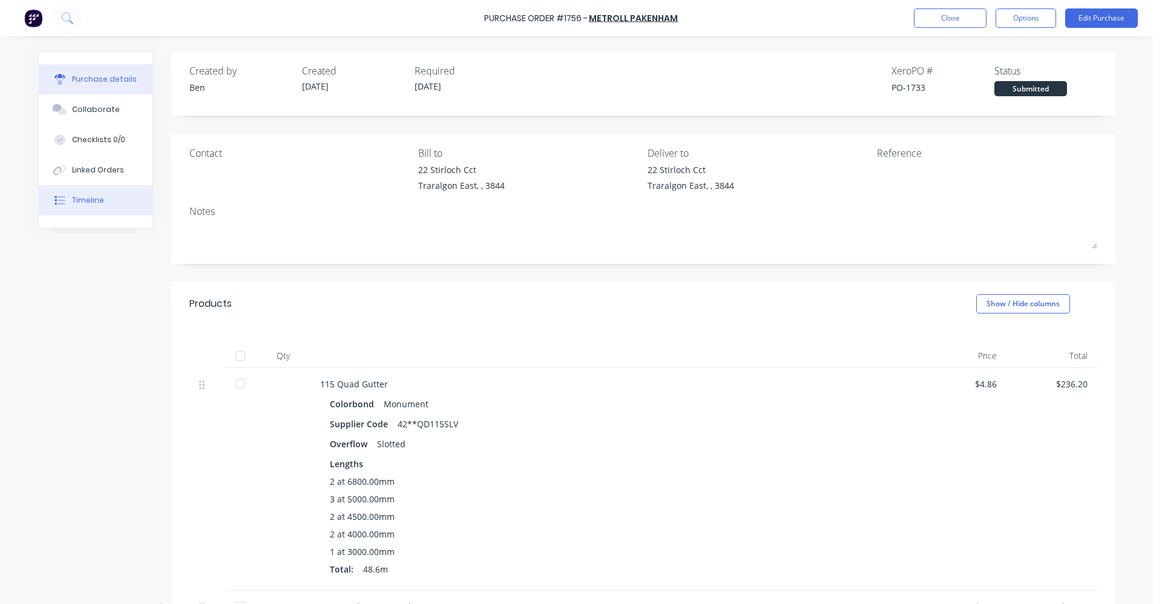
click at [76, 201] on div "Timeline" at bounding box center [88, 200] width 32 height 11
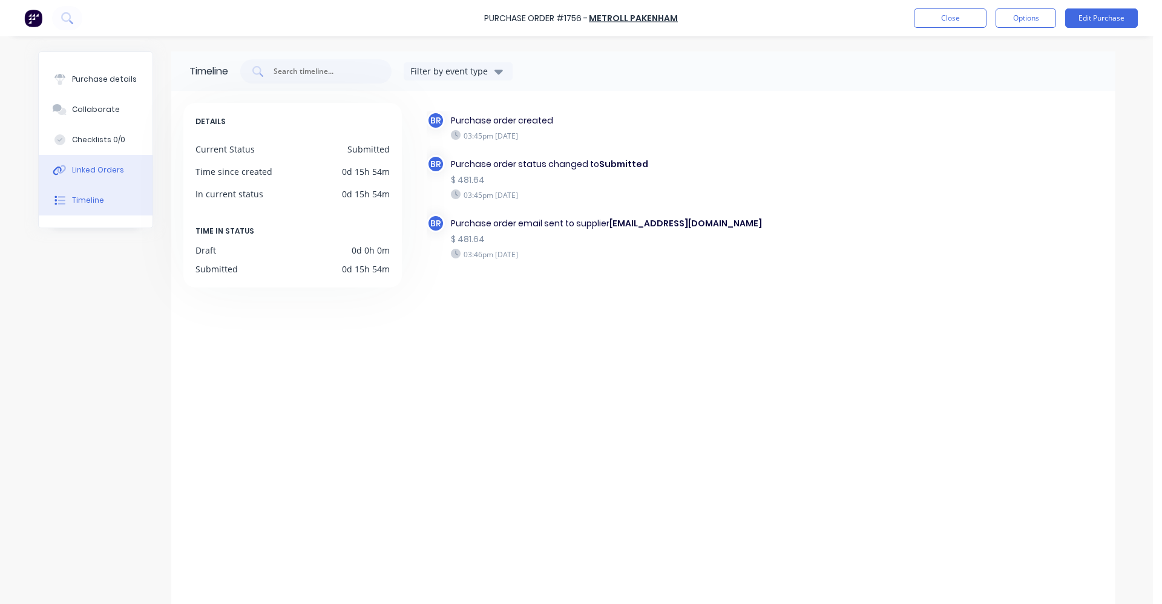
click at [92, 165] on div "Linked Orders" at bounding box center [98, 170] width 52 height 11
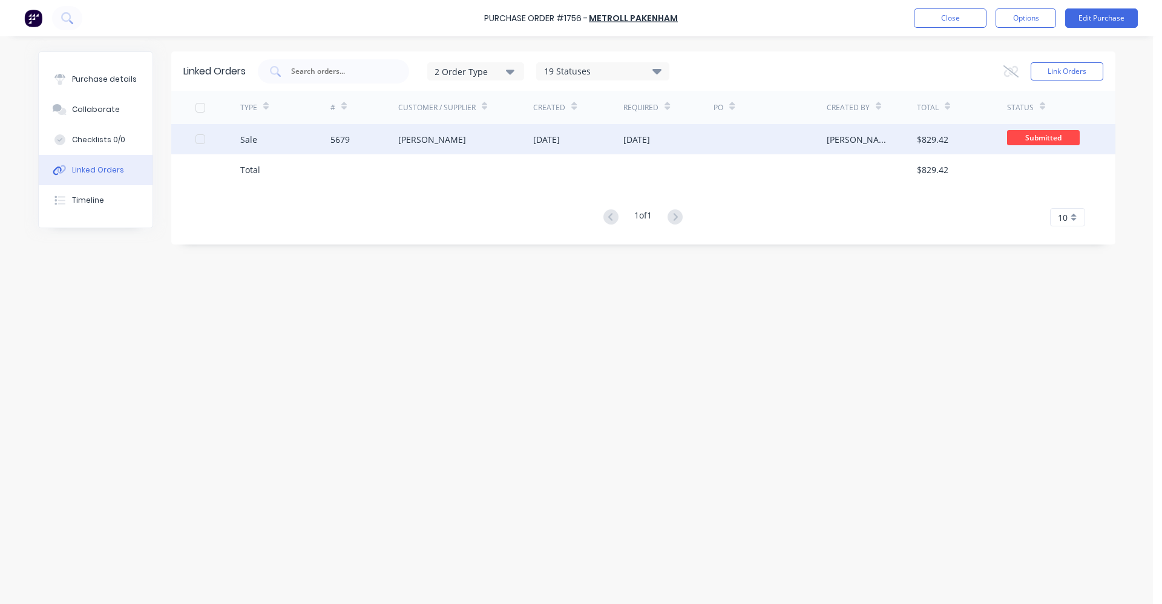
click at [501, 142] on div "[PERSON_NAME]" at bounding box center [466, 139] width 136 height 30
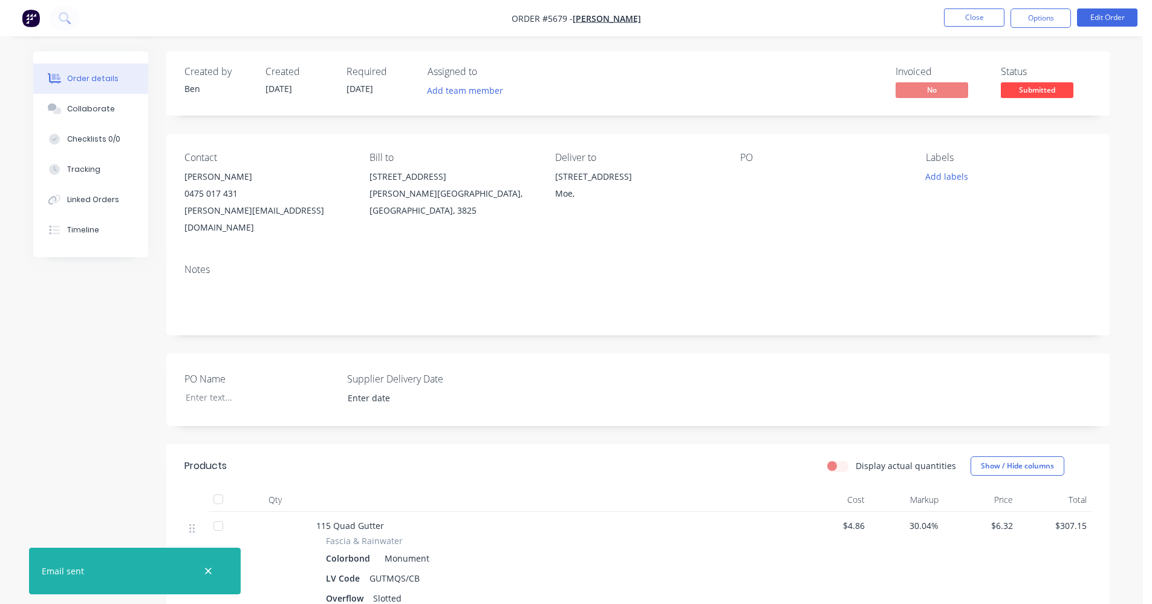
click at [1017, 85] on span "Submitted" at bounding box center [1037, 89] width 73 height 15
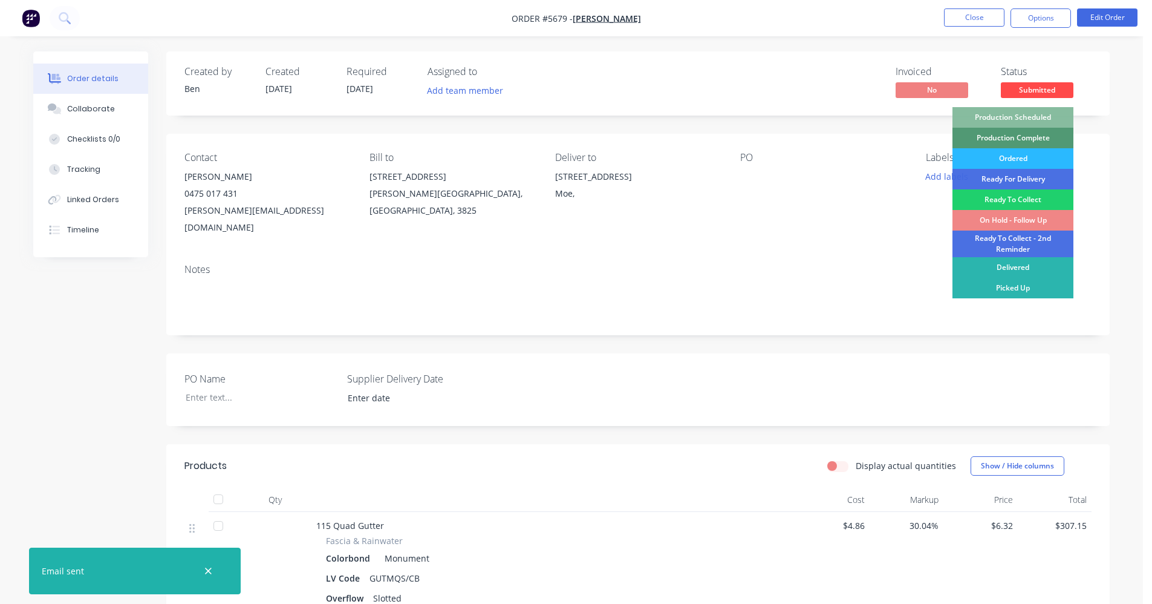
click at [1015, 154] on div "Ordered" at bounding box center [1013, 158] width 121 height 21
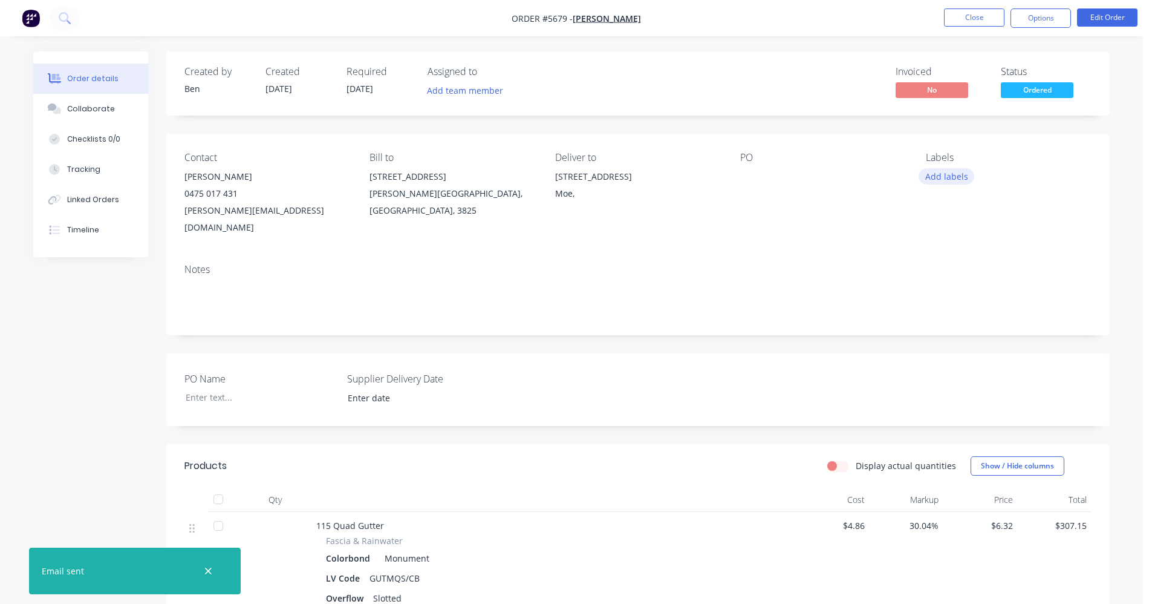
click at [935, 175] on button "Add labels" at bounding box center [947, 176] width 56 height 16
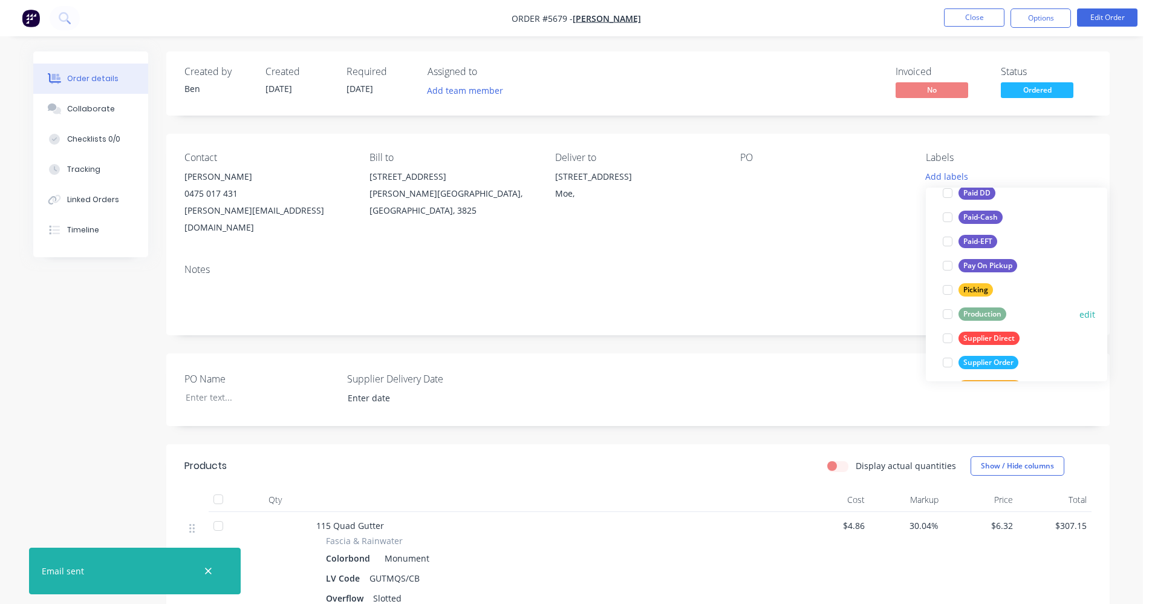
scroll to position [181, 0]
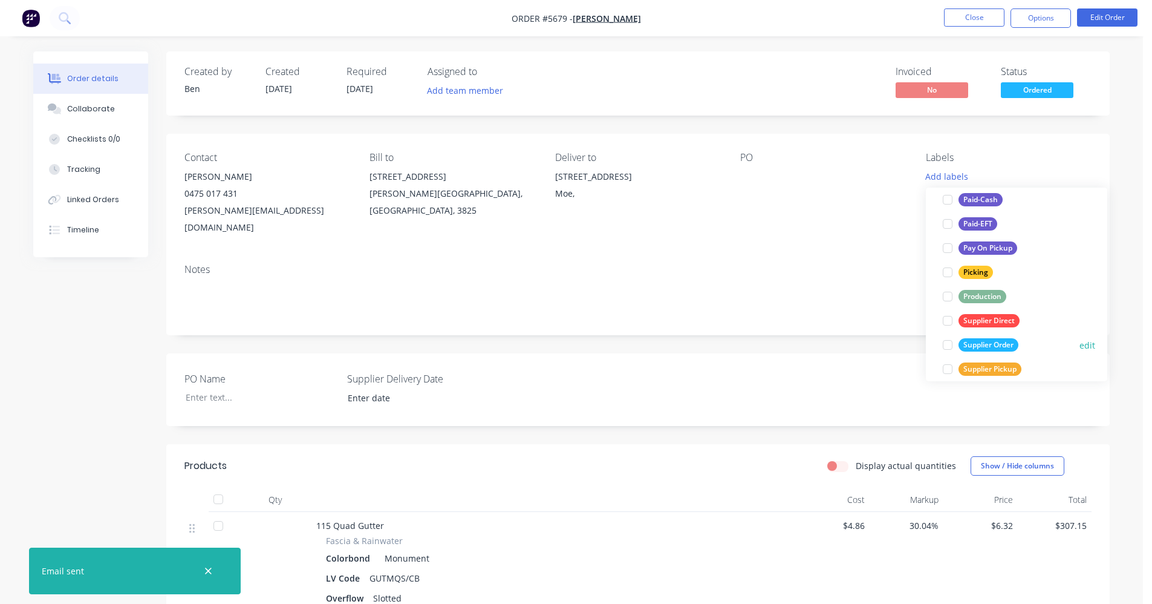
click at [986, 342] on div "Supplier Order" at bounding box center [989, 344] width 60 height 13
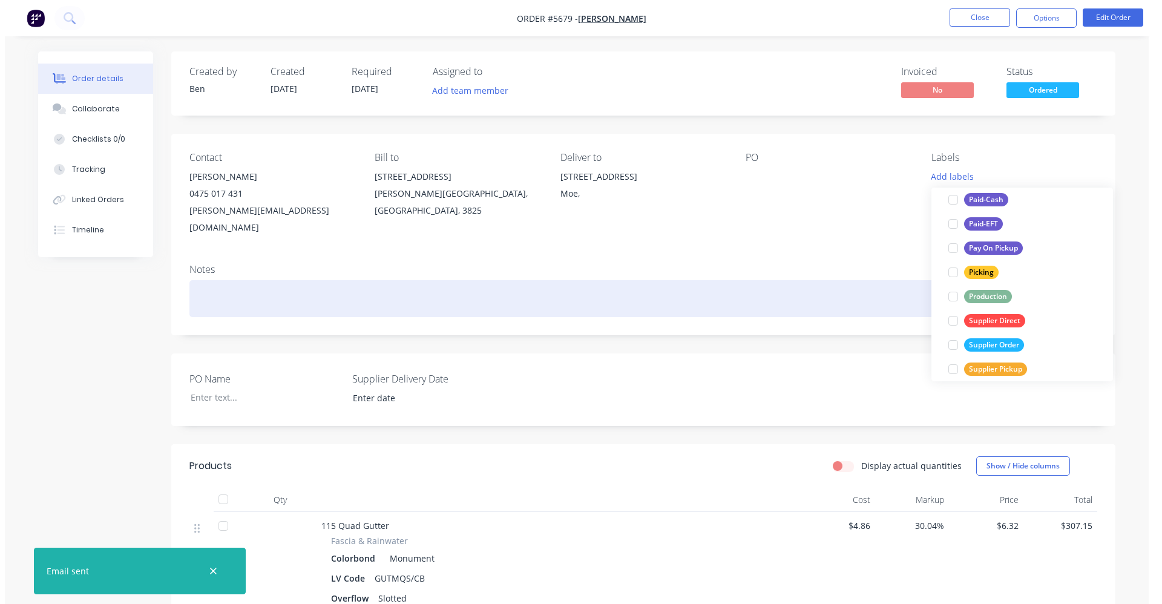
scroll to position [0, 0]
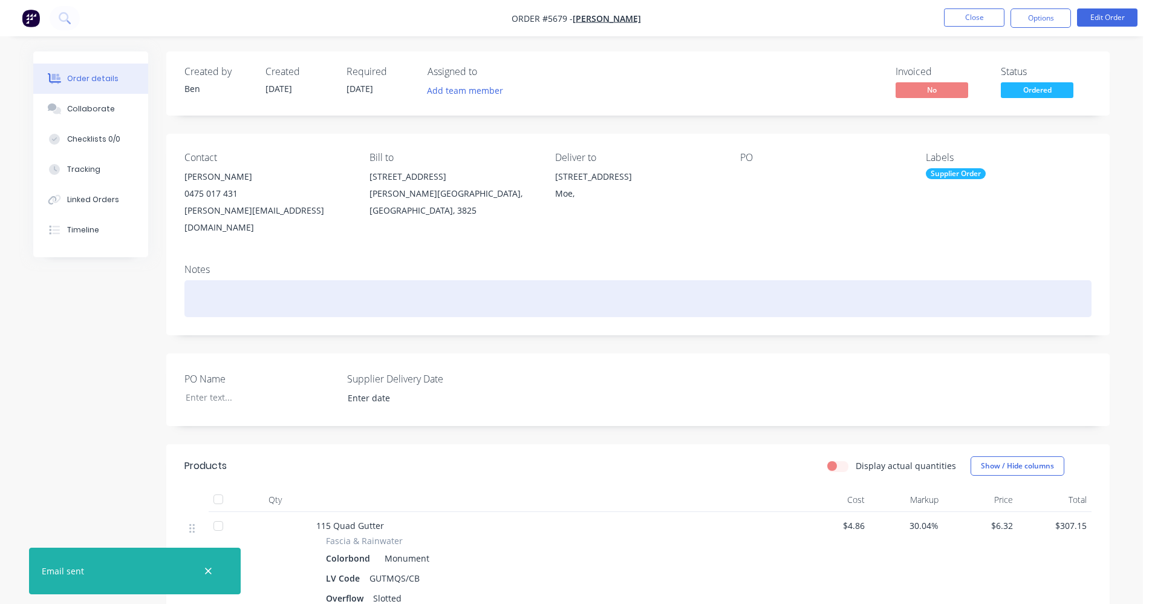
click at [842, 290] on div at bounding box center [638, 298] width 907 height 37
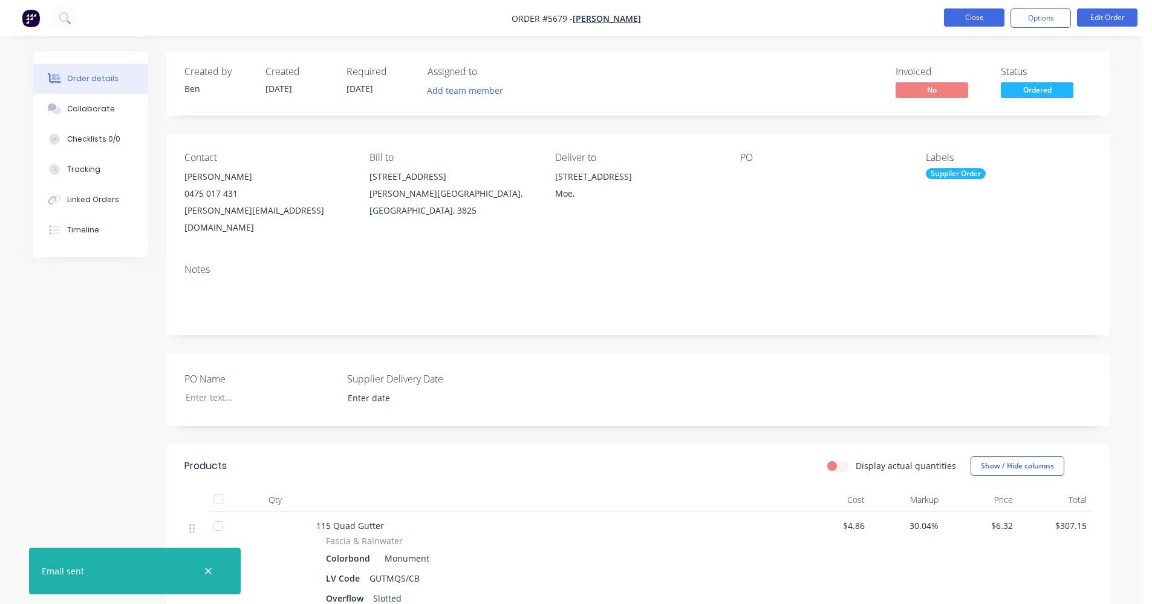
drag, startPoint x: 975, startPoint y: 7, endPoint x: 975, endPoint y: 13, distance: 6.1
click at [975, 10] on nav "Order #5679 - [PERSON_NAME] Close Options Edit Order" at bounding box center [576, 18] width 1152 height 36
click at [975, 13] on button "Close" at bounding box center [974, 17] width 60 height 18
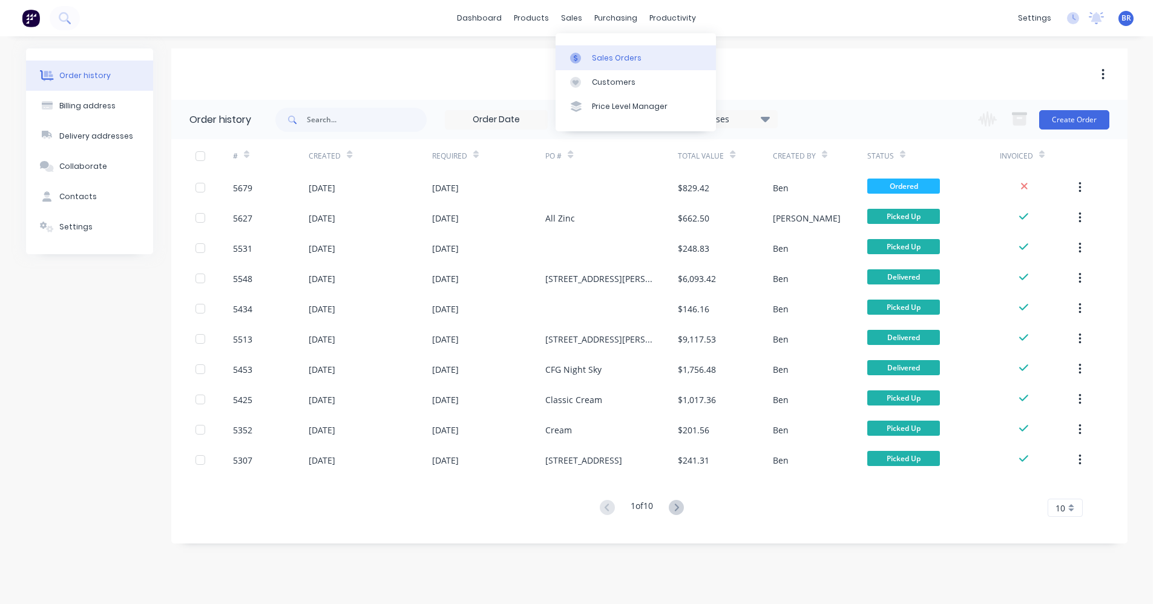
click at [600, 56] on div "Sales Orders" at bounding box center [617, 58] width 50 height 11
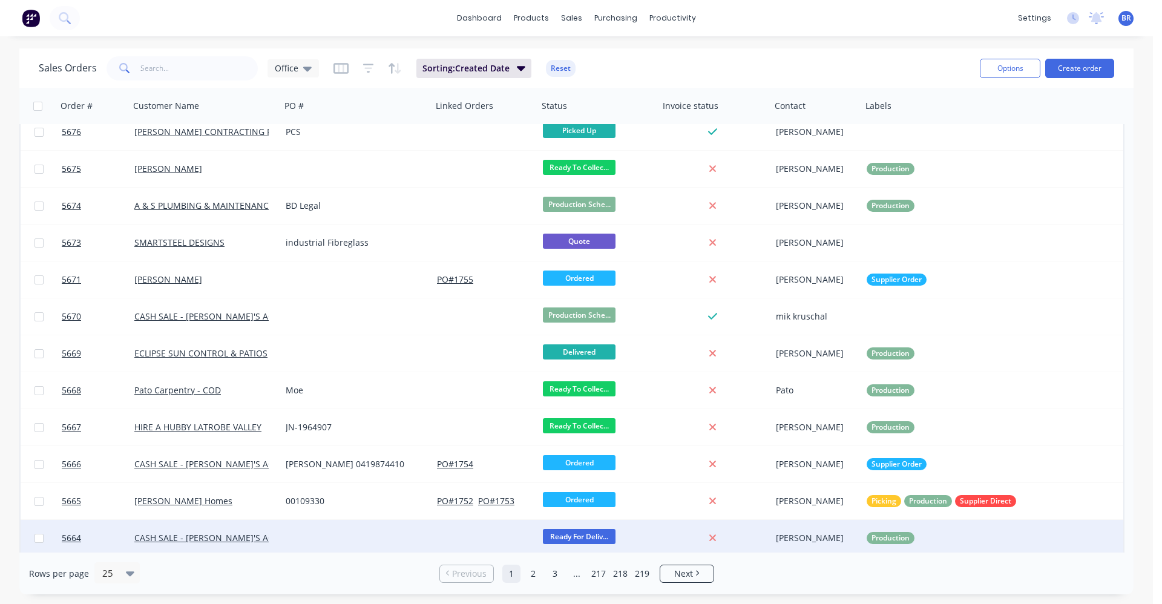
scroll to position [423, 0]
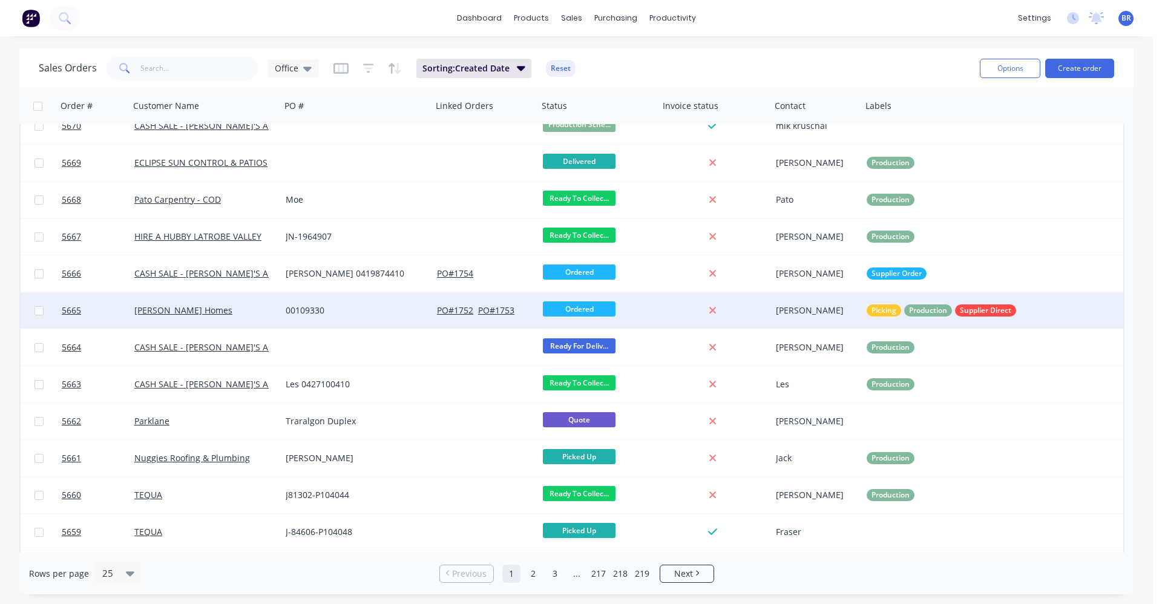
click at [220, 313] on div "[PERSON_NAME] Homes" at bounding box center [201, 310] width 134 height 12
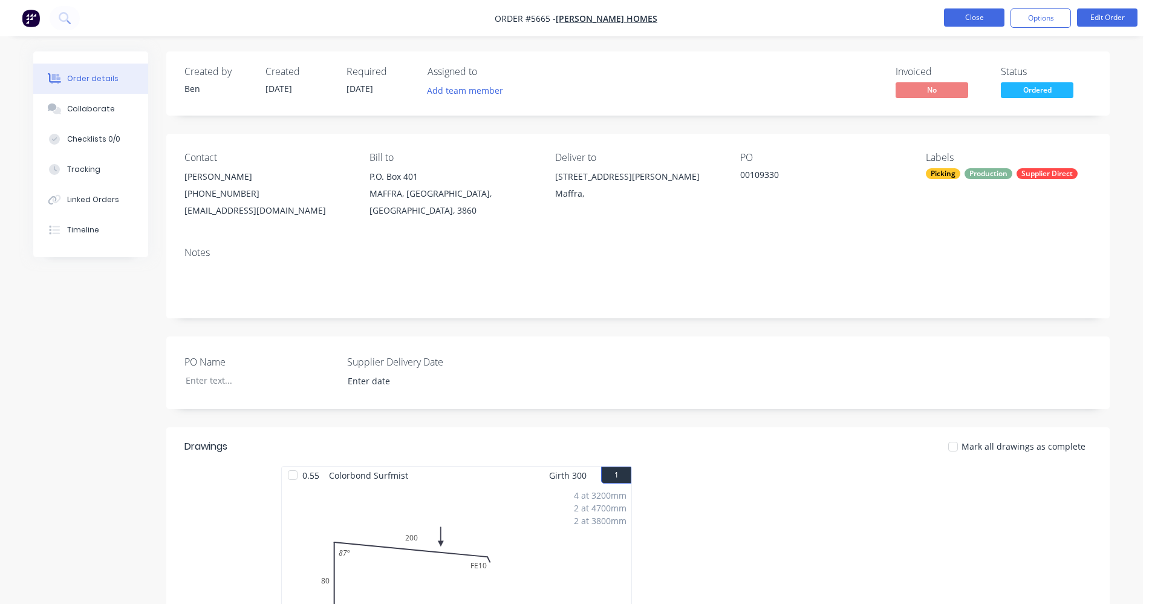
click at [973, 11] on button "Close" at bounding box center [974, 17] width 60 height 18
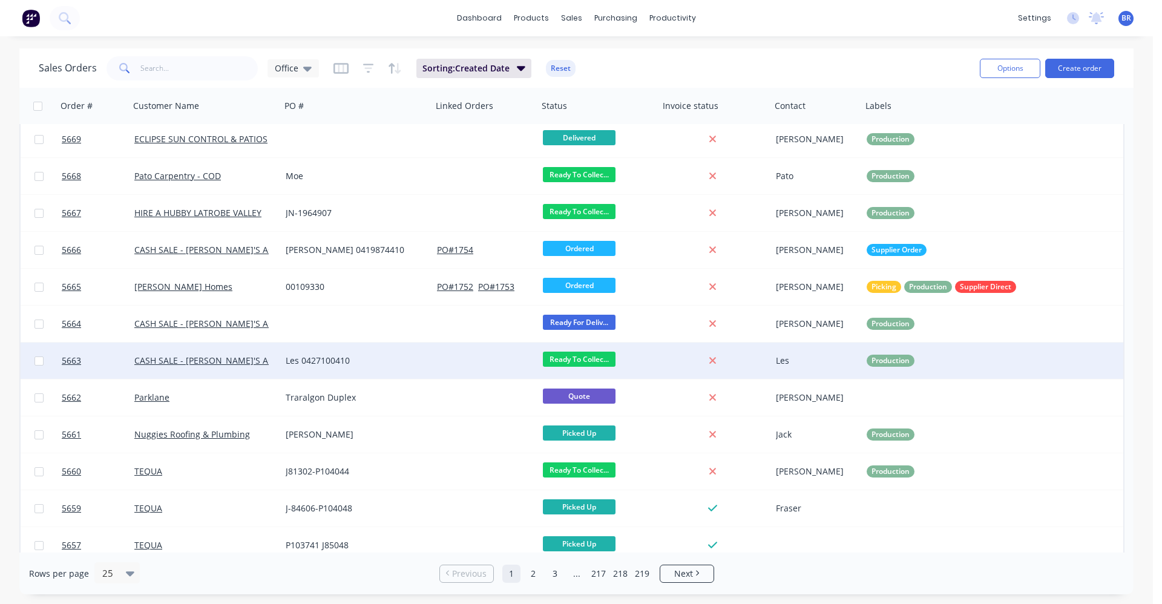
scroll to position [484, 0]
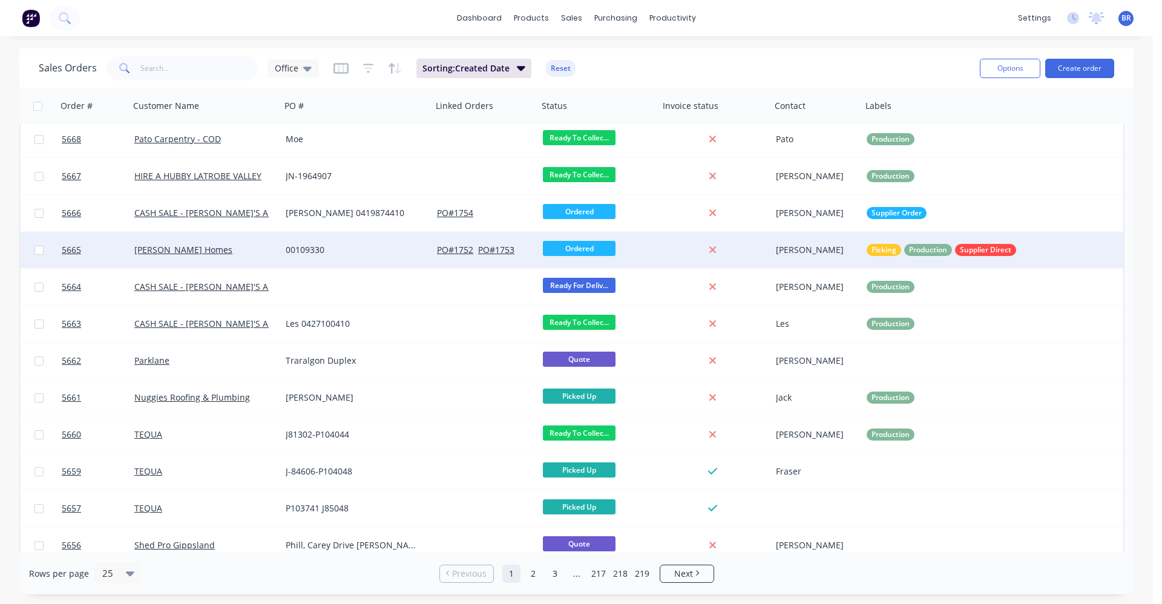
click at [391, 247] on div "00109330" at bounding box center [353, 250] width 134 height 12
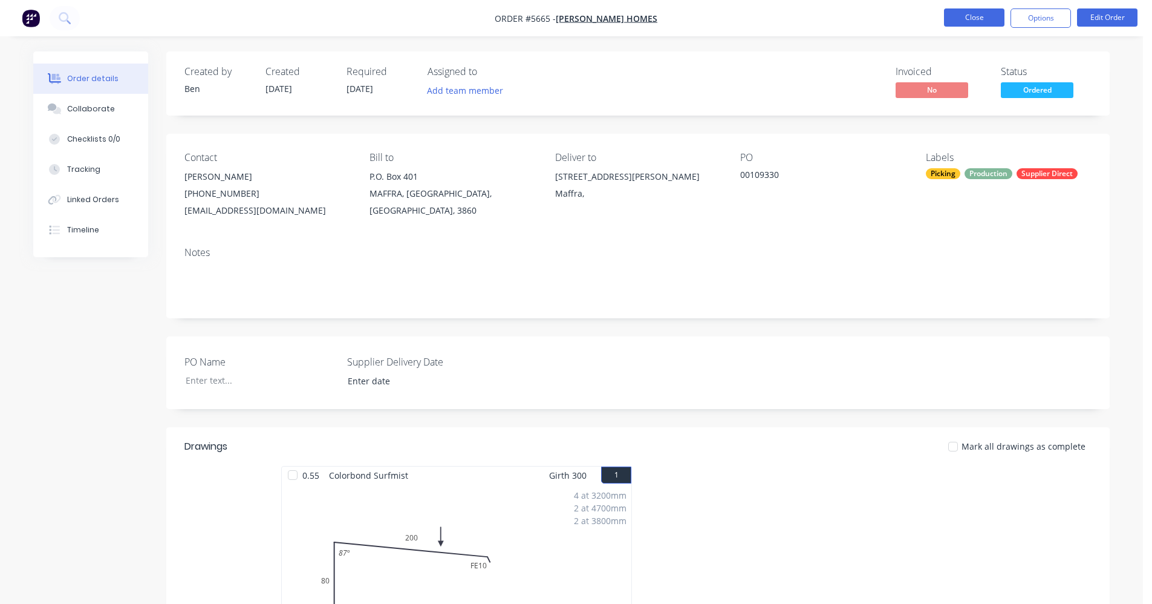
click at [977, 16] on button "Close" at bounding box center [974, 17] width 60 height 18
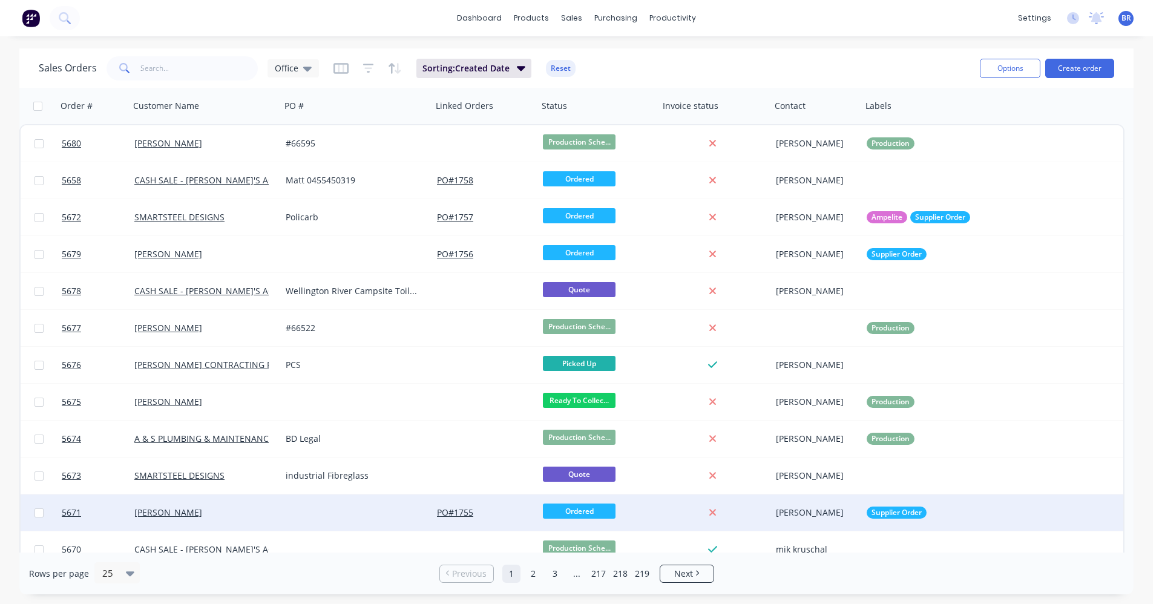
click at [319, 508] on div at bounding box center [356, 512] width 151 height 36
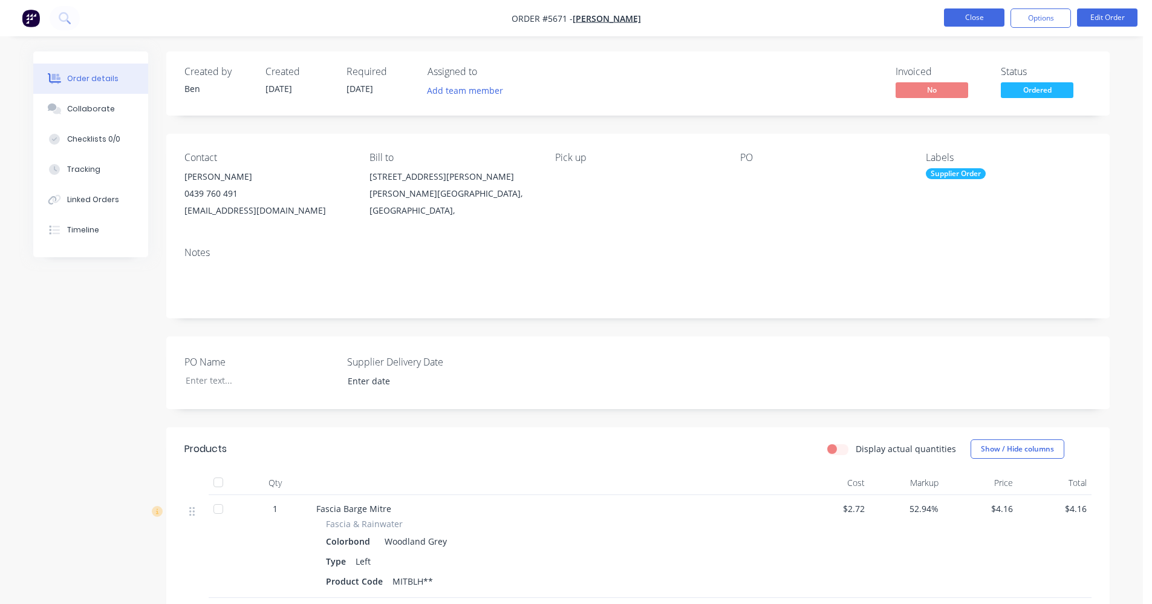
click at [972, 18] on button "Close" at bounding box center [974, 17] width 60 height 18
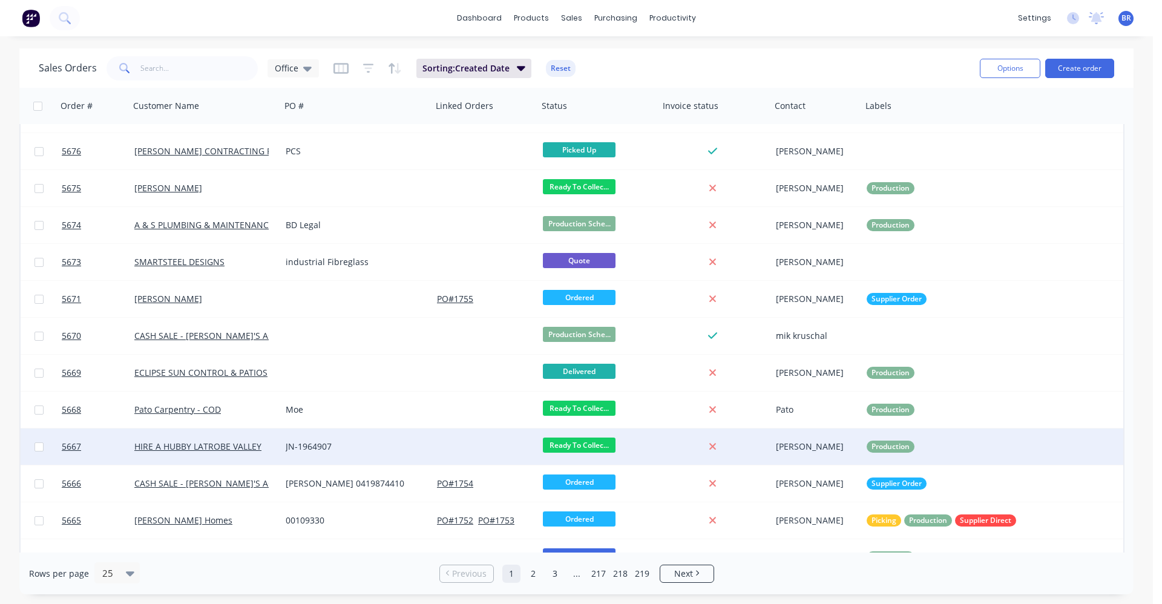
scroll to position [302, 0]
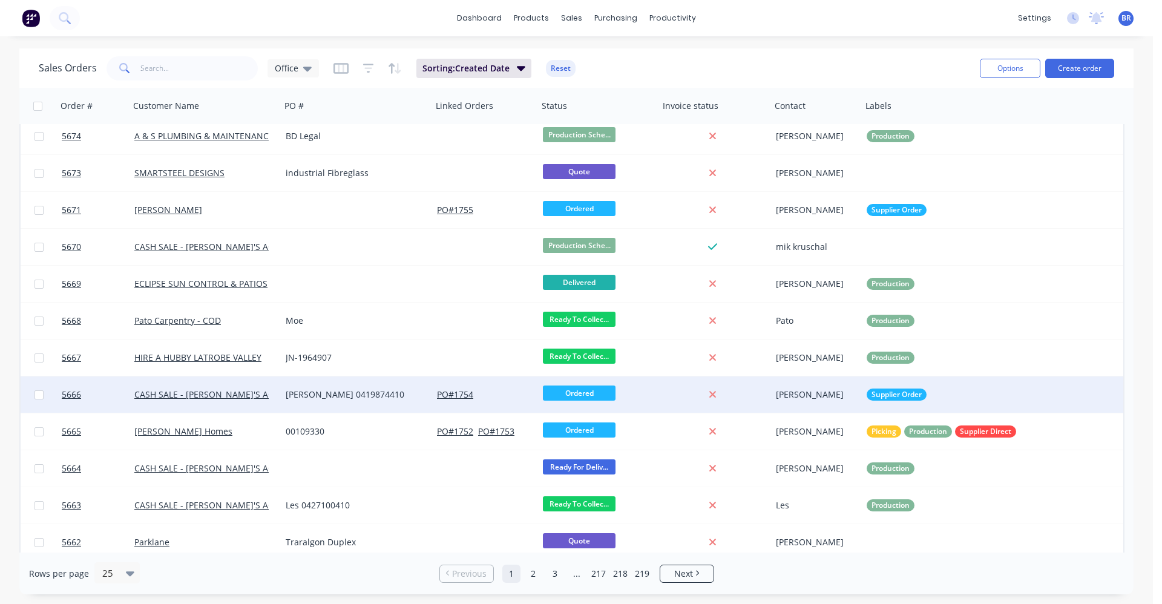
click at [387, 402] on div "[PERSON_NAME] 0419874410" at bounding box center [356, 394] width 151 height 36
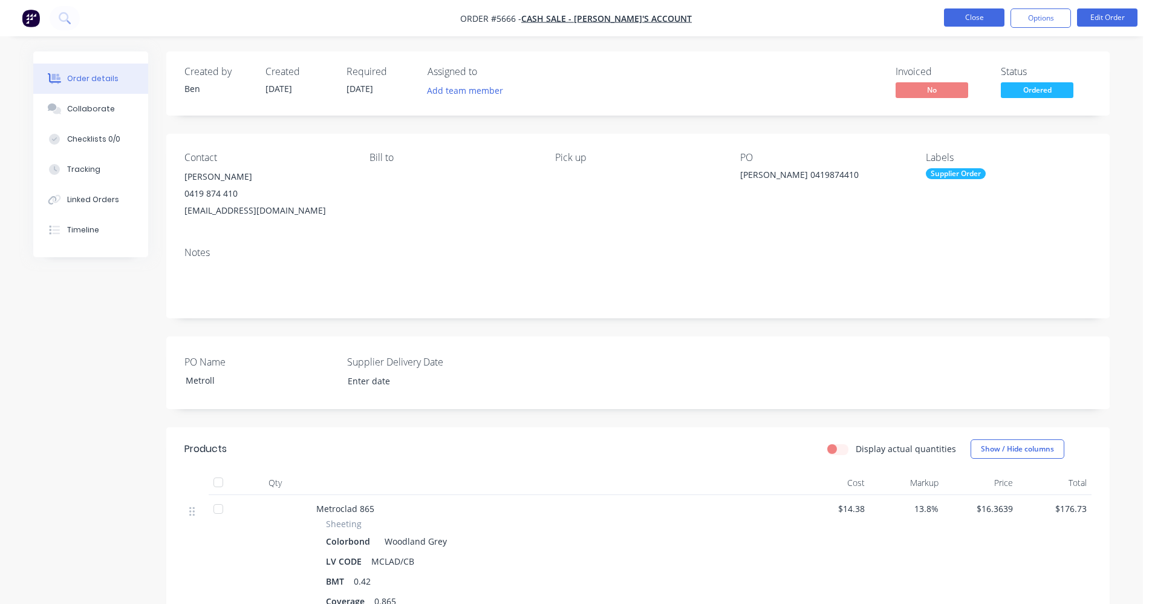
click at [963, 22] on button "Close" at bounding box center [974, 17] width 60 height 18
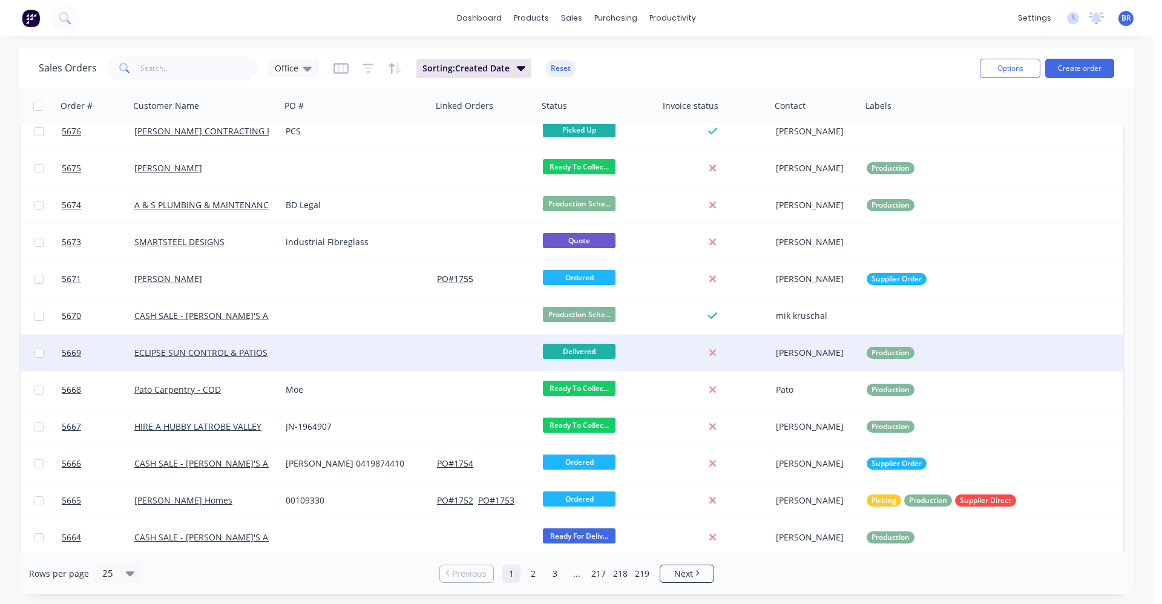
scroll to position [242, 0]
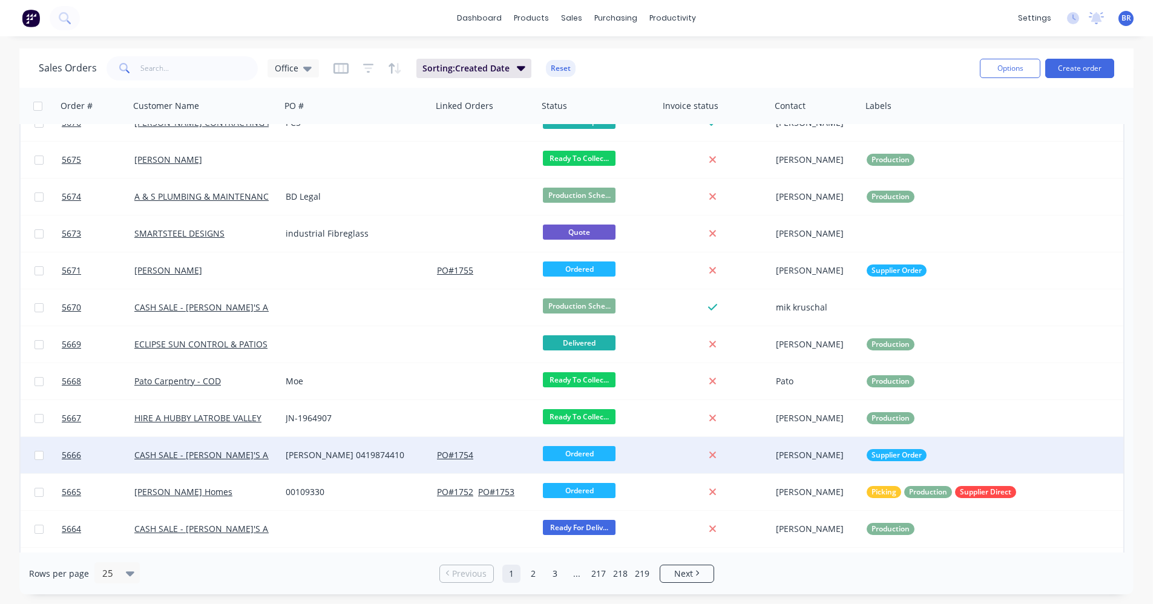
click at [376, 456] on div "[PERSON_NAME] 0419874410" at bounding box center [353, 455] width 134 height 12
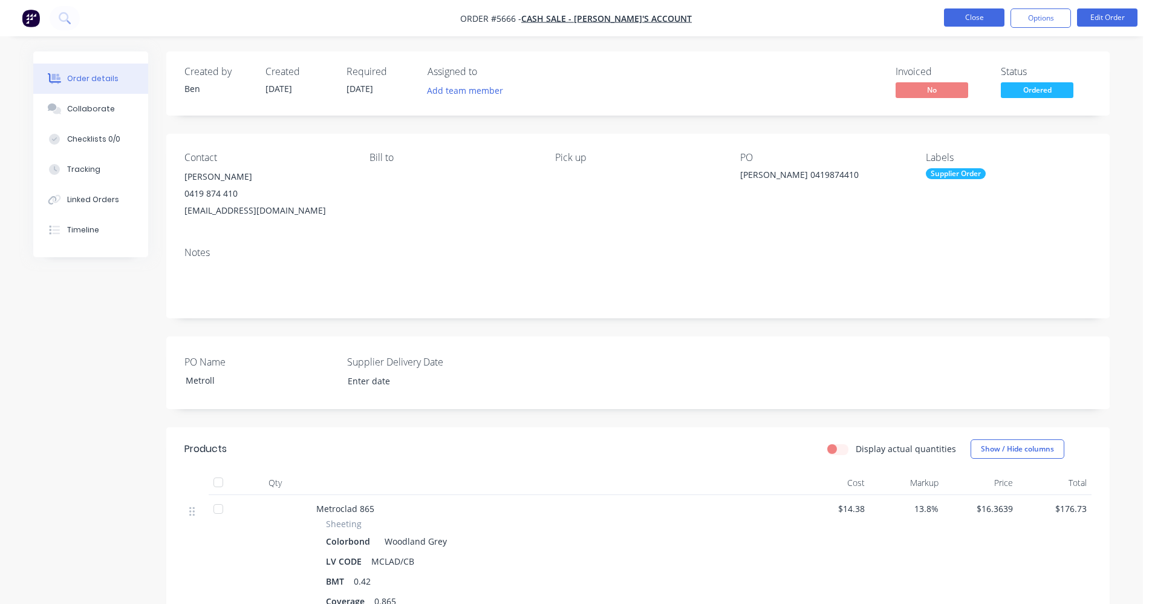
click at [970, 22] on button "Close" at bounding box center [974, 17] width 60 height 18
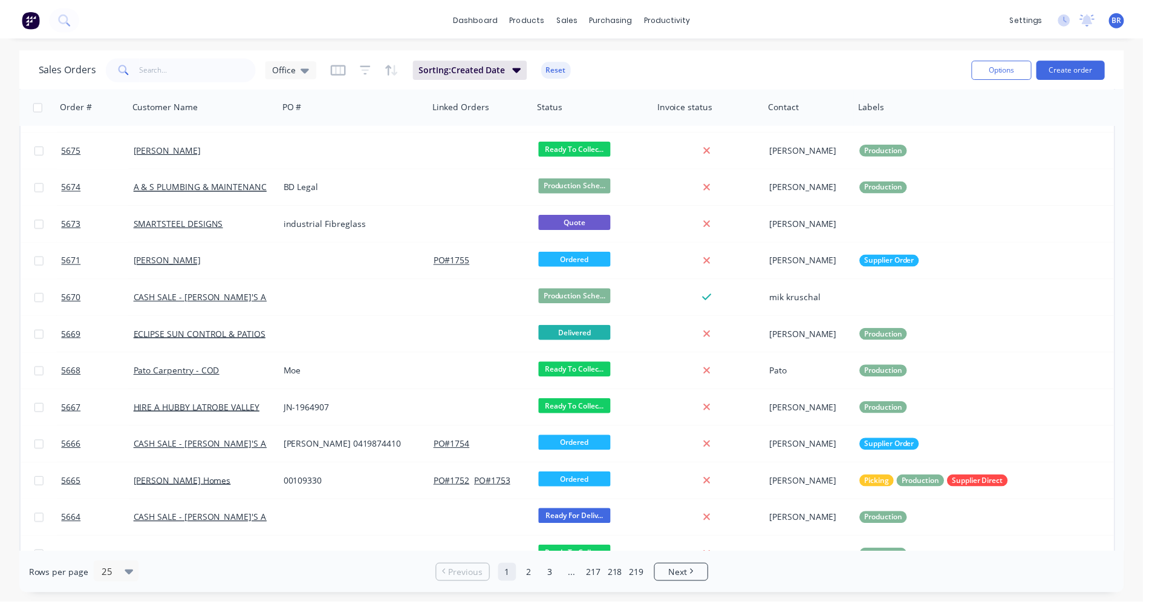
scroll to position [192, 0]
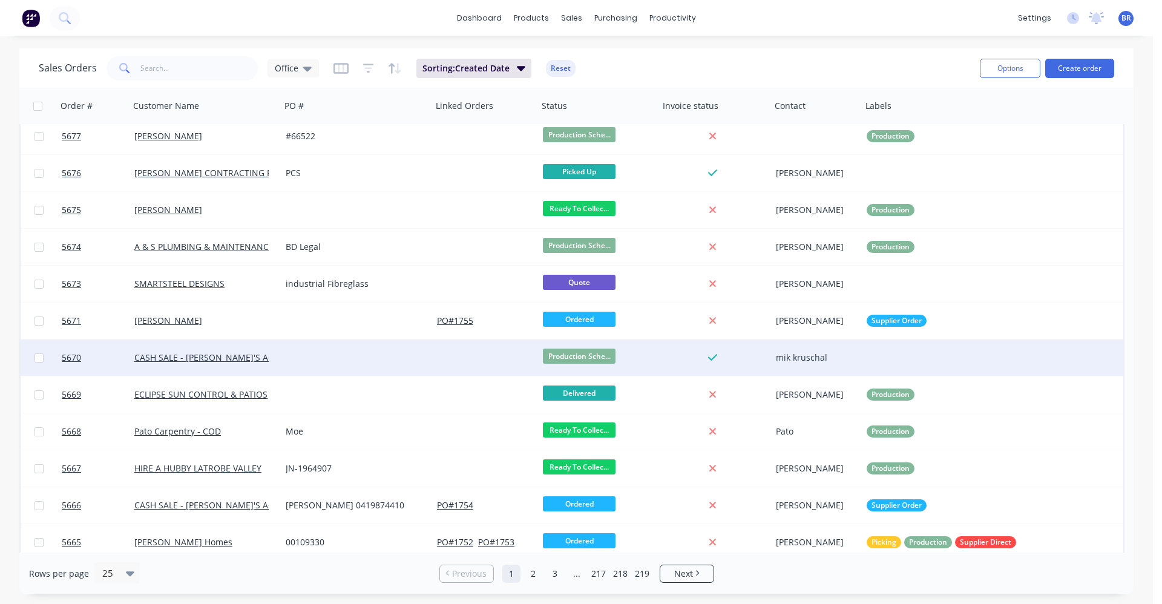
click at [321, 357] on div at bounding box center [356, 357] width 151 height 36
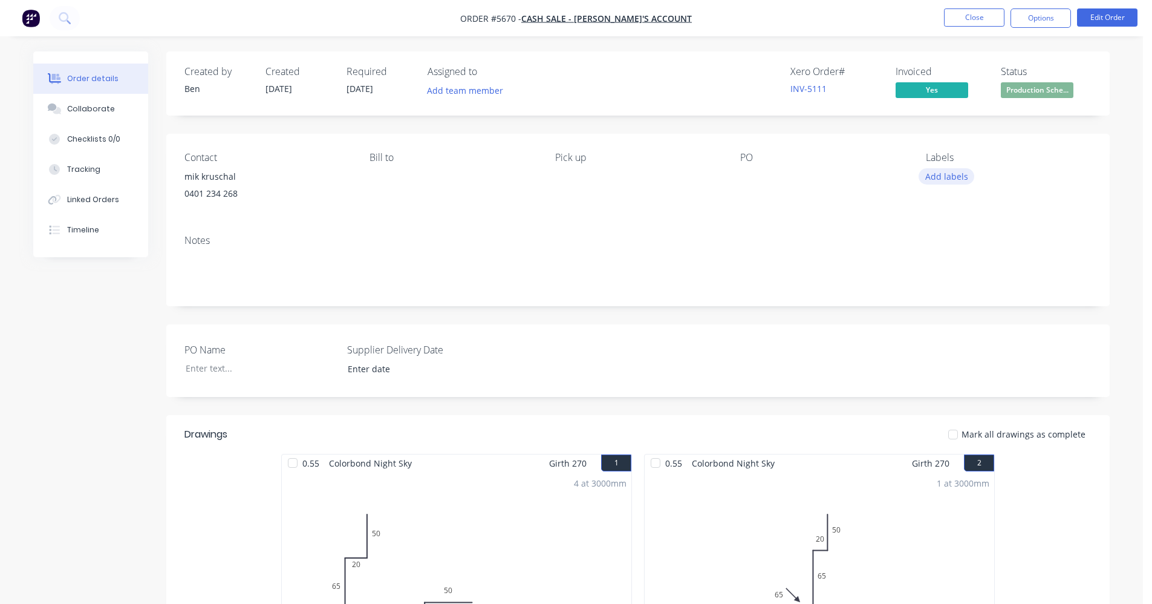
click at [940, 175] on button "Add labels" at bounding box center [947, 176] width 56 height 16
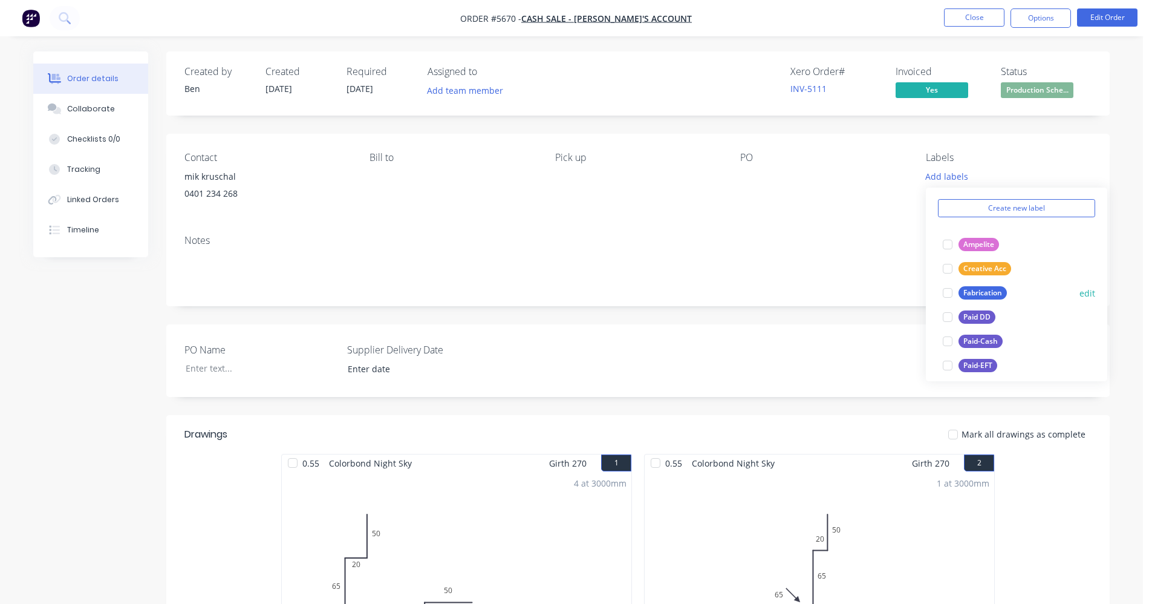
scroll to position [60, 0]
click at [987, 344] on div "Paid-EFT" at bounding box center [978, 344] width 39 height 13
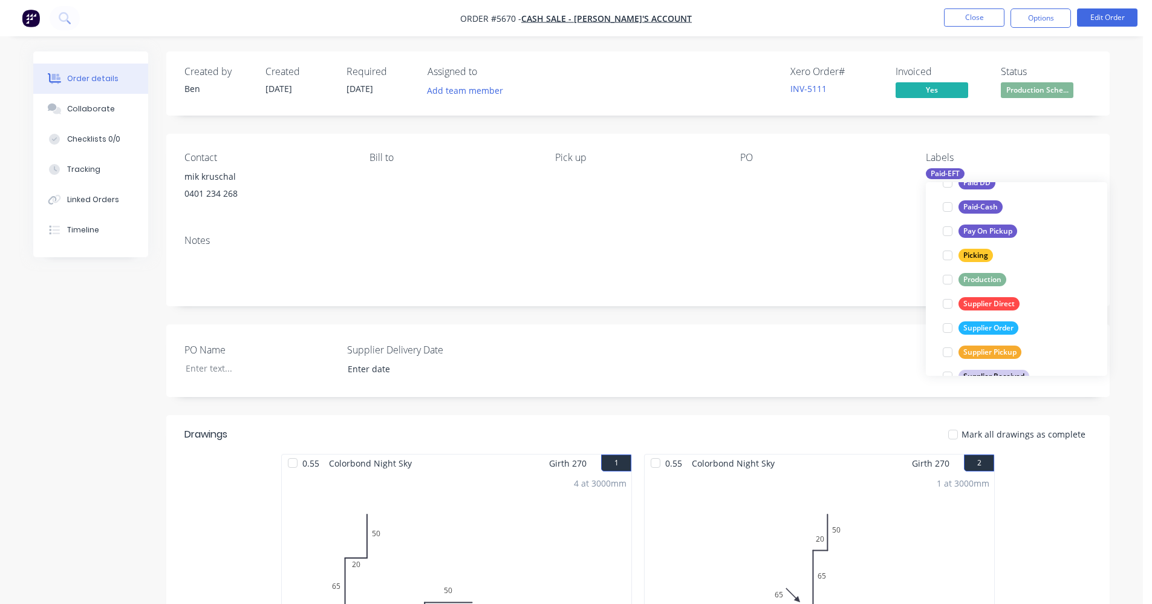
scroll to position [218, 0]
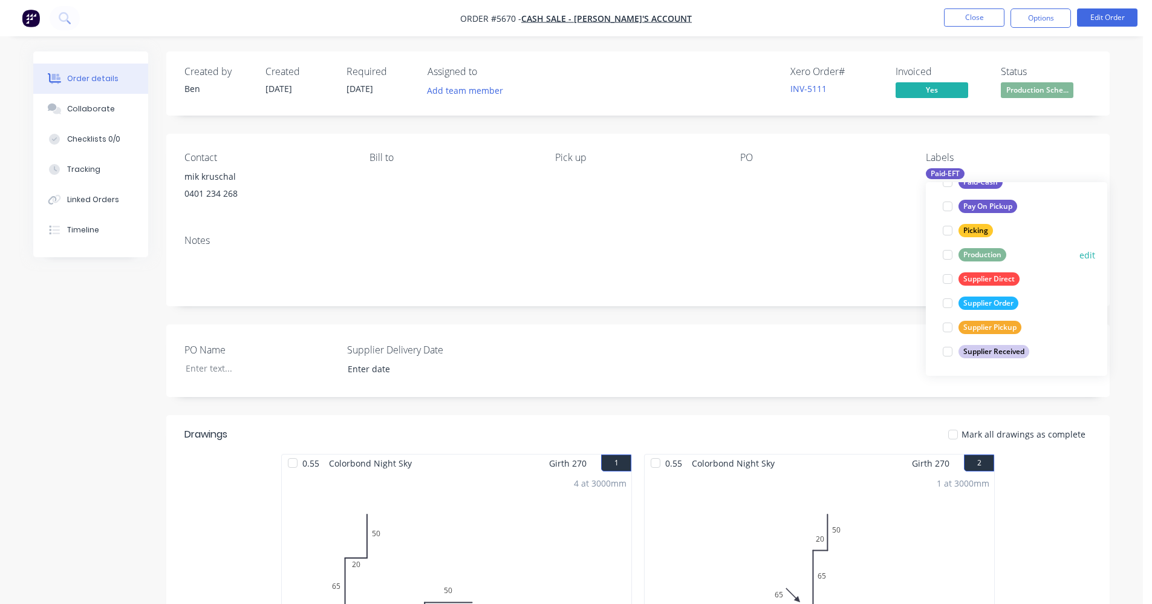
drag, startPoint x: 977, startPoint y: 255, endPoint x: 918, endPoint y: 255, distance: 59.3
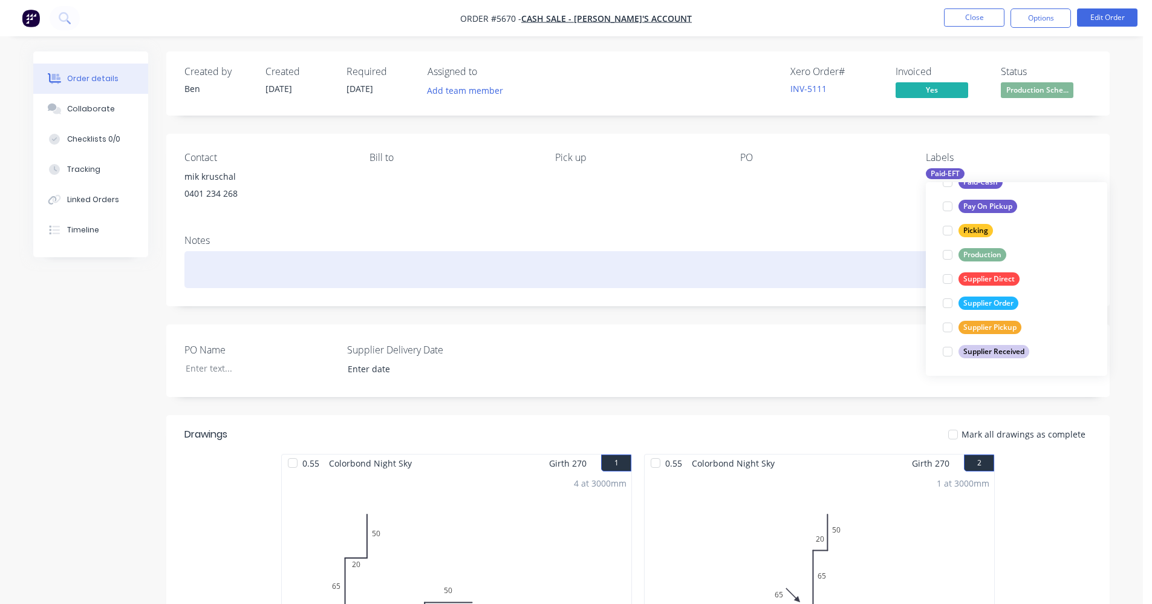
click at [976, 255] on div "Production" at bounding box center [983, 254] width 48 height 13
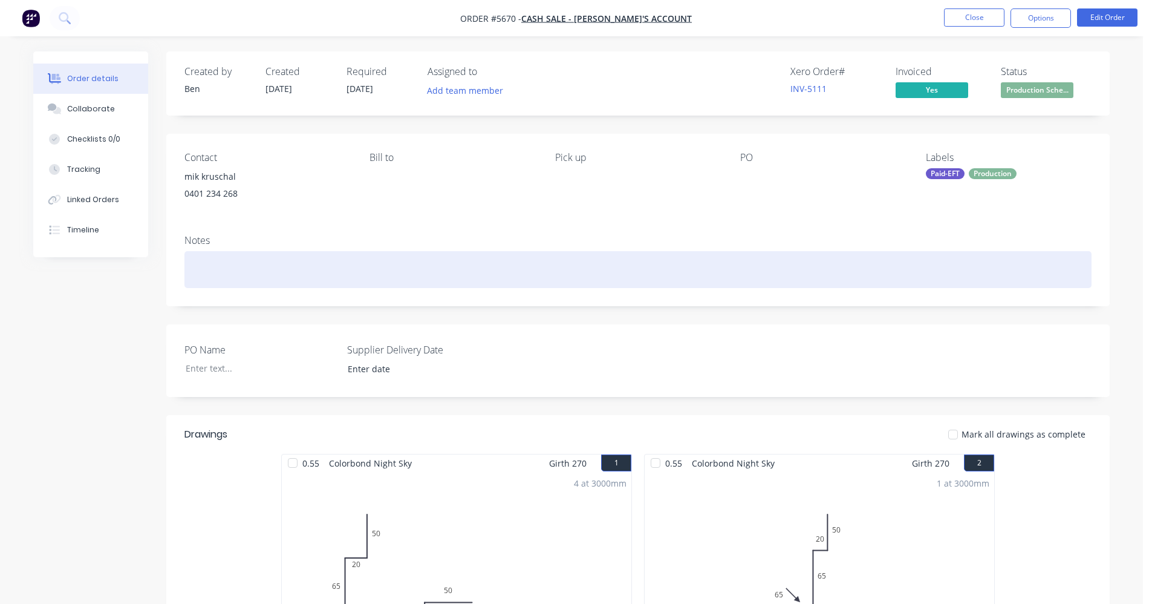
drag, startPoint x: 830, startPoint y: 264, endPoint x: 936, endPoint y: 223, distance: 114.4
click at [831, 265] on div at bounding box center [638, 269] width 907 height 37
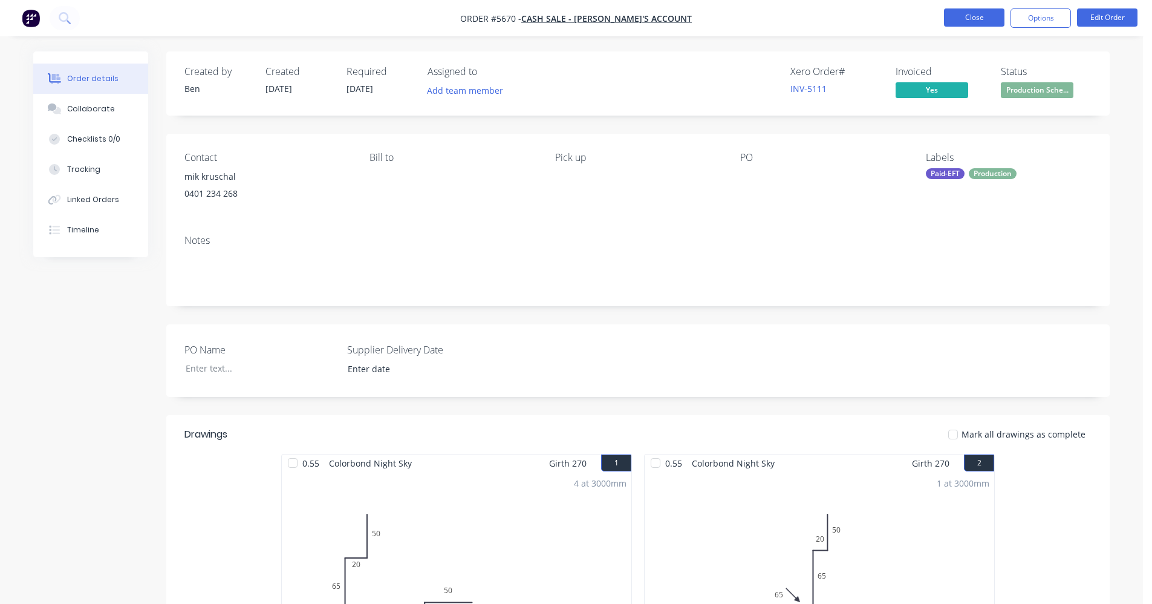
click at [968, 23] on button "Close" at bounding box center [974, 17] width 60 height 18
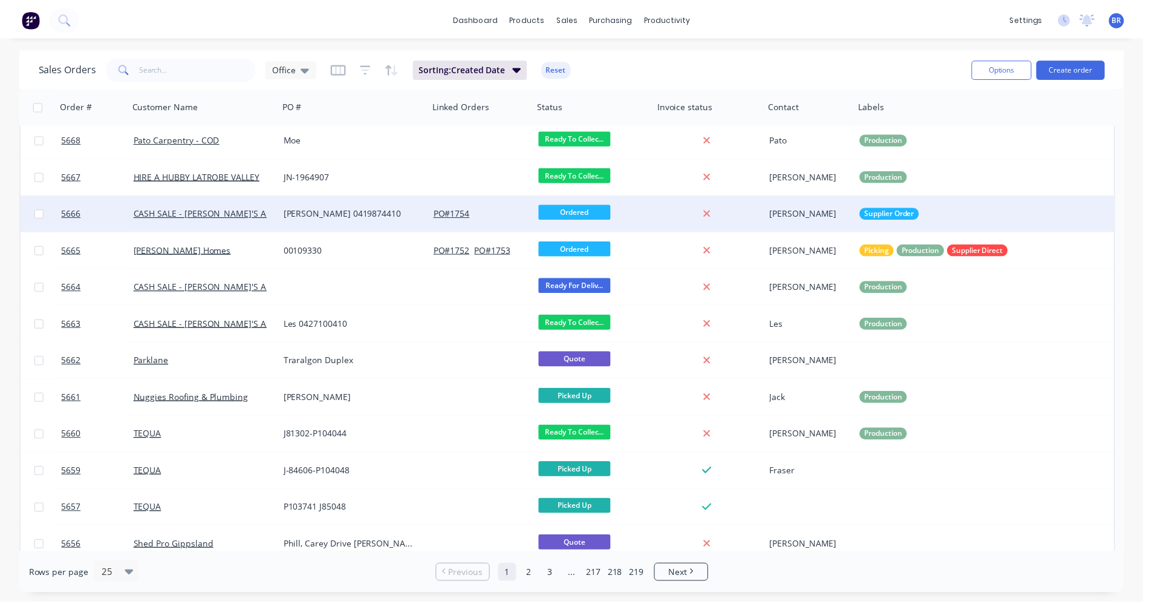
scroll to position [494, 0]
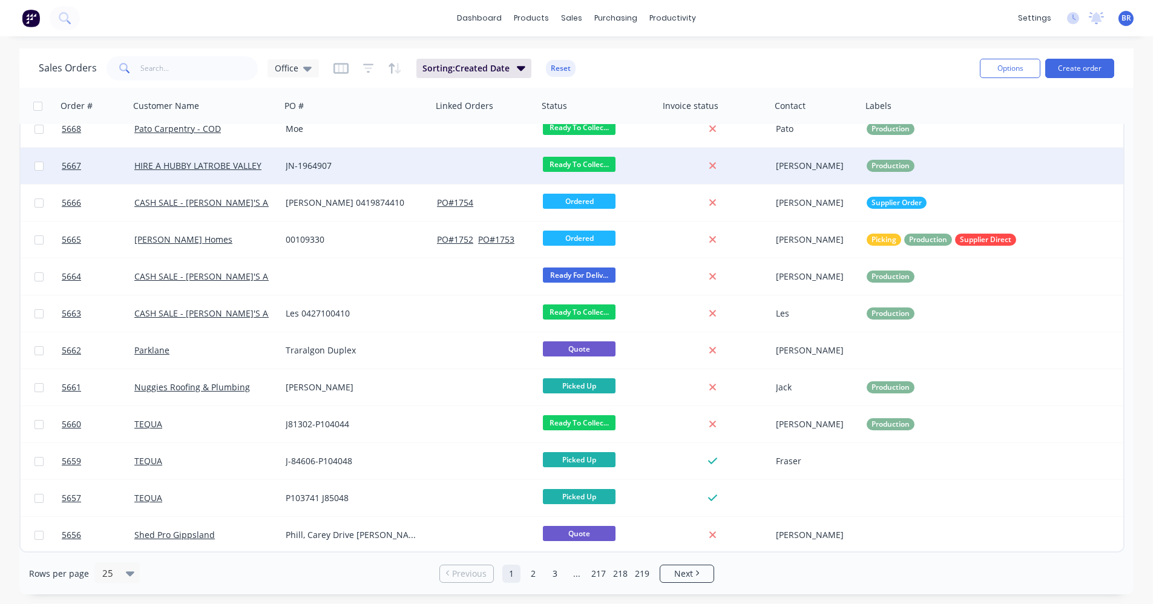
click at [370, 167] on div "JN-1964907" at bounding box center [353, 166] width 134 height 12
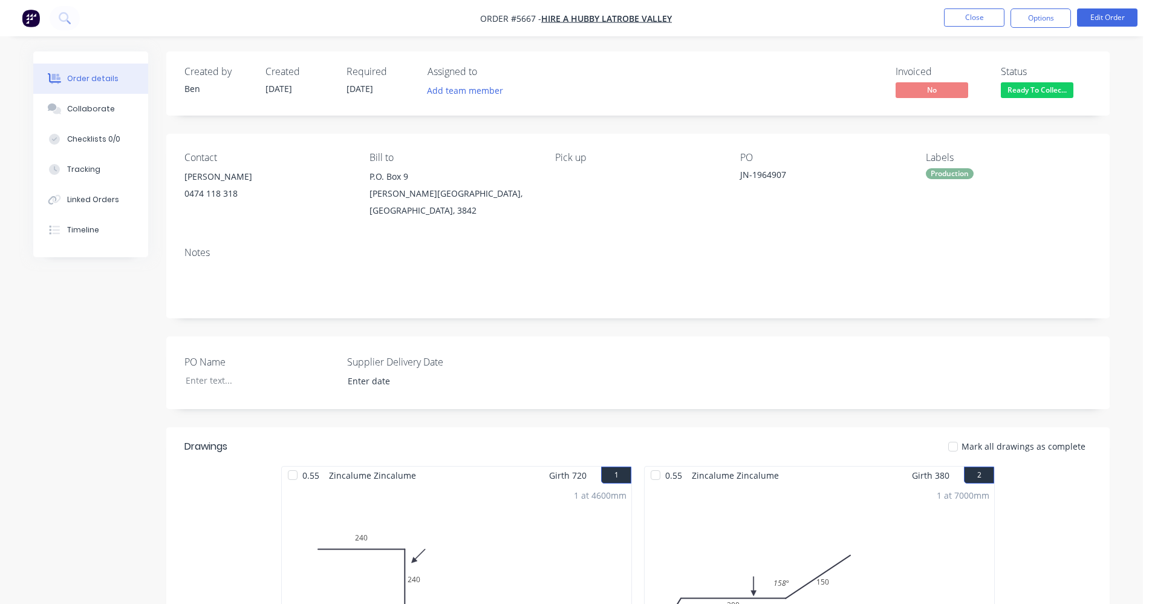
click at [1027, 90] on span "Ready To Collec..." at bounding box center [1037, 89] width 73 height 15
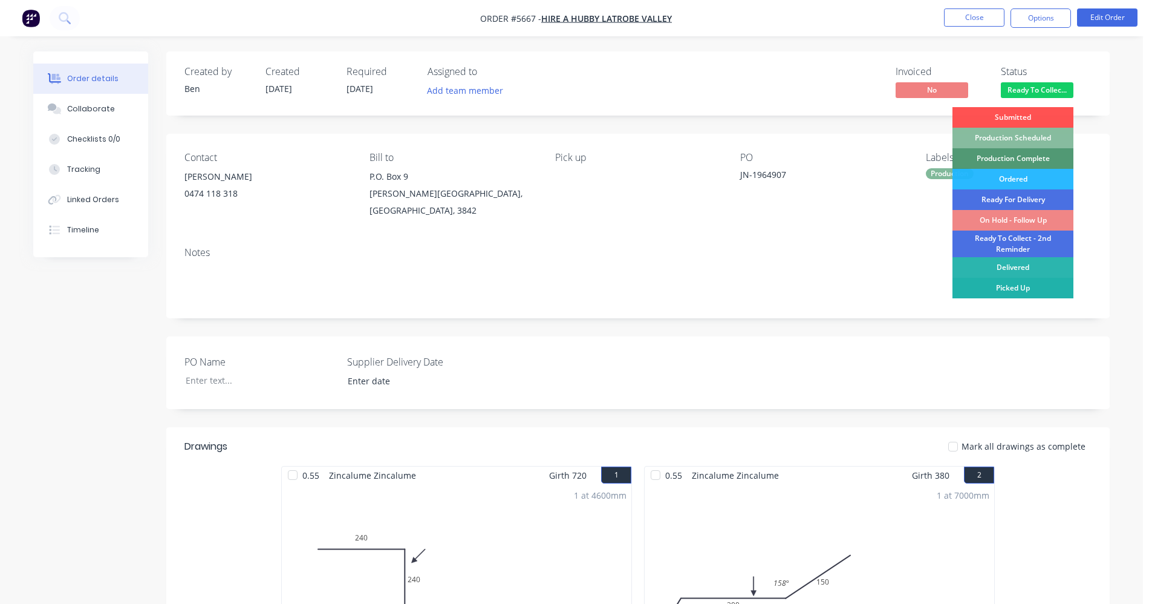
click at [1034, 287] on div "Picked Up" at bounding box center [1013, 288] width 121 height 21
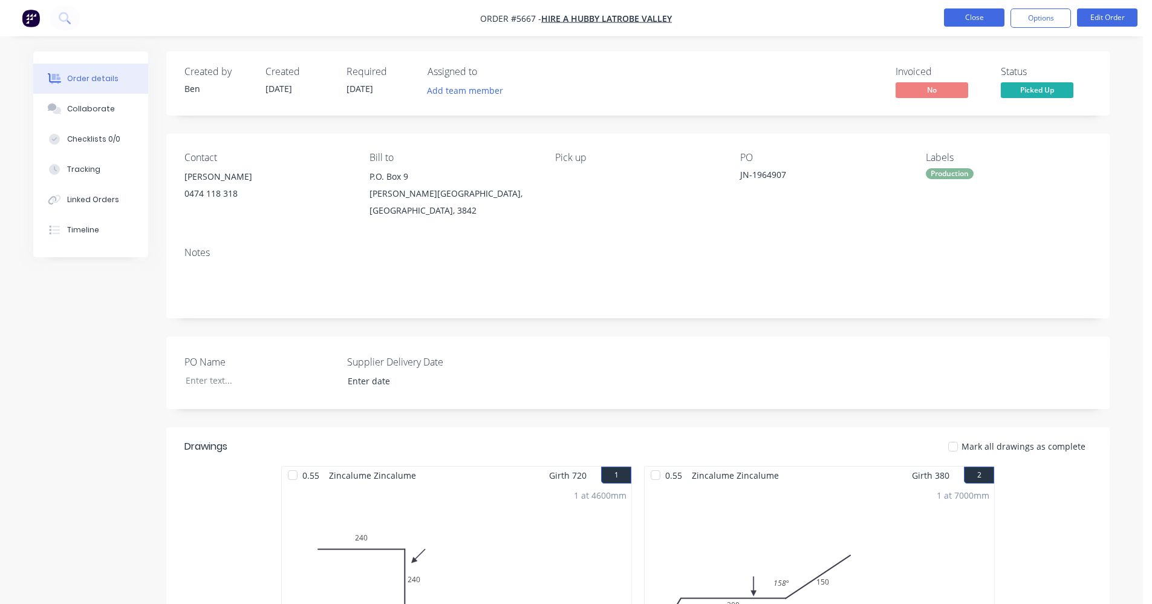
click at [974, 16] on button "Close" at bounding box center [974, 17] width 60 height 18
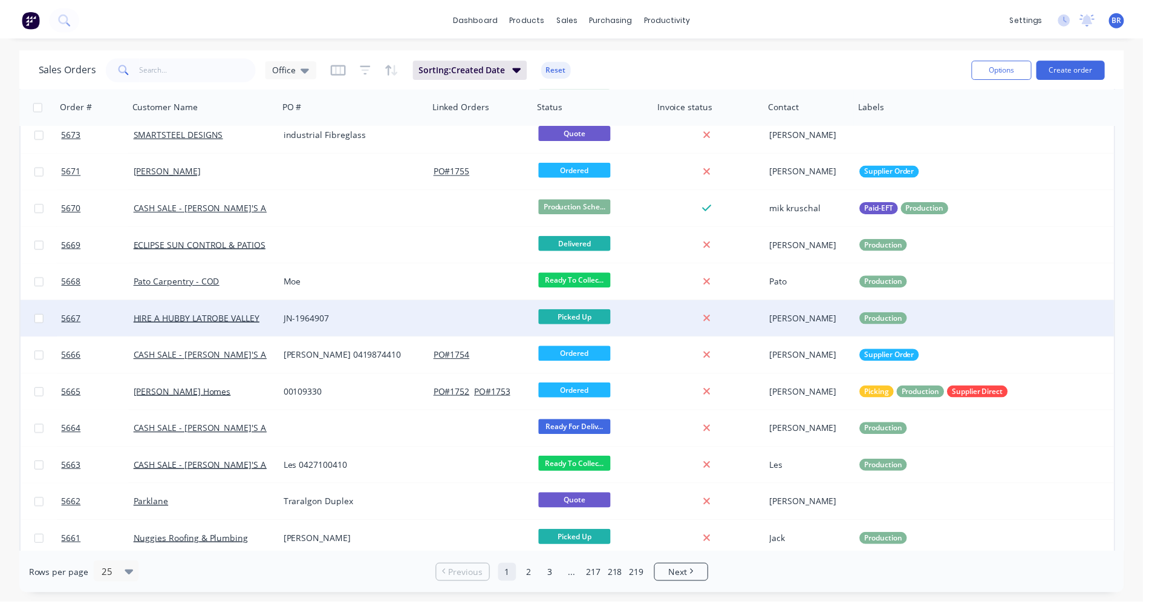
scroll to position [363, 0]
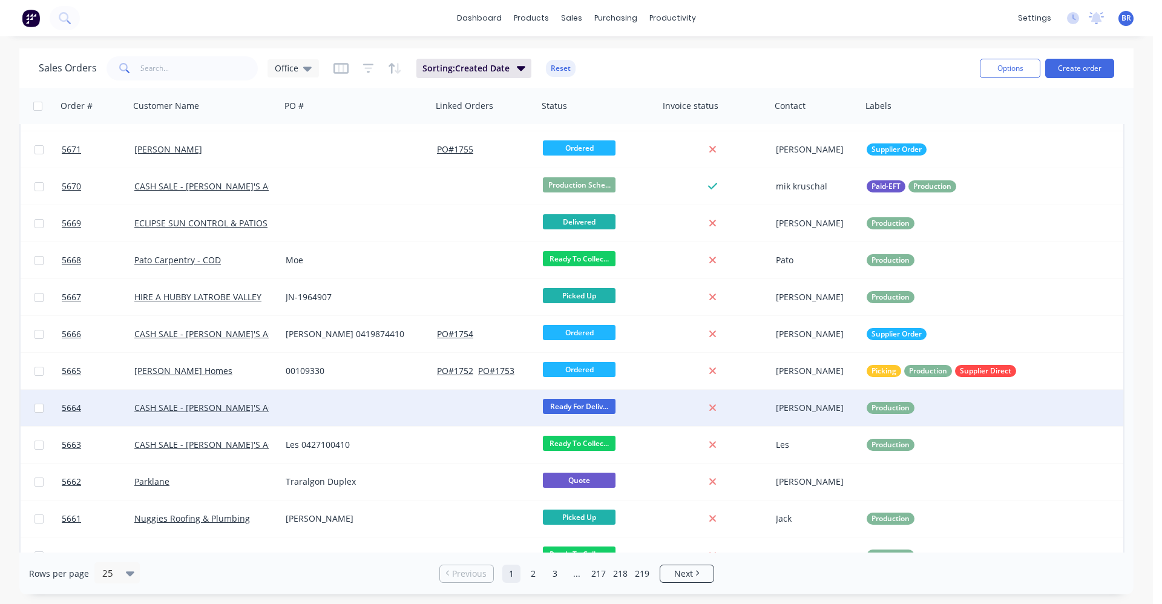
click at [361, 407] on div at bounding box center [356, 408] width 151 height 36
